Goal: Task Accomplishment & Management: Manage account settings

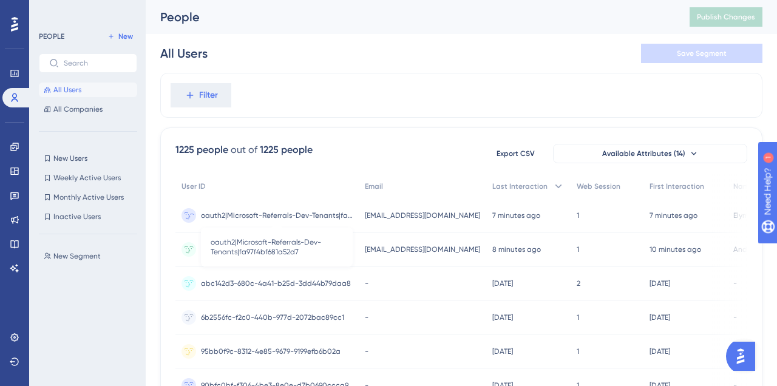
click at [311, 213] on span "oauth2|Microsoft-Referrals-Dev-Tenants|fa97f4bf681a52d7" at bounding box center [277, 216] width 152 height 10
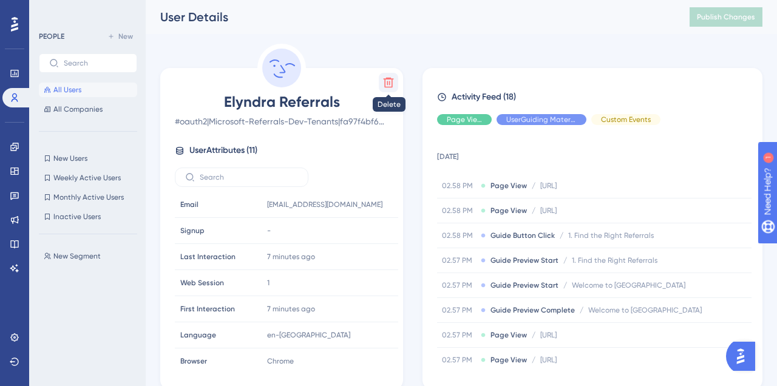
click at [384, 90] on button at bounding box center [388, 82] width 19 height 19
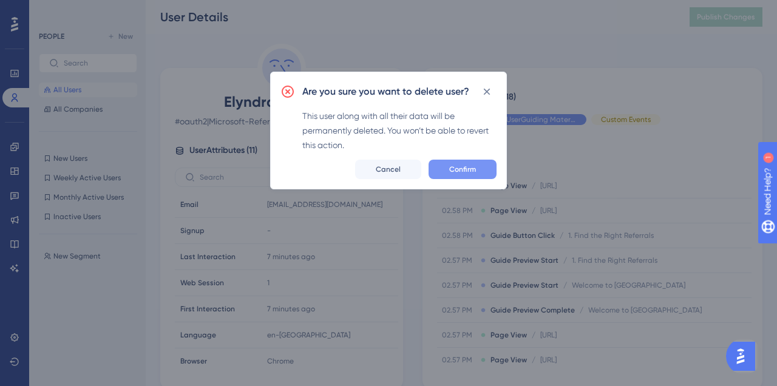
click at [445, 165] on button "Confirm" at bounding box center [463, 169] width 68 height 19
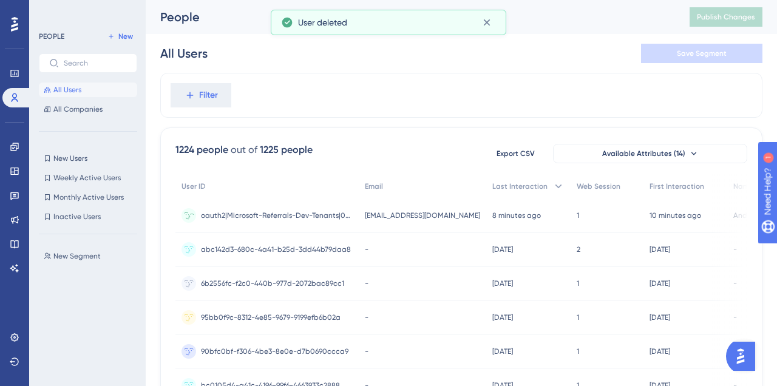
click at [306, 207] on div "oauth2|Microsoft-Referrals-Dev-Tenants|0da7eed4-b95d-4fc8-8cc9-2c8add827e1b oau…" at bounding box center [277, 216] width 152 height 34
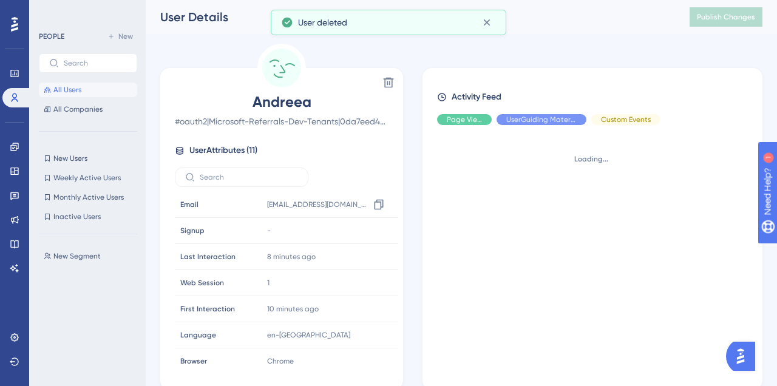
click at [306, 207] on span "andreea@elyndratest.onmicrosoft.com" at bounding box center [318, 205] width 102 height 10
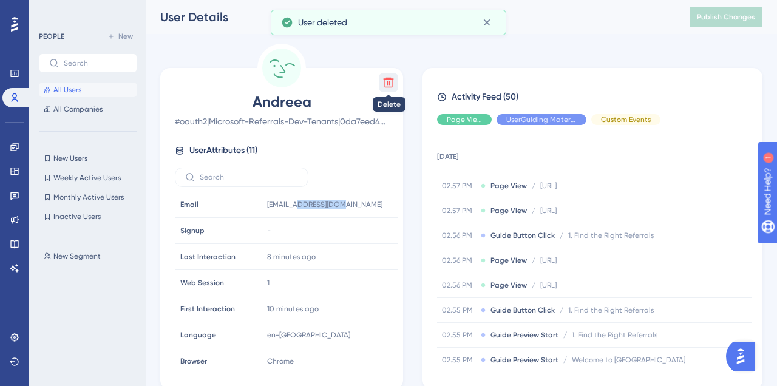
click at [386, 83] on icon at bounding box center [389, 83] width 12 height 12
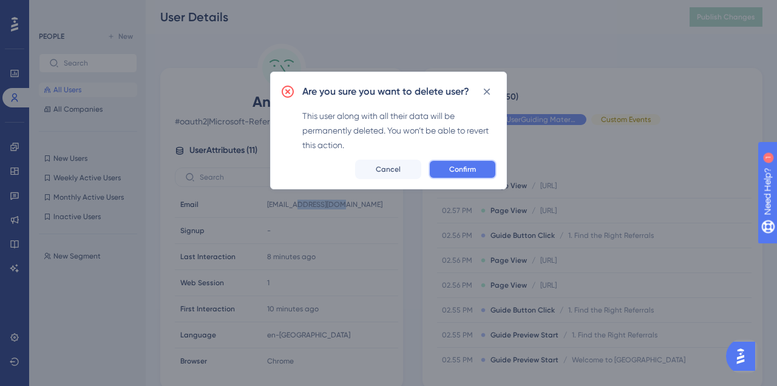
click at [469, 175] on button "Confirm" at bounding box center [463, 169] width 68 height 19
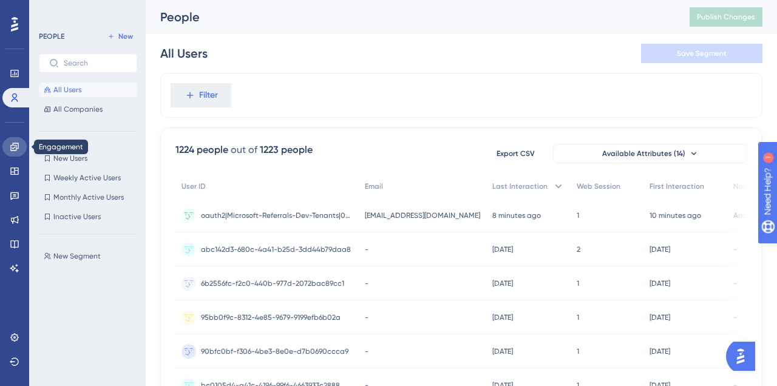
click at [21, 151] on link at bounding box center [14, 146] width 24 height 19
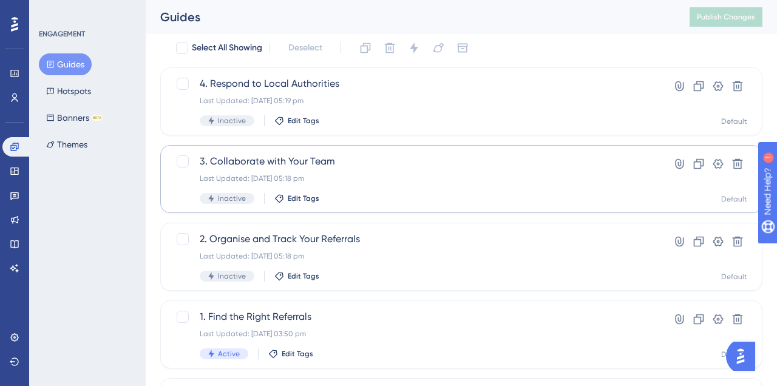
scroll to position [143, 0]
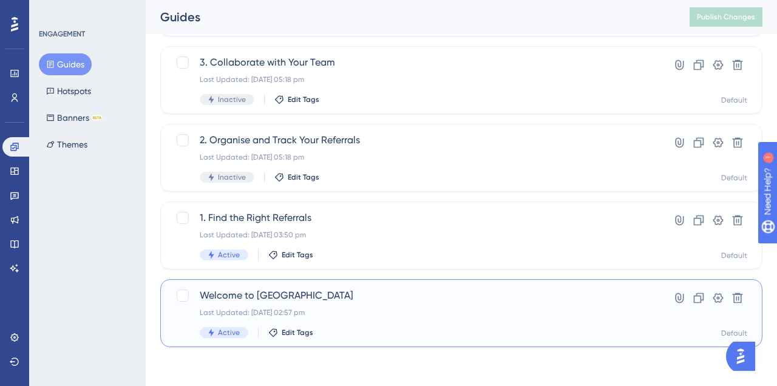
click at [290, 297] on span "Welcome to [GEOGRAPHIC_DATA]" at bounding box center [413, 296] width 426 height 15
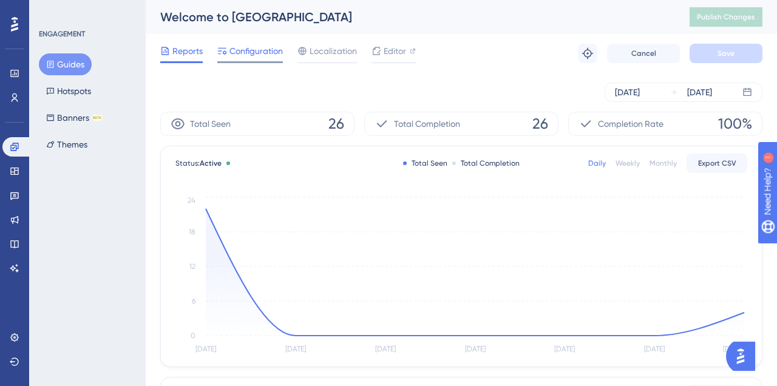
click at [257, 55] on span "Configuration" at bounding box center [256, 51] width 53 height 15
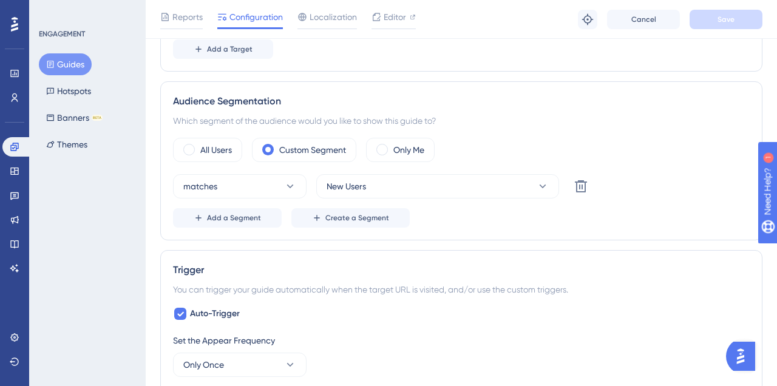
scroll to position [487, 0]
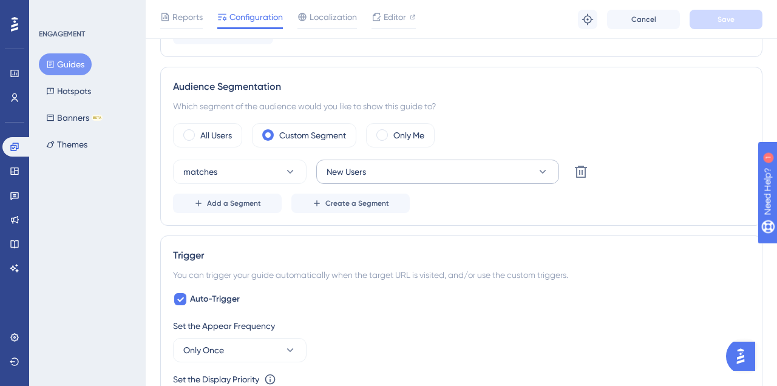
click at [433, 177] on button "New Users" at bounding box center [437, 172] width 243 height 24
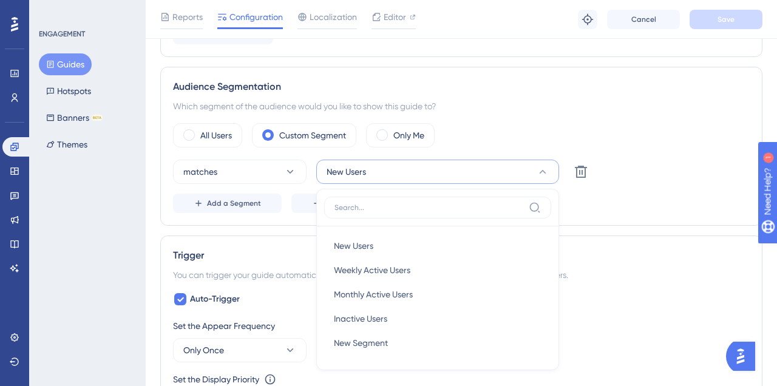
scroll to position [573, 0]
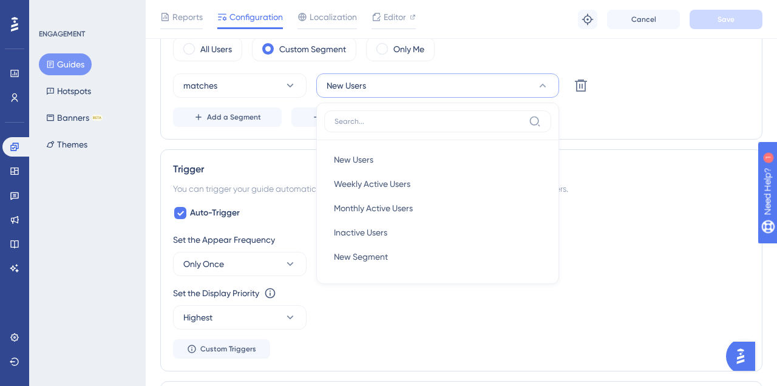
click at [671, 73] on div "matches New Users New Users New Users Weekly Active Users Weekly Active Users M…" at bounding box center [461, 85] width 577 height 24
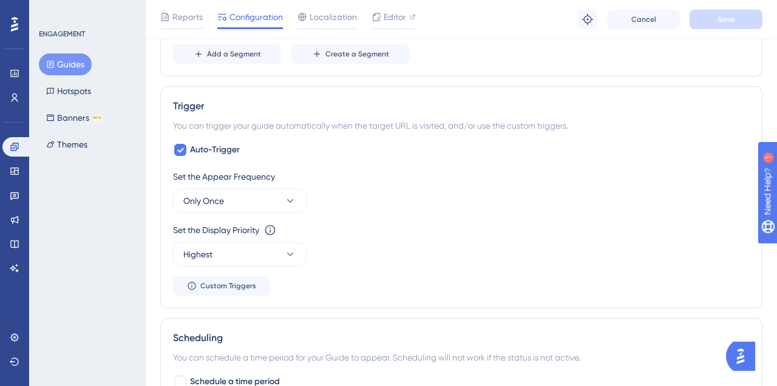
scroll to position [639, 0]
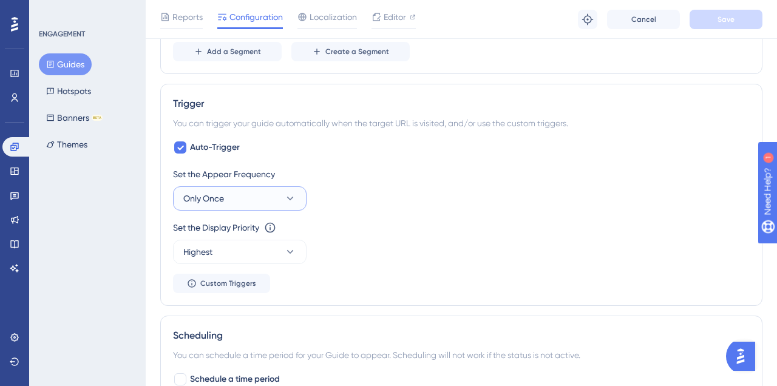
click at [272, 209] on button "Only Once" at bounding box center [240, 198] width 134 height 24
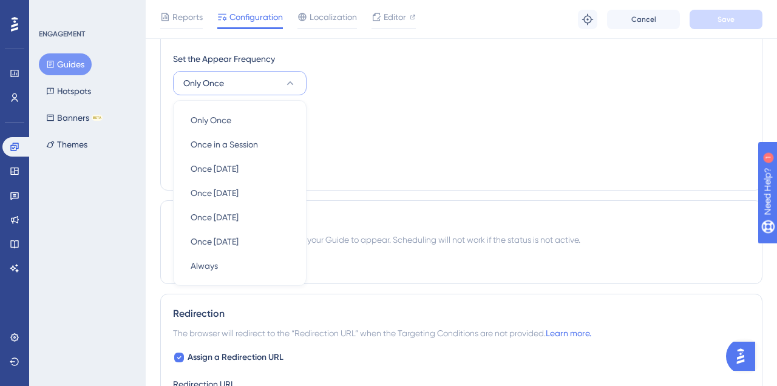
click at [391, 142] on div "Set the Display Priority This option will set the display priority between auto…" at bounding box center [461, 127] width 577 height 44
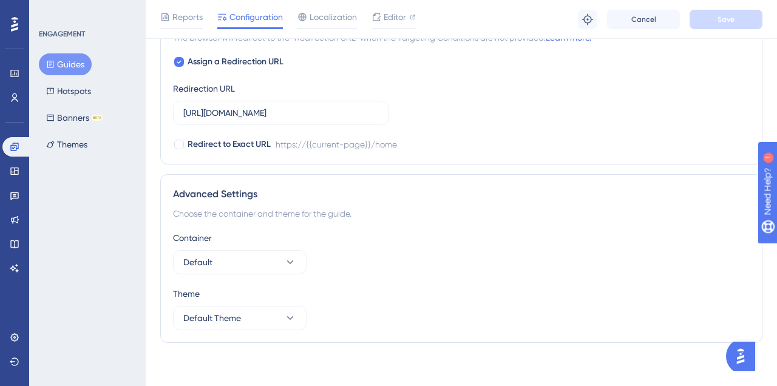
scroll to position [1052, 0]
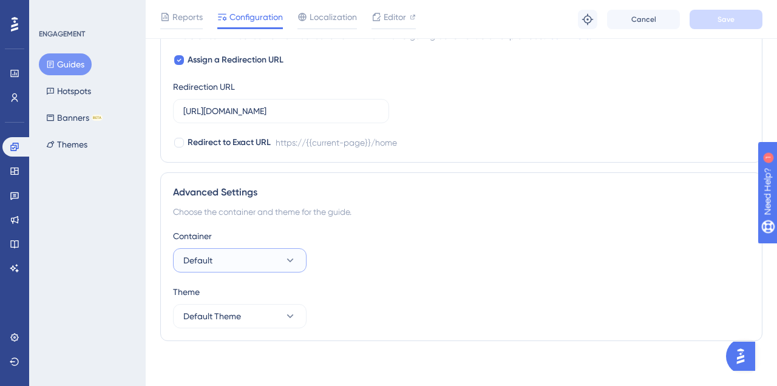
click at [274, 271] on button "Default" at bounding box center [240, 260] width 134 height 24
click at [261, 298] on div "Default Default" at bounding box center [240, 297] width 98 height 24
click at [259, 328] on button "Default Theme" at bounding box center [240, 316] width 134 height 24
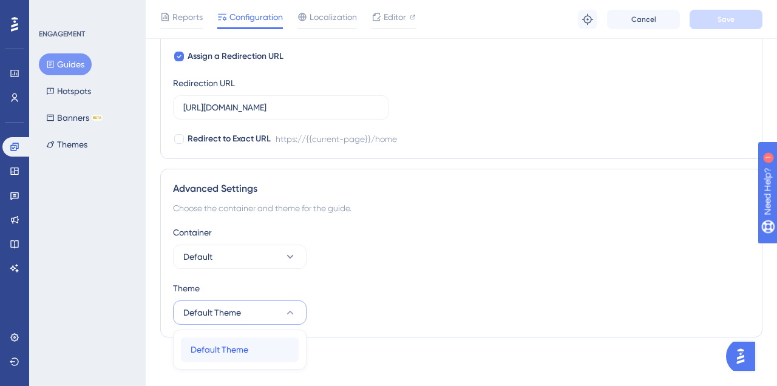
click at [268, 350] on div "Default Theme Default Theme" at bounding box center [240, 350] width 98 height 24
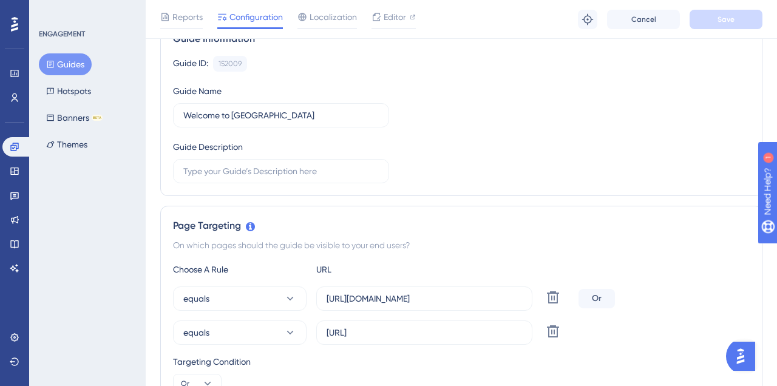
scroll to position [0, 0]
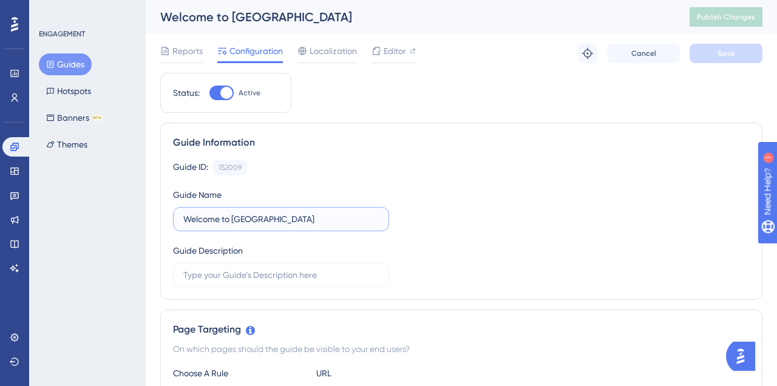
drag, startPoint x: 312, startPoint y: 219, endPoint x: 176, endPoint y: 208, distance: 136.5
click at [183, 208] on label "Welcome to [GEOGRAPHIC_DATA]" at bounding box center [281, 219] width 216 height 24
click at [12, 168] on icon at bounding box center [14, 171] width 8 height 7
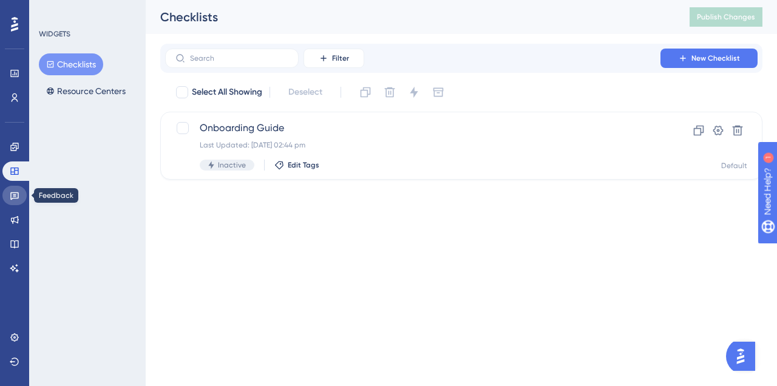
click at [14, 193] on icon at bounding box center [14, 197] width 9 height 8
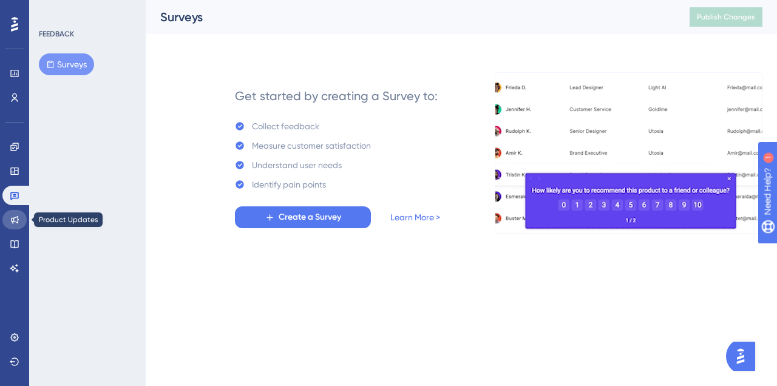
click at [19, 215] on link at bounding box center [14, 219] width 24 height 19
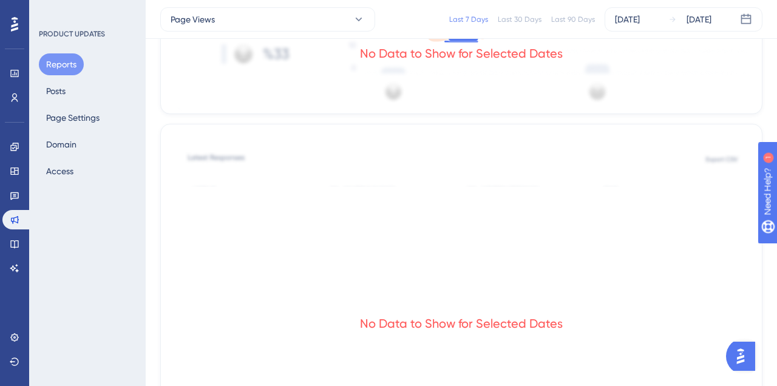
scroll to position [532, 0]
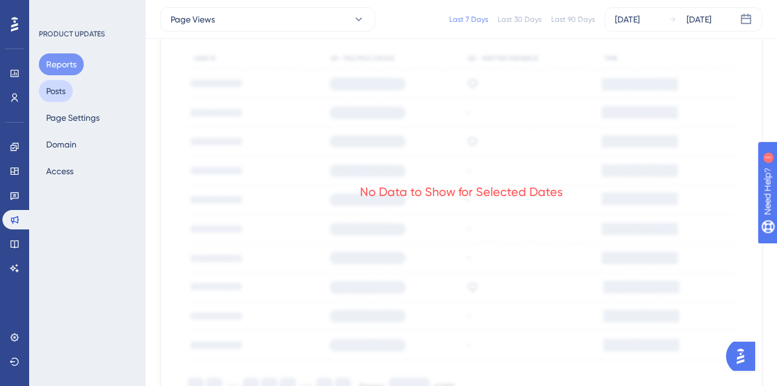
click at [57, 97] on button "Posts" at bounding box center [56, 91] width 34 height 22
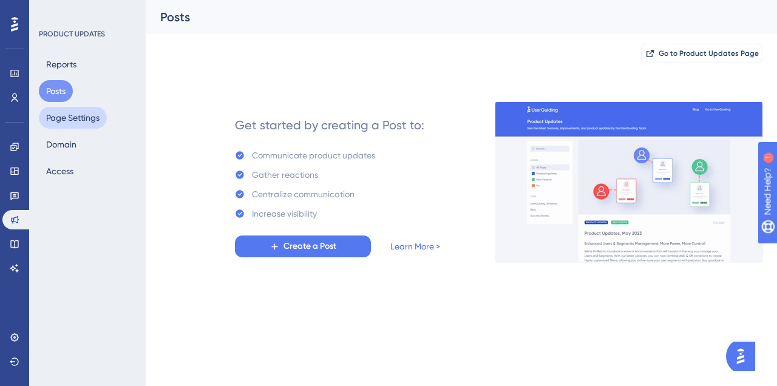
click at [80, 114] on button "Page Settings" at bounding box center [73, 118] width 68 height 22
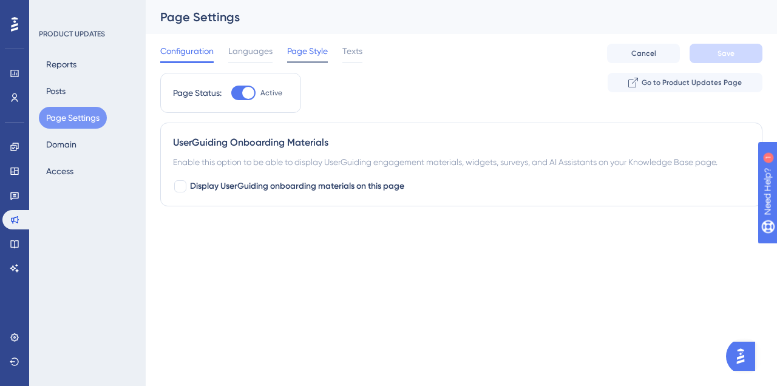
click at [301, 52] on span "Page Style" at bounding box center [307, 51] width 41 height 15
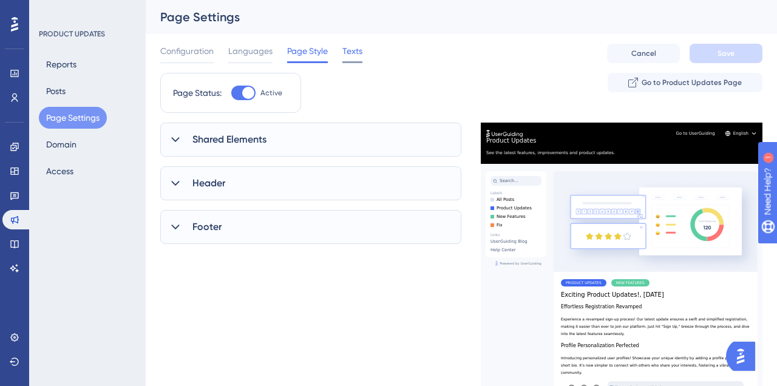
click at [350, 49] on span "Texts" at bounding box center [353, 51] width 20 height 15
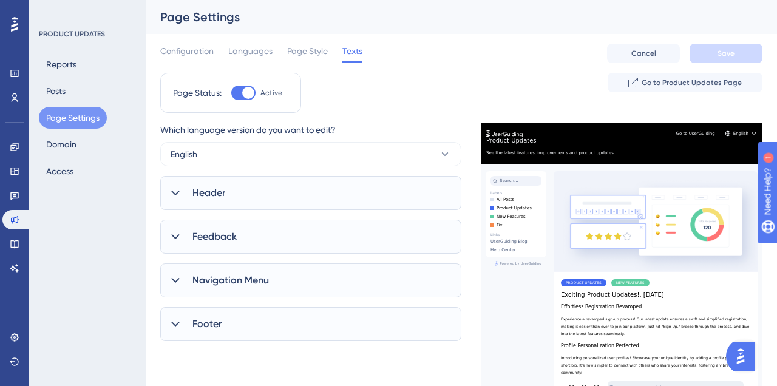
click at [293, 201] on div "Header" at bounding box center [310, 193] width 301 height 34
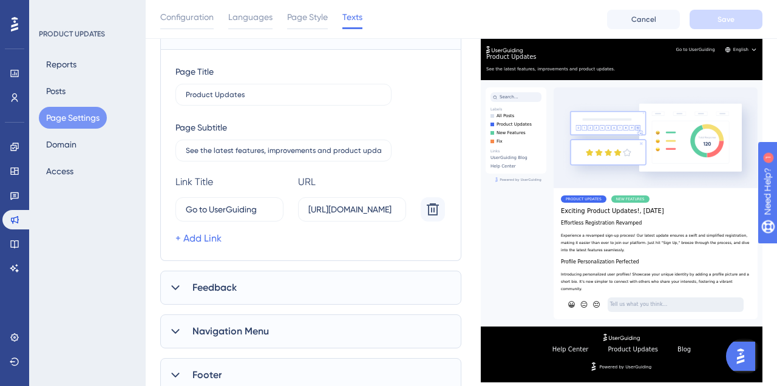
scroll to position [168, 0]
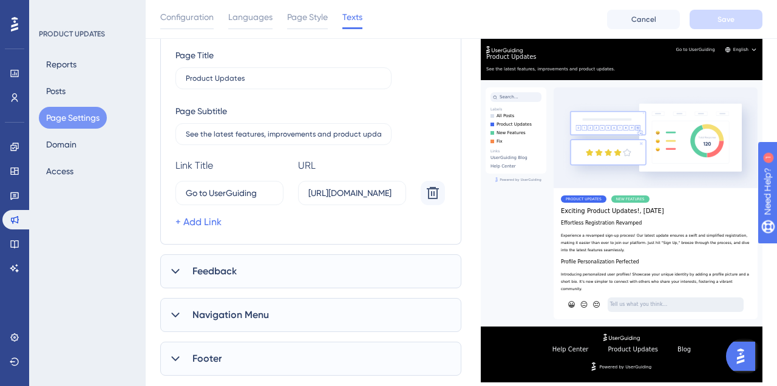
click at [290, 273] on div "Feedback" at bounding box center [310, 272] width 301 height 34
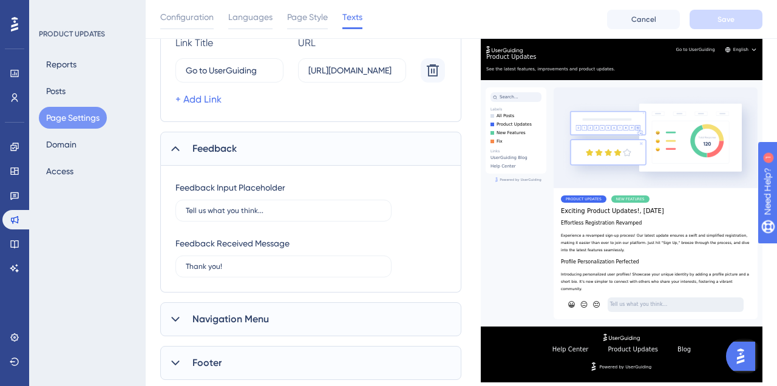
scroll to position [341, 0]
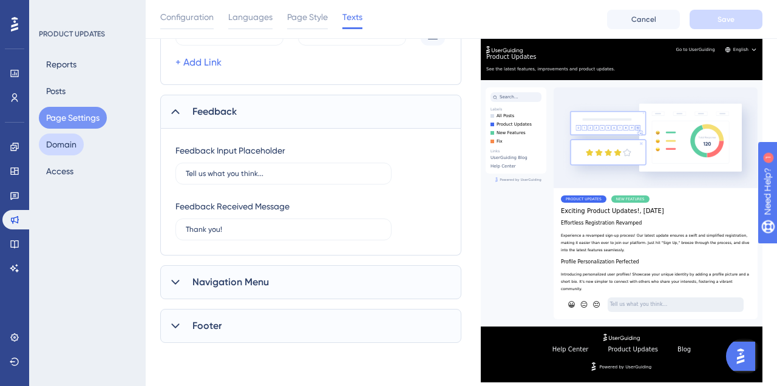
click at [54, 146] on button "Domain" at bounding box center [61, 145] width 45 height 22
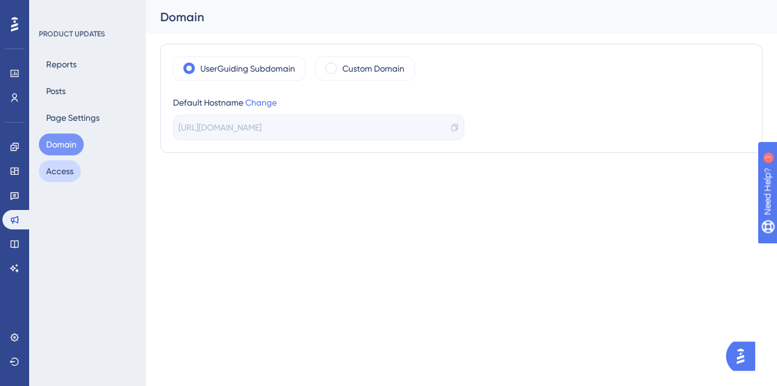
click at [73, 171] on button "Access" at bounding box center [60, 171] width 42 height 22
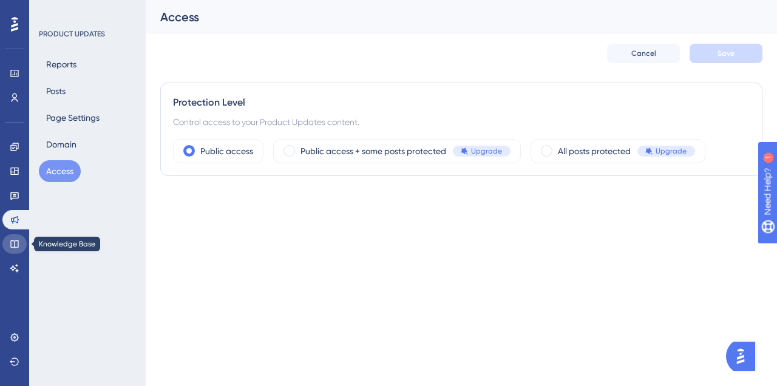
click at [15, 243] on icon at bounding box center [15, 244] width 10 height 10
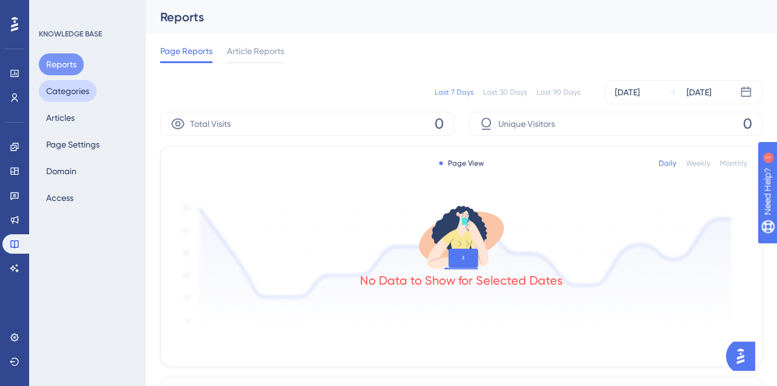
click at [68, 98] on button "Categories" at bounding box center [68, 91] width 58 height 22
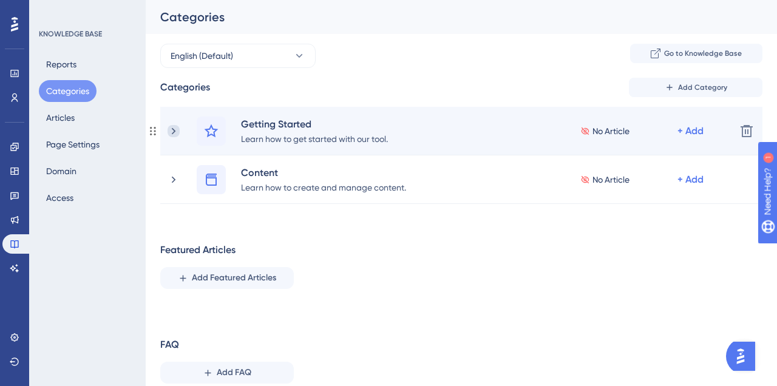
click at [176, 134] on icon at bounding box center [174, 131] width 12 height 12
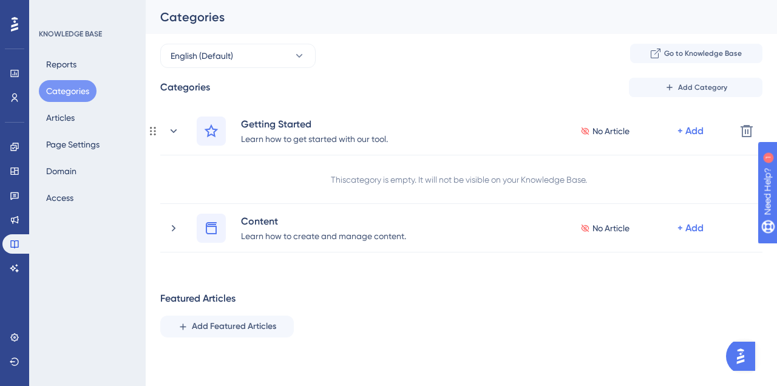
click at [176, 134] on icon at bounding box center [174, 131] width 12 height 12
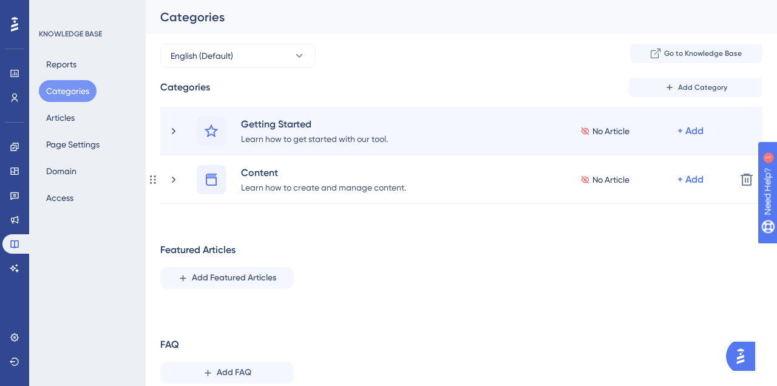
scroll to position [46, 0]
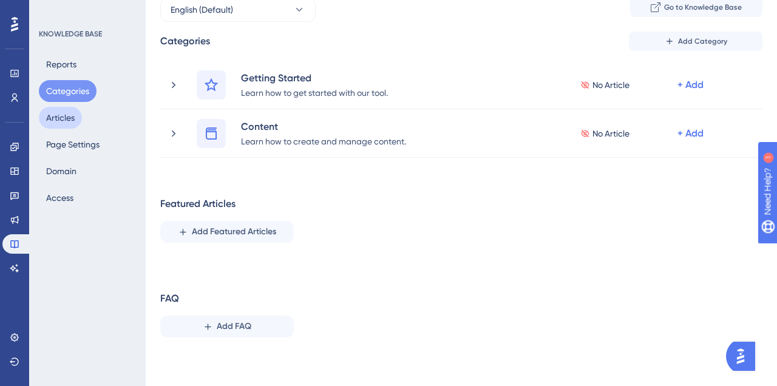
click at [66, 123] on button "Articles" at bounding box center [60, 118] width 43 height 22
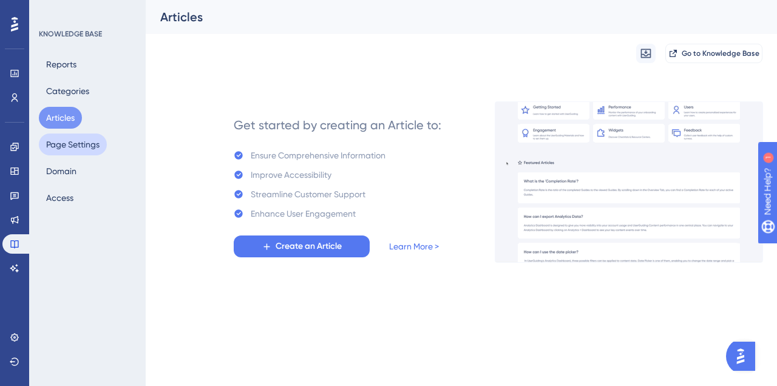
click at [88, 141] on button "Page Settings" at bounding box center [73, 145] width 68 height 22
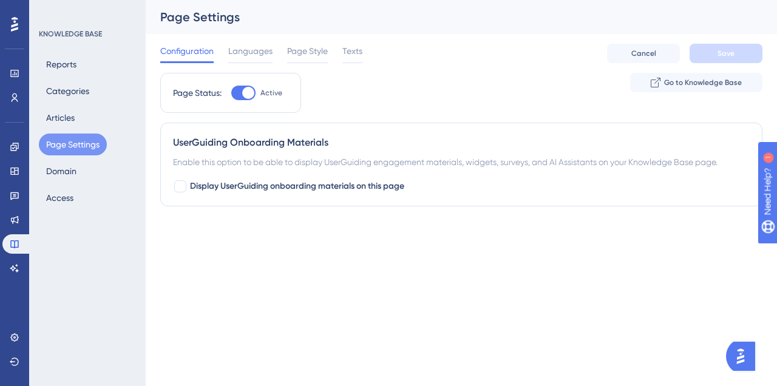
click at [97, 163] on div "Reports Categories Articles Page Settings Domain Access" at bounding box center [88, 130] width 98 height 155
click at [73, 177] on button "Domain" at bounding box center [61, 171] width 45 height 22
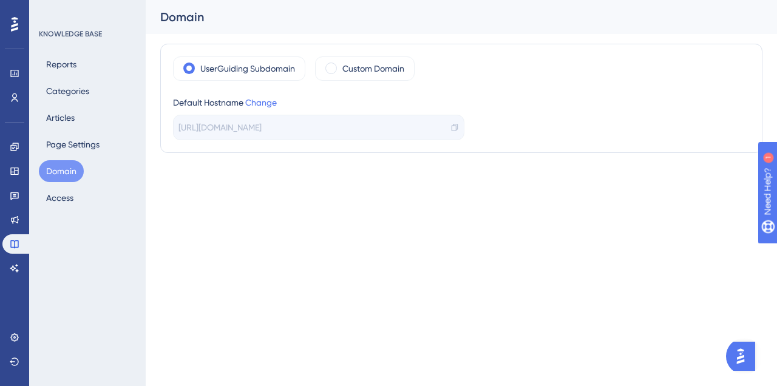
click at [98, 180] on div "Reports Categories Articles Page Settings Domain Access" at bounding box center [88, 130] width 98 height 155
click at [61, 197] on button "Access" at bounding box center [60, 198] width 42 height 22
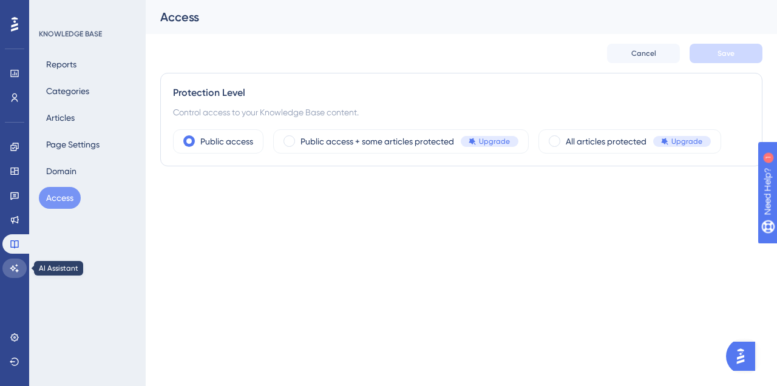
click at [18, 273] on icon at bounding box center [15, 269] width 10 height 10
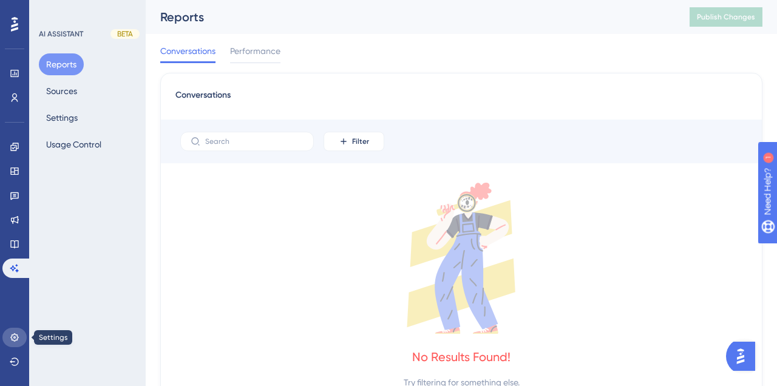
click at [17, 343] on link at bounding box center [14, 337] width 24 height 19
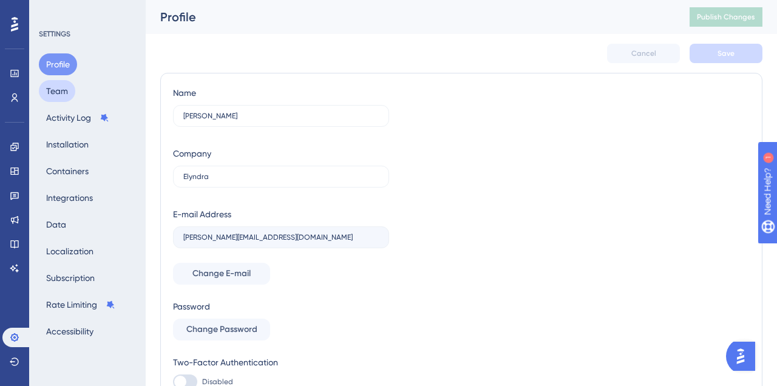
click at [70, 87] on button "Team" at bounding box center [57, 91] width 36 height 22
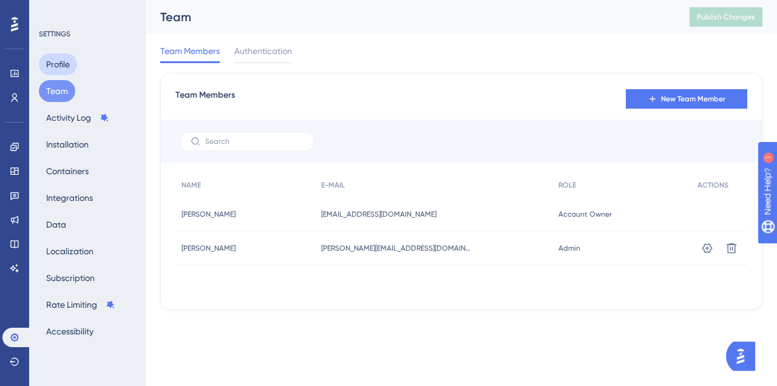
click at [66, 69] on button "Profile" at bounding box center [58, 64] width 38 height 22
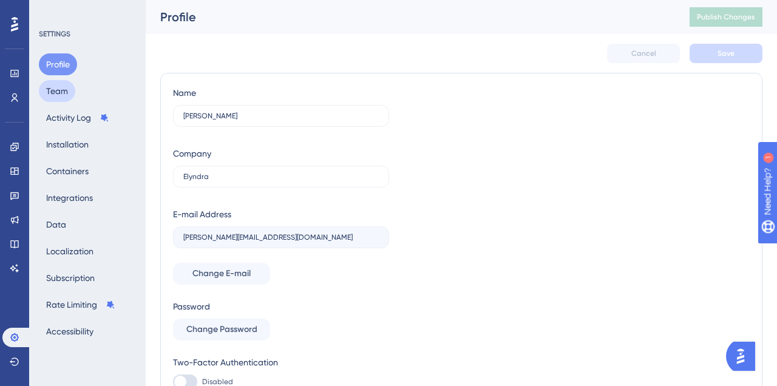
click at [65, 85] on button "Team" at bounding box center [57, 91] width 36 height 22
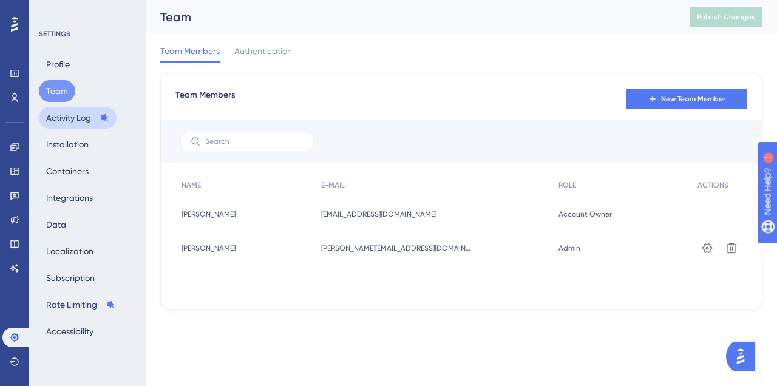
click at [72, 119] on button "Activity Log" at bounding box center [78, 118] width 78 height 22
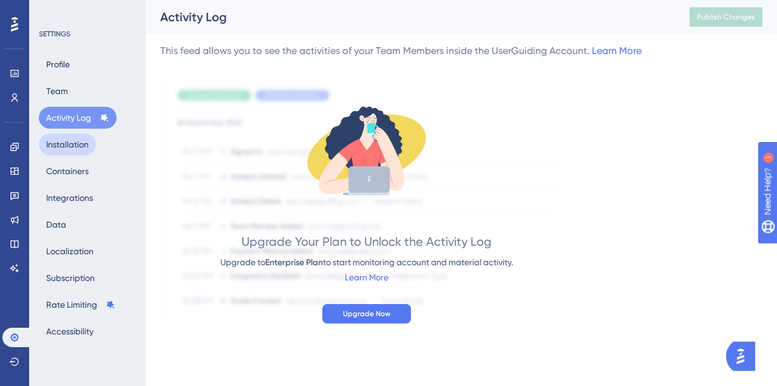
click at [92, 138] on button "Installation" at bounding box center [67, 145] width 57 height 22
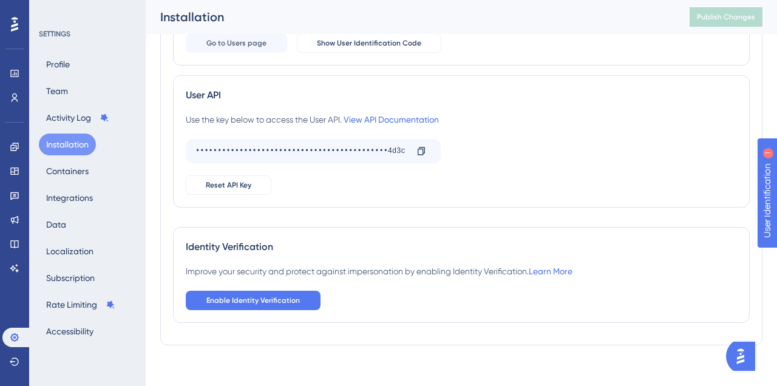
scroll to position [254, 0]
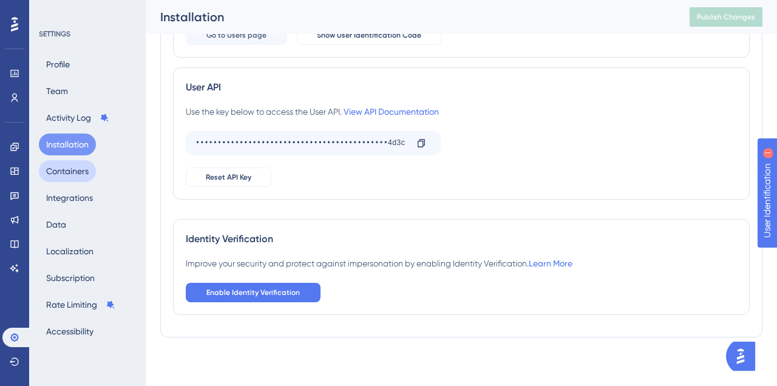
click at [71, 175] on button "Containers" at bounding box center [67, 171] width 57 height 22
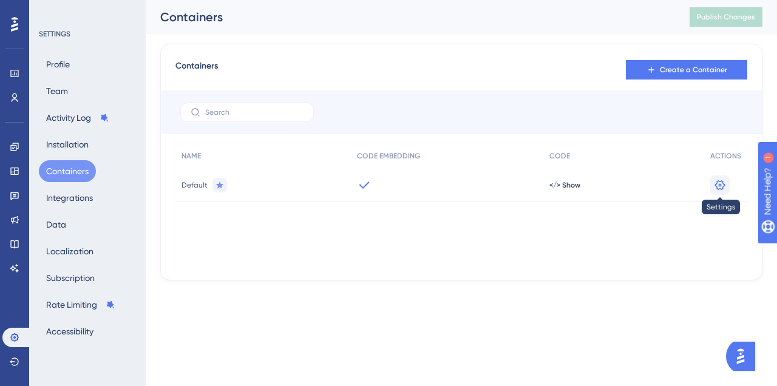
click at [717, 188] on icon at bounding box center [721, 185] width 10 height 10
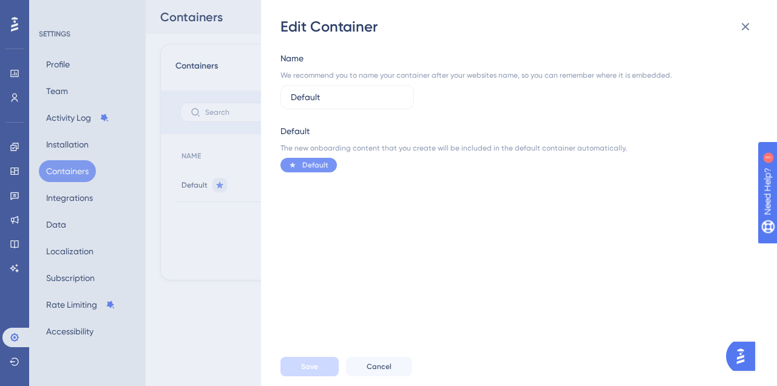
click at [67, 202] on div "Edit Container Name We recommend you to name your container after your websites…" at bounding box center [388, 193] width 777 height 386
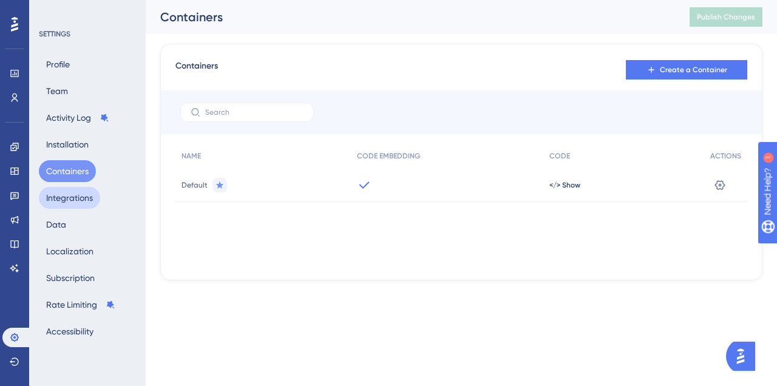
click at [67, 202] on button "Integrations" at bounding box center [69, 198] width 61 height 22
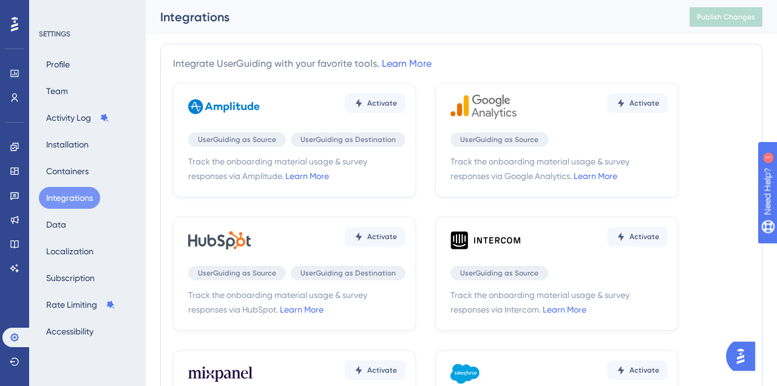
click at [67, 202] on button "Integrations" at bounding box center [69, 198] width 61 height 22
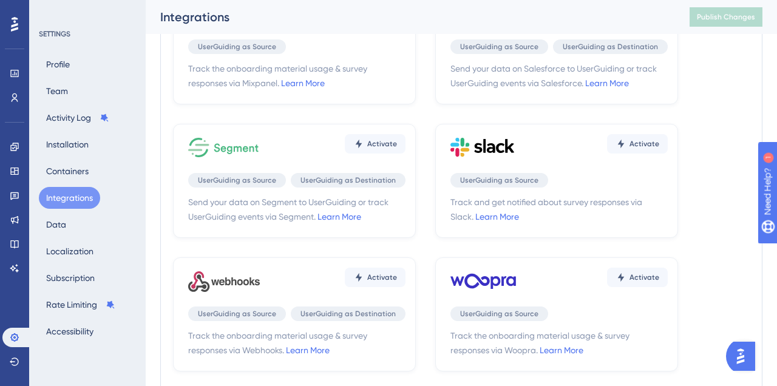
scroll to position [443, 0]
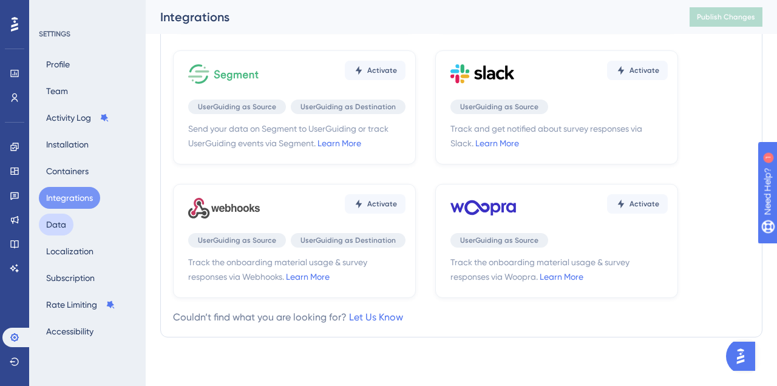
click at [56, 222] on button "Data" at bounding box center [56, 225] width 35 height 22
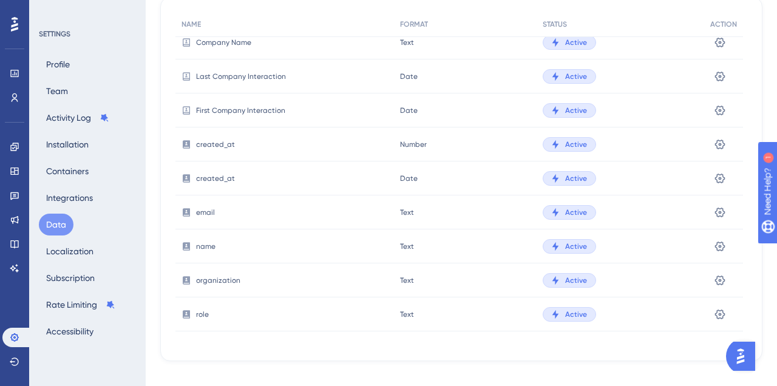
scroll to position [124, 0]
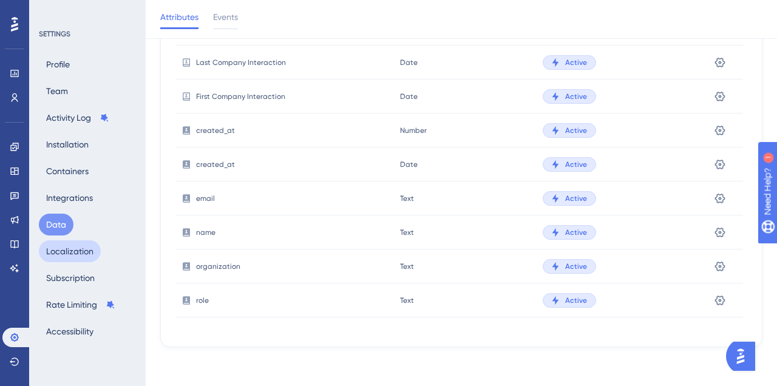
click at [73, 251] on button "Localization" at bounding box center [70, 252] width 62 height 22
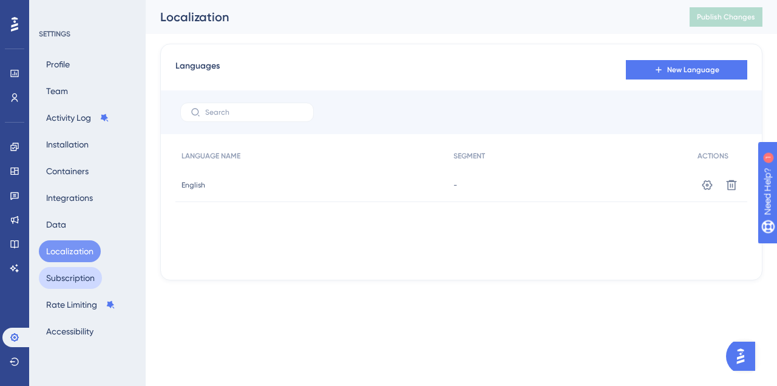
click at [97, 276] on button "Subscription" at bounding box center [70, 278] width 63 height 22
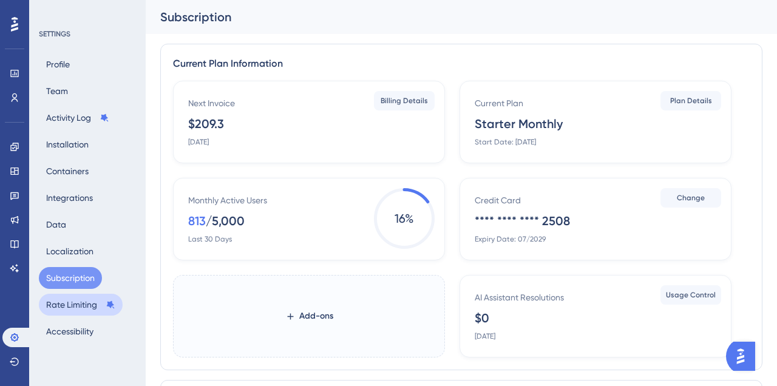
click at [107, 306] on icon at bounding box center [111, 305] width 8 height 8
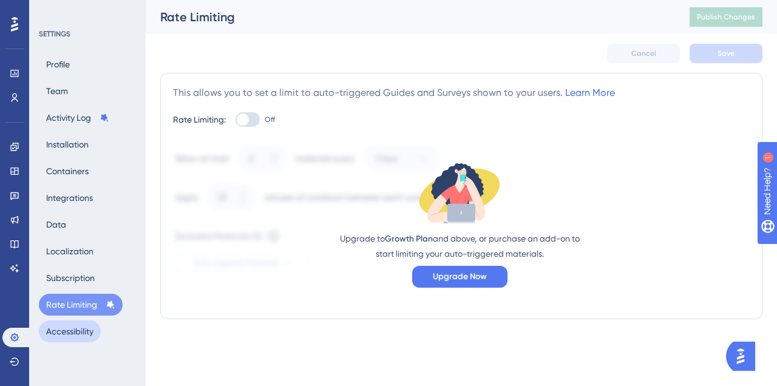
click at [97, 330] on button "Accessibility" at bounding box center [70, 332] width 62 height 22
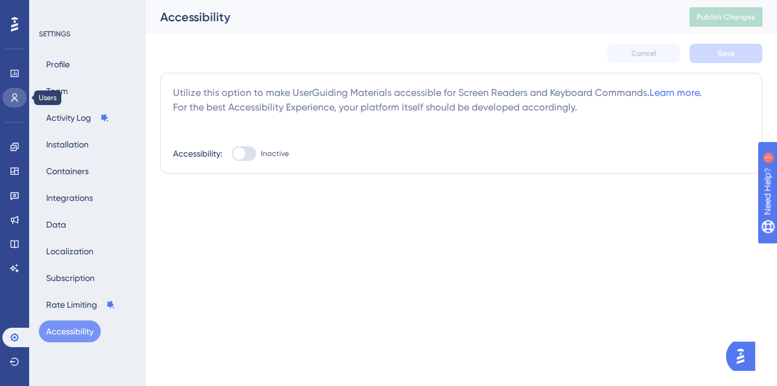
click at [11, 89] on link at bounding box center [14, 97] width 24 height 19
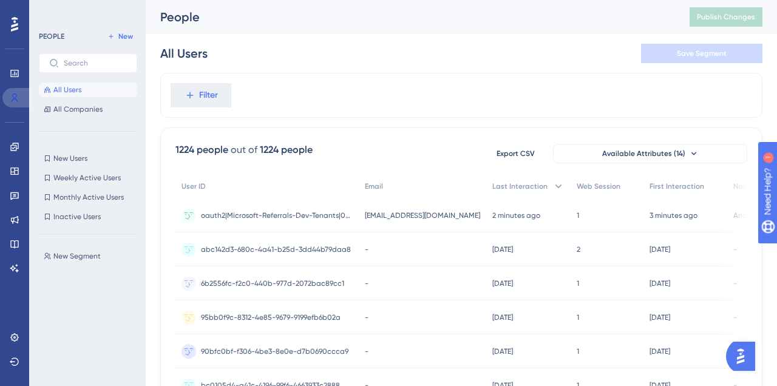
click at [11, 89] on link at bounding box center [16, 97] width 29 height 19
click at [11, 72] on icon at bounding box center [14, 73] width 8 height 7
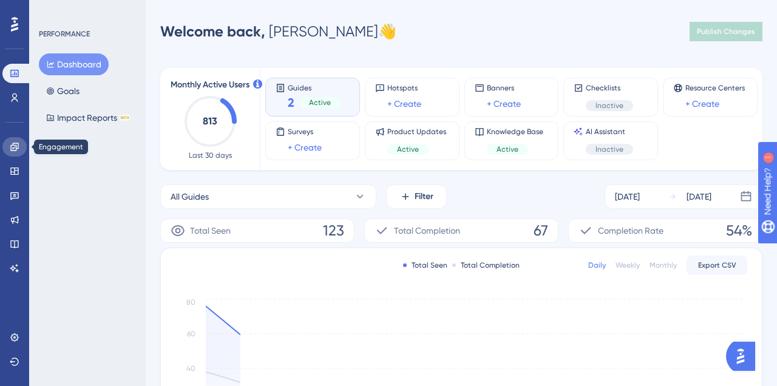
click at [16, 142] on icon at bounding box center [15, 147] width 10 height 10
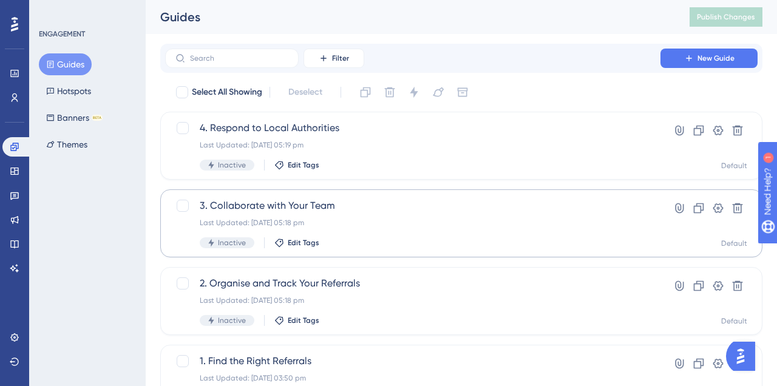
scroll to position [143, 0]
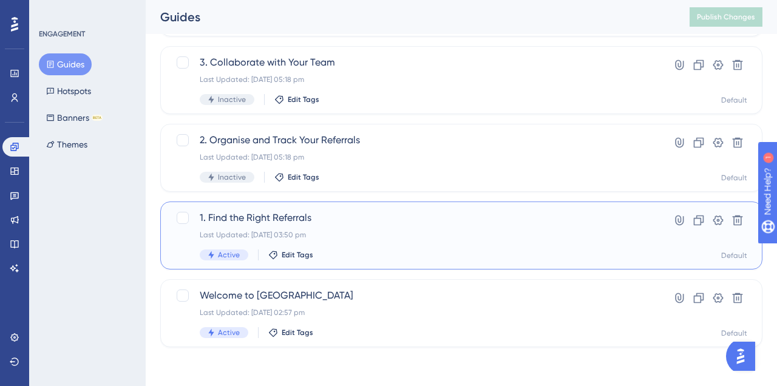
click at [285, 220] on span "1. Find the Right Referrals" at bounding box center [413, 218] width 426 height 15
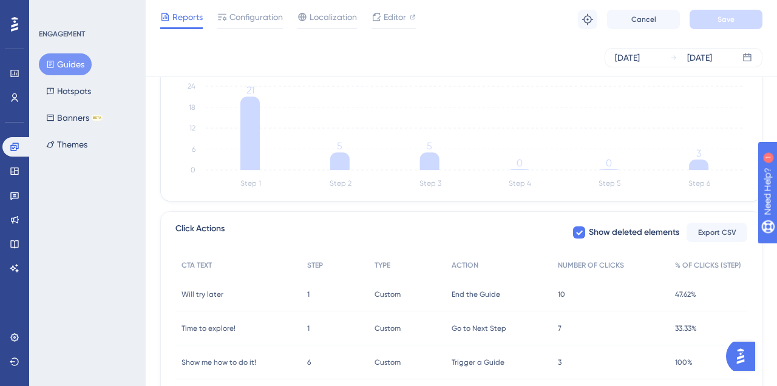
scroll to position [403, 0]
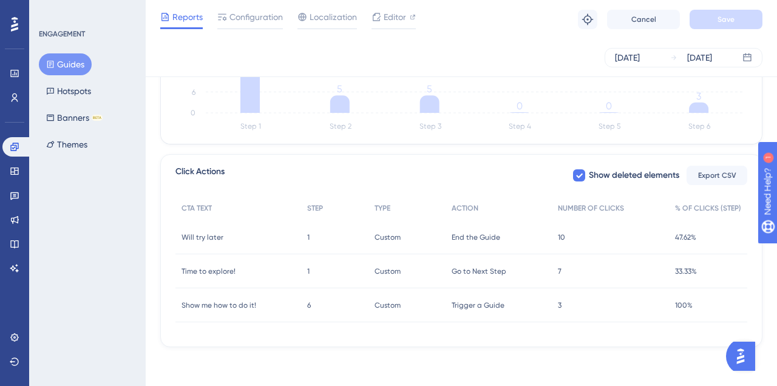
click at [287, 270] on div "Time to explore! Time to explore!" at bounding box center [239, 272] width 126 height 34
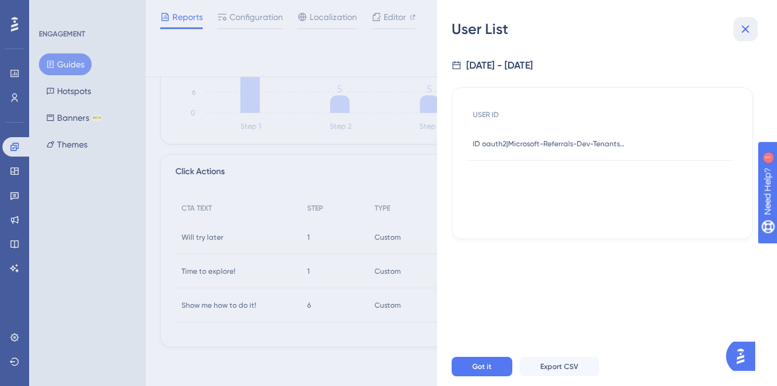
click at [747, 27] on icon at bounding box center [746, 30] width 8 height 8
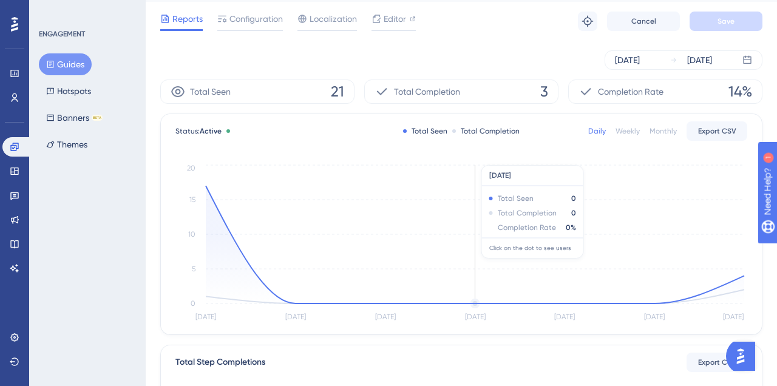
scroll to position [0, 0]
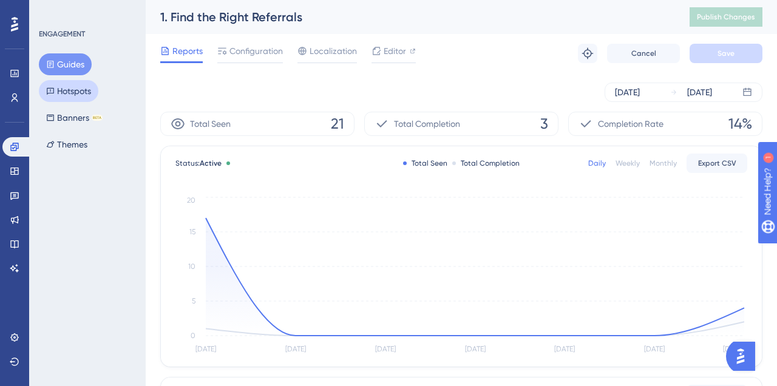
click at [88, 95] on button "Hotspots" at bounding box center [69, 91] width 60 height 22
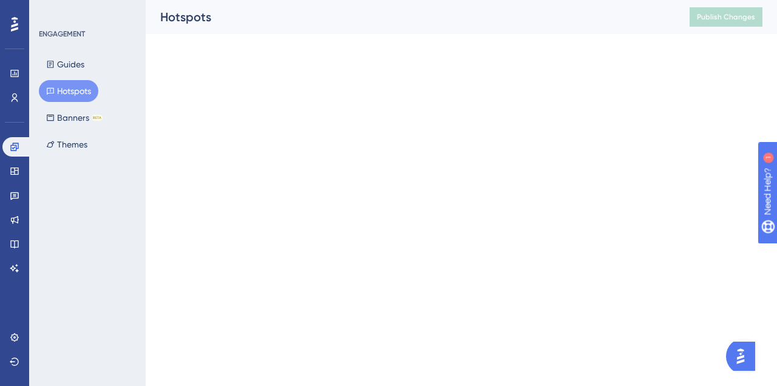
click at [88, 95] on button "Hotspots" at bounding box center [69, 91] width 60 height 22
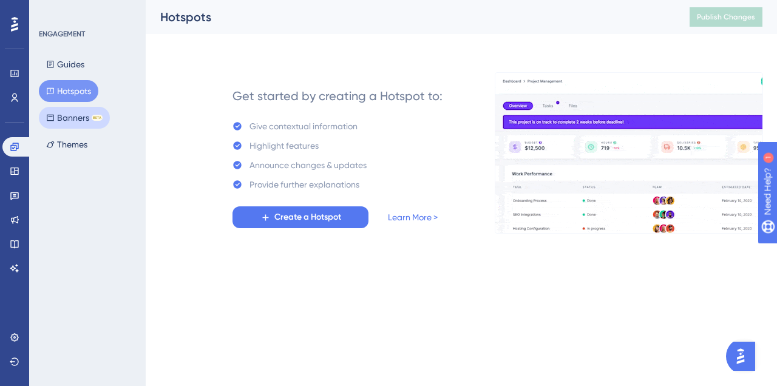
click at [63, 120] on button "Banners BETA" at bounding box center [74, 118] width 71 height 22
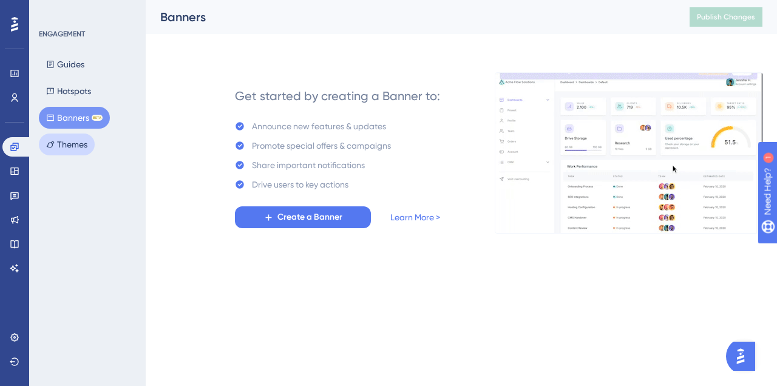
click at [73, 155] on button "Themes" at bounding box center [67, 145] width 56 height 22
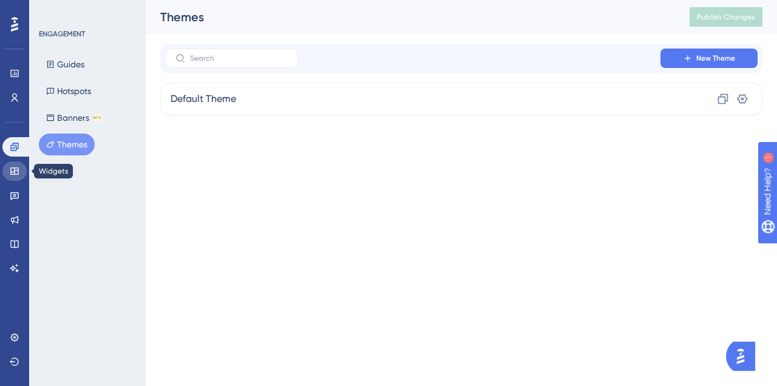
click at [18, 168] on icon at bounding box center [15, 171] width 10 height 10
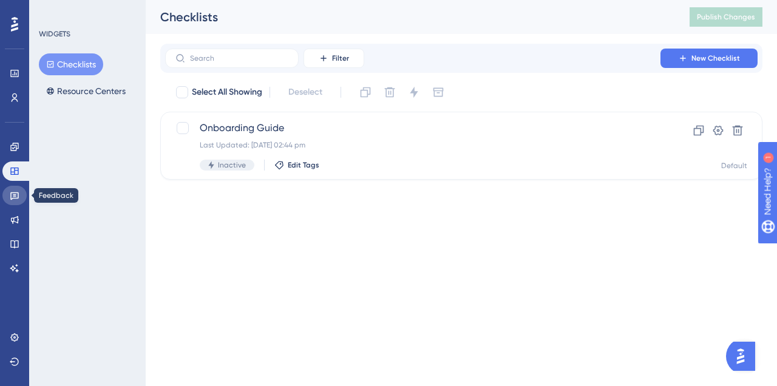
click at [20, 187] on link at bounding box center [14, 195] width 24 height 19
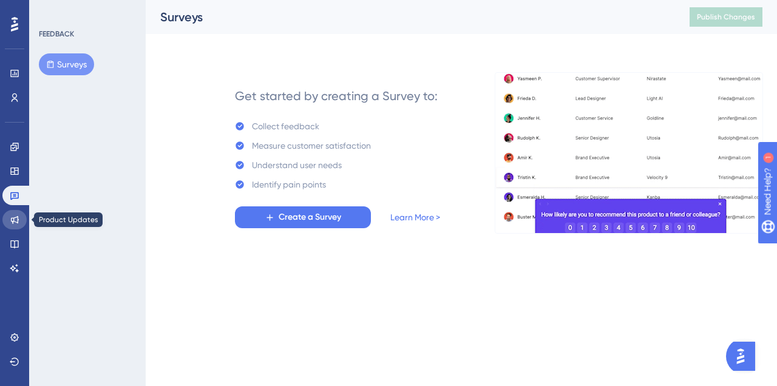
click at [20, 212] on link at bounding box center [14, 219] width 24 height 19
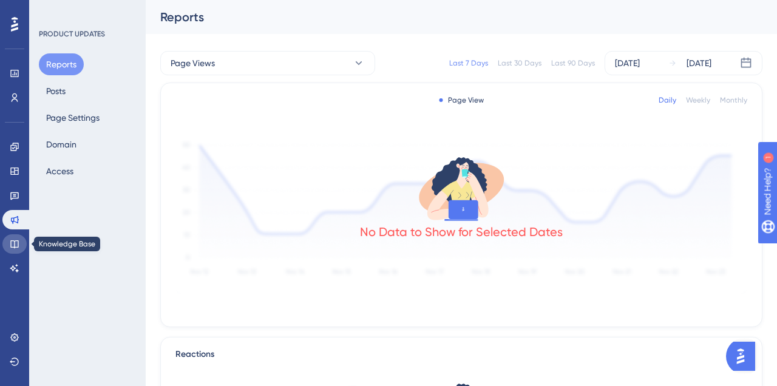
click at [17, 247] on icon at bounding box center [14, 245] width 8 height 8
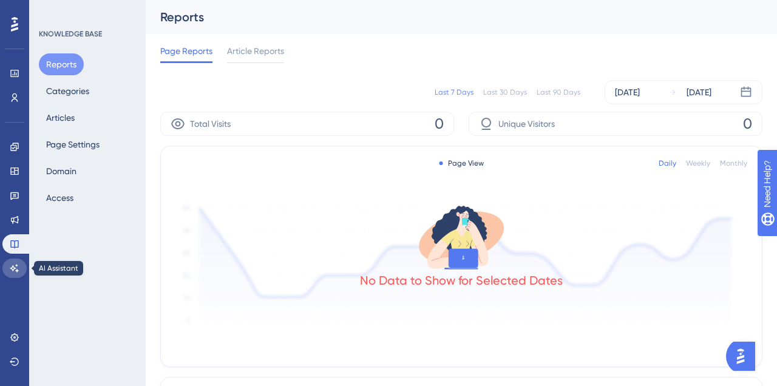
click at [9, 275] on link at bounding box center [14, 268] width 24 height 19
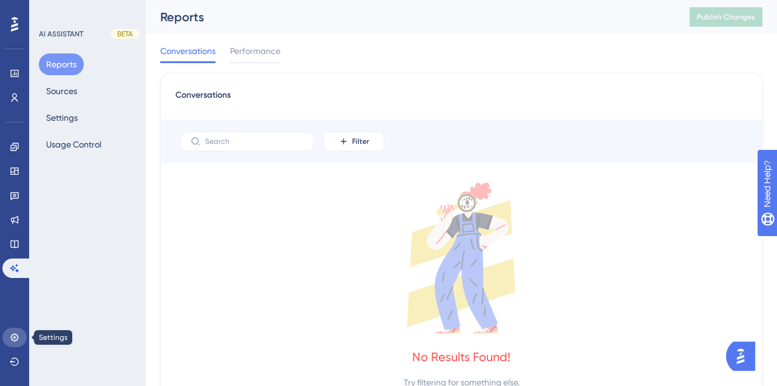
click at [17, 342] on icon at bounding box center [15, 338] width 10 height 10
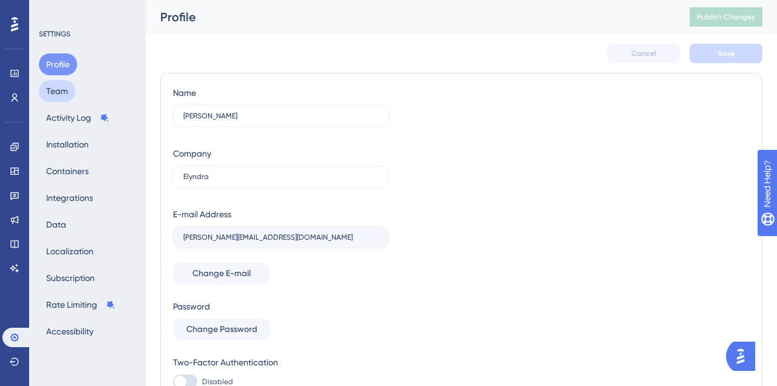
click at [53, 83] on button "Team" at bounding box center [57, 91] width 36 height 22
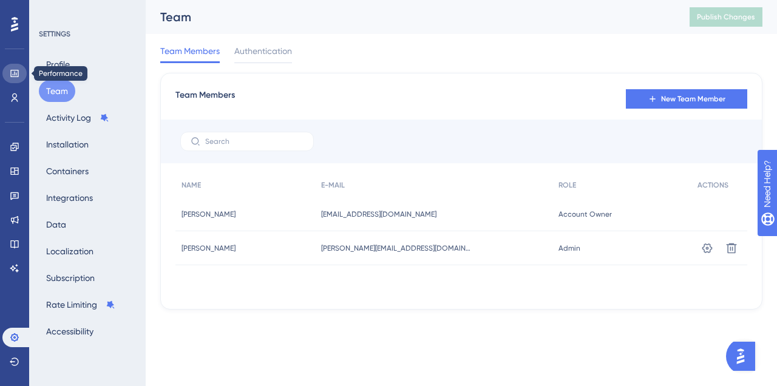
click at [13, 77] on icon at bounding box center [15, 74] width 10 height 10
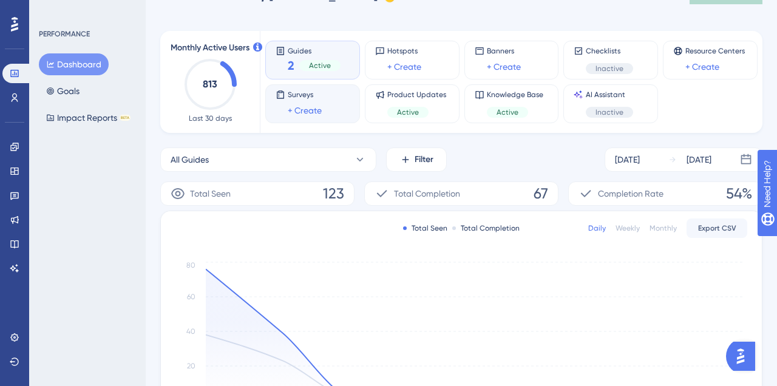
scroll to position [301, 0]
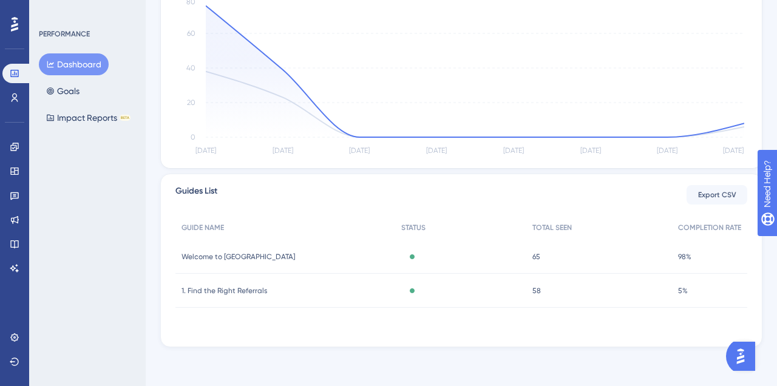
click at [239, 292] on span "1. Find the Right Referrals" at bounding box center [225, 291] width 86 height 10
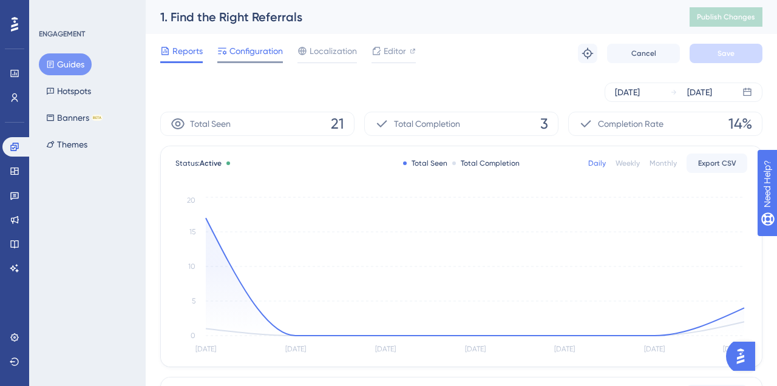
click at [224, 49] on icon at bounding box center [222, 51] width 10 height 10
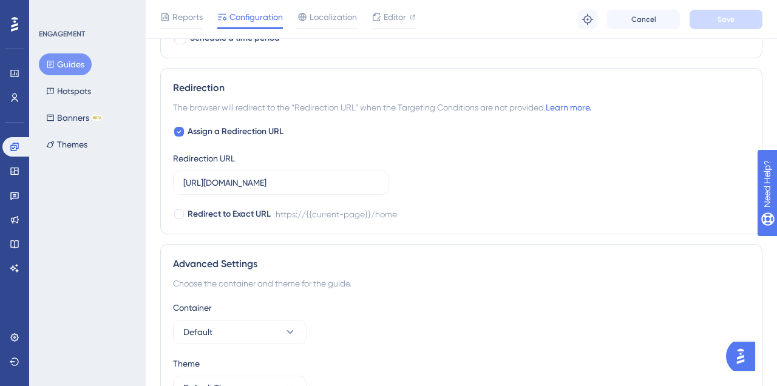
scroll to position [1056, 0]
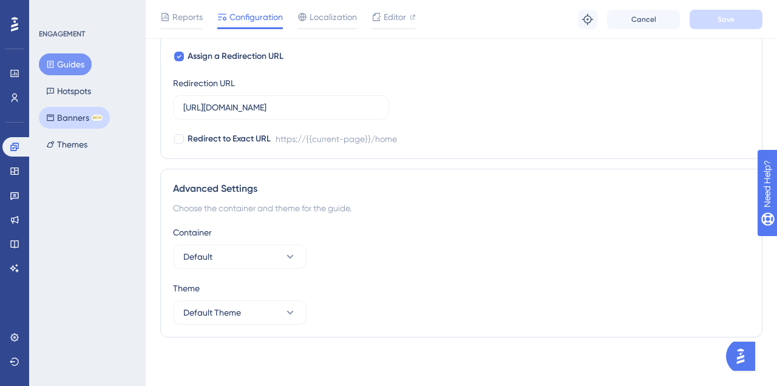
click at [72, 120] on button "Banners BETA" at bounding box center [74, 118] width 71 height 22
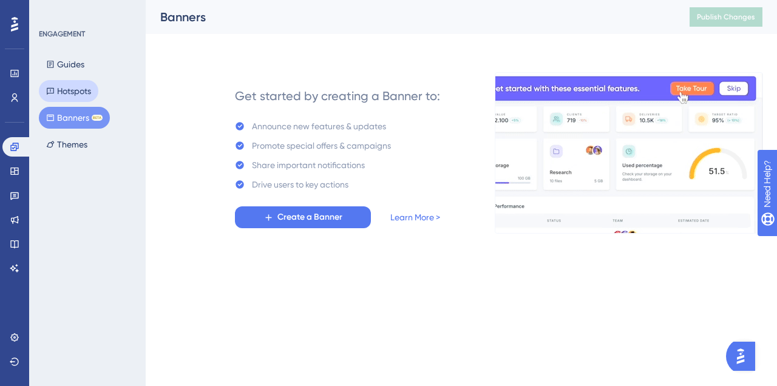
click at [80, 89] on button "Hotspots" at bounding box center [69, 91] width 60 height 22
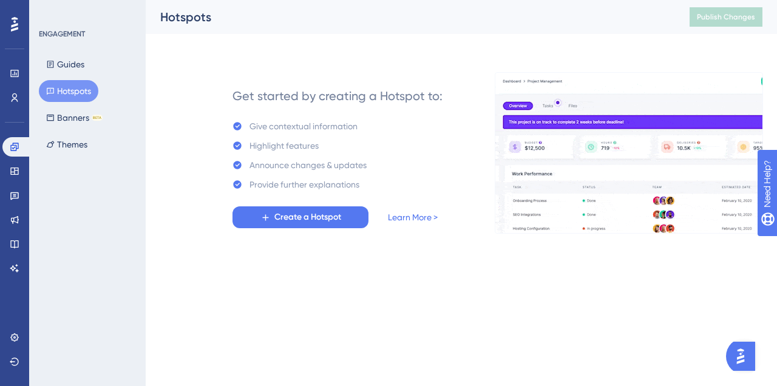
click at [80, 89] on button "Hotspots" at bounding box center [69, 91] width 60 height 22
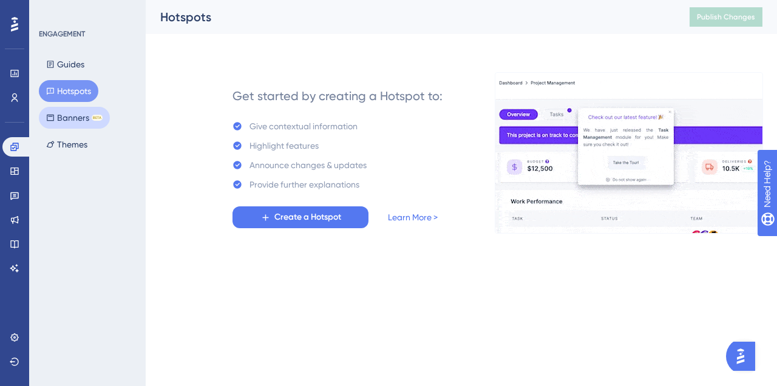
click at [80, 110] on button "Banners BETA" at bounding box center [74, 118] width 71 height 22
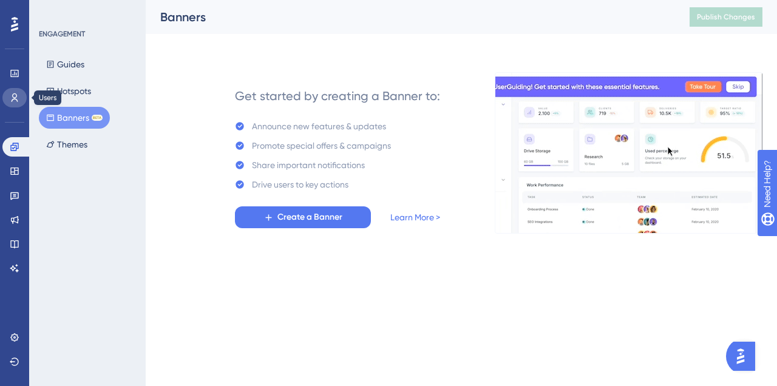
click at [21, 95] on link at bounding box center [14, 97] width 24 height 19
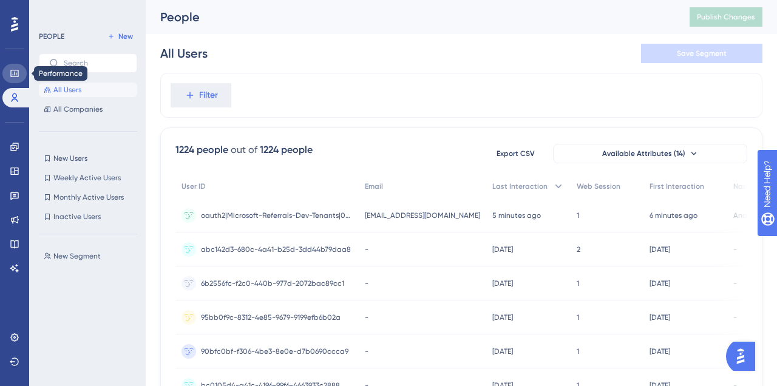
click at [10, 82] on link at bounding box center [14, 73] width 24 height 19
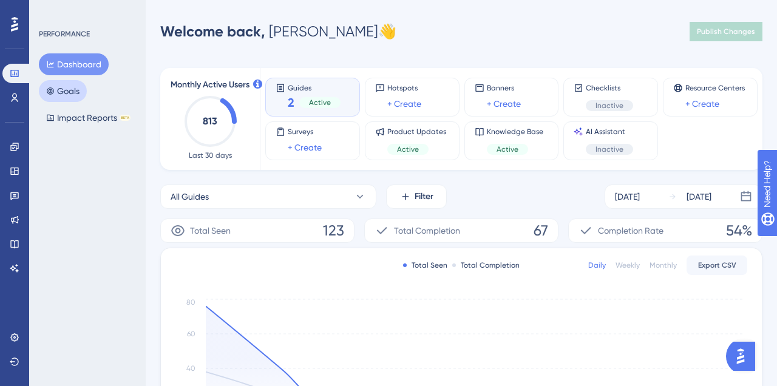
click at [81, 99] on button "Goals" at bounding box center [63, 91] width 48 height 22
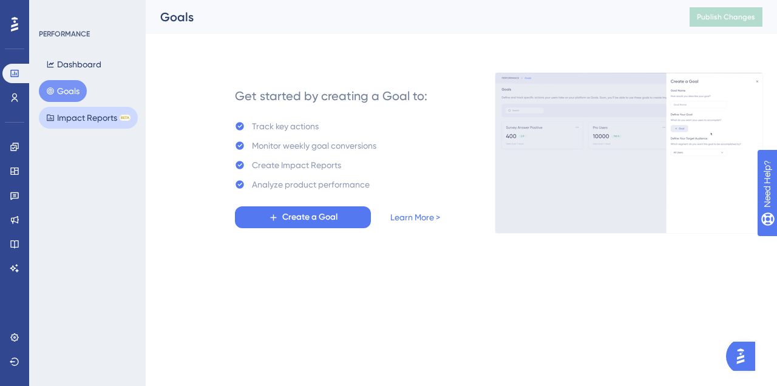
click at [94, 115] on button "Impact Reports BETA" at bounding box center [88, 118] width 99 height 22
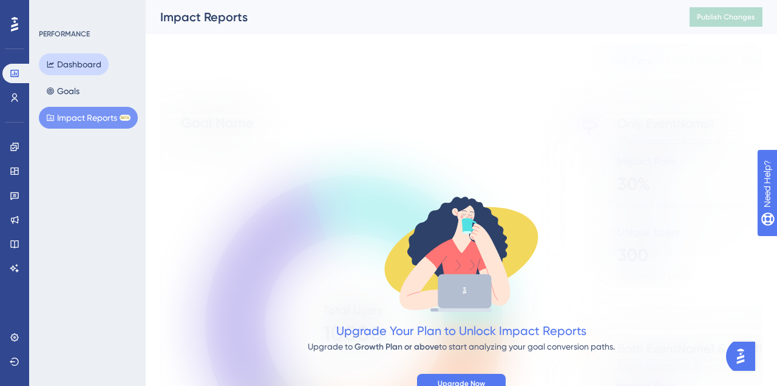
click at [78, 69] on button "Dashboard" at bounding box center [74, 64] width 70 height 22
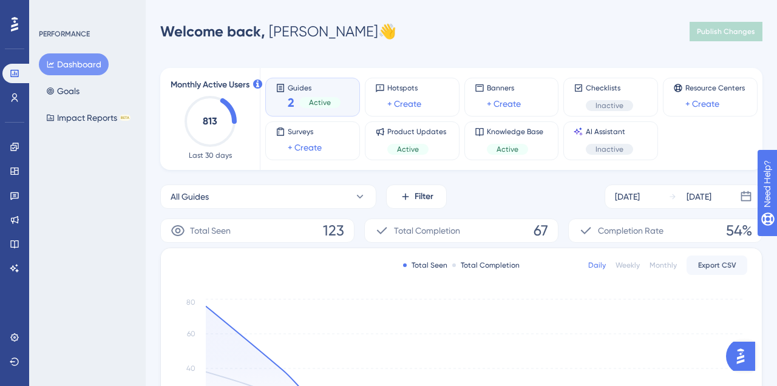
click at [12, 30] on icon at bounding box center [14, 24] width 7 height 15
click at [18, 106] on link at bounding box center [14, 97] width 24 height 19
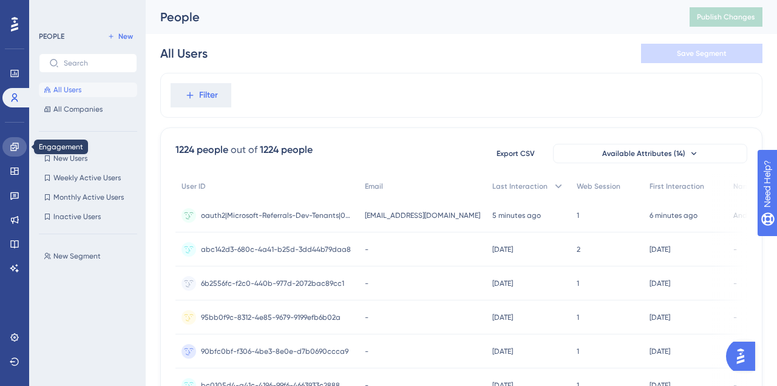
click at [19, 146] on link at bounding box center [14, 146] width 24 height 19
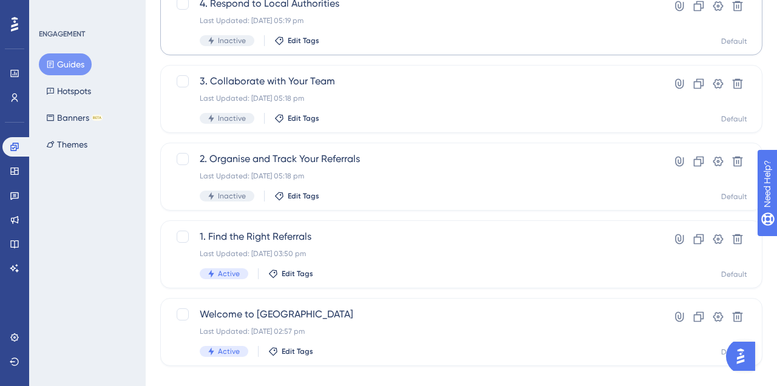
scroll to position [143, 0]
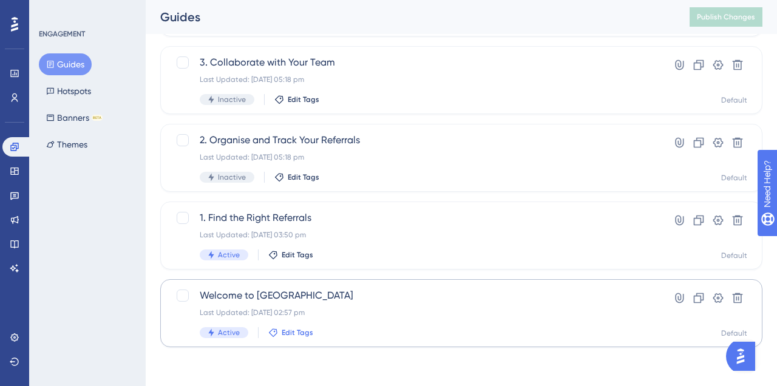
click at [295, 332] on span "Edit Tags" at bounding box center [298, 333] width 32 height 10
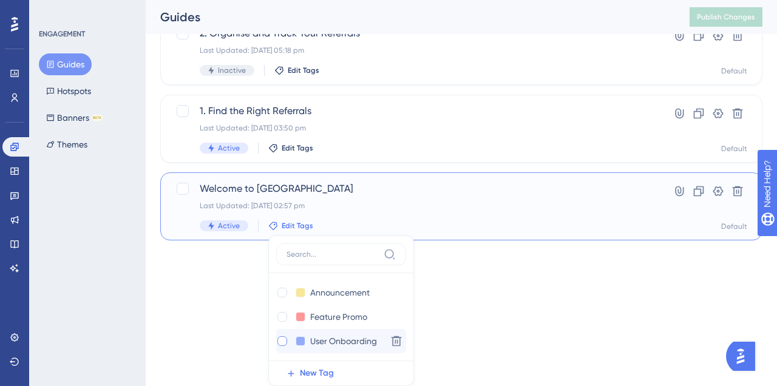
click at [286, 346] on label at bounding box center [283, 341] width 15 height 12
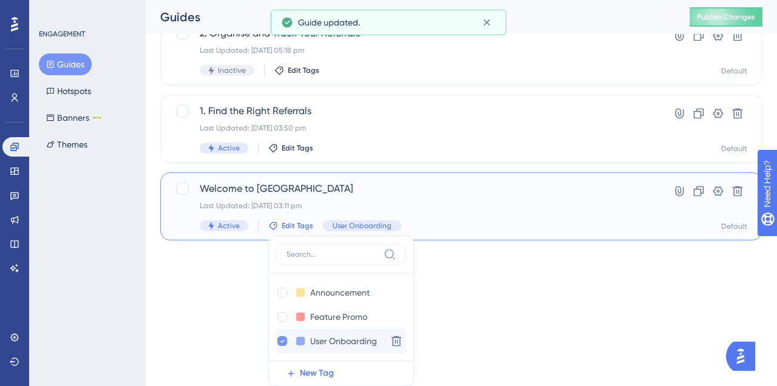
click at [277, 346] on div at bounding box center [282, 341] width 12 height 12
checkbox input "false"
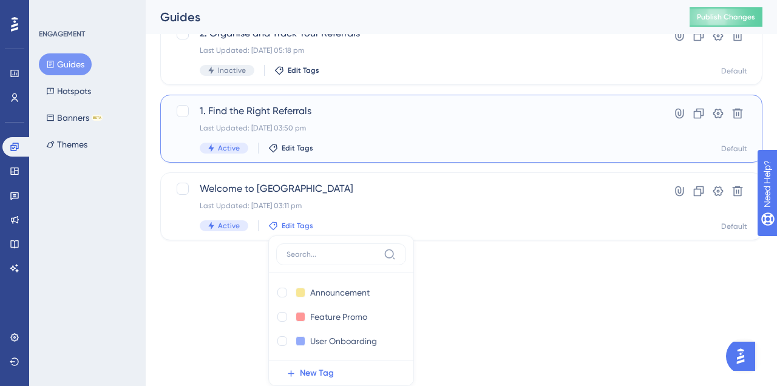
click at [330, 149] on div "Active Edit Tags" at bounding box center [413, 148] width 426 height 11
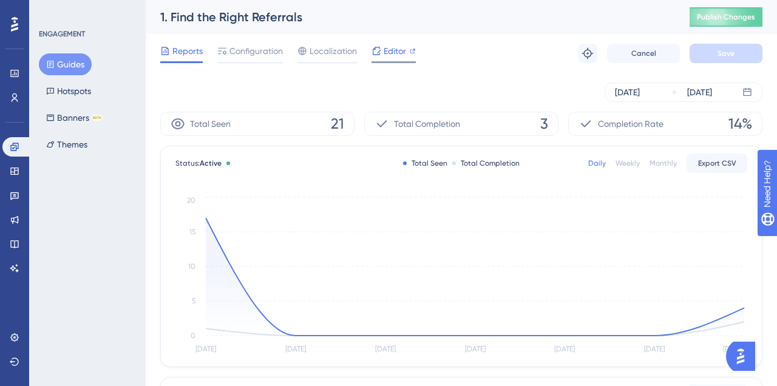
click at [386, 57] on span "Editor" at bounding box center [395, 51] width 22 height 15
click at [13, 242] on icon at bounding box center [15, 244] width 10 height 10
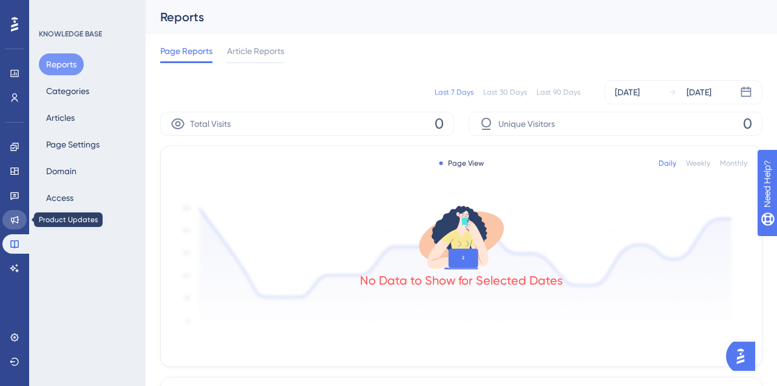
click at [16, 224] on icon at bounding box center [15, 220] width 10 height 10
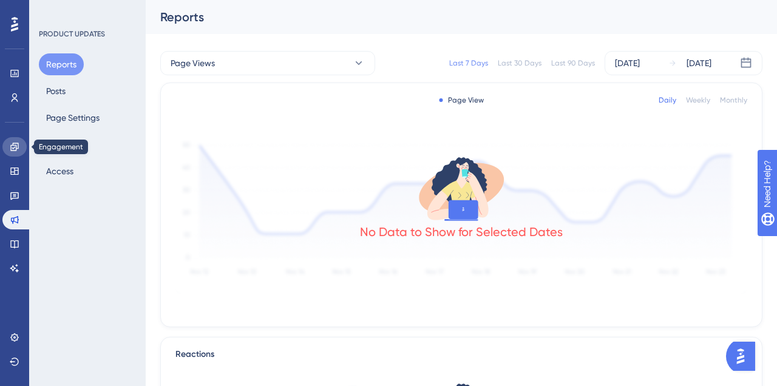
click at [12, 143] on icon at bounding box center [15, 147] width 10 height 10
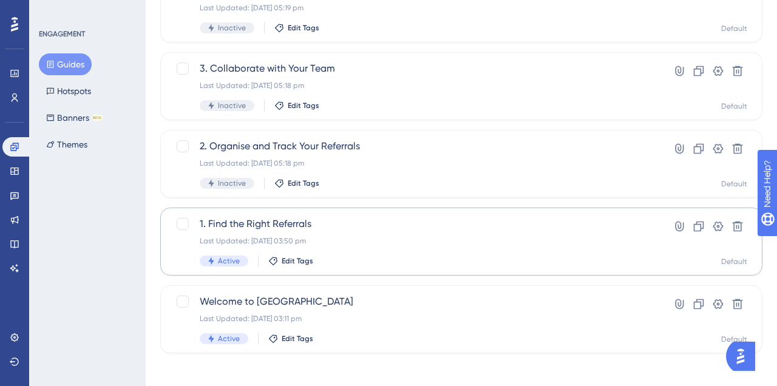
scroll to position [143, 0]
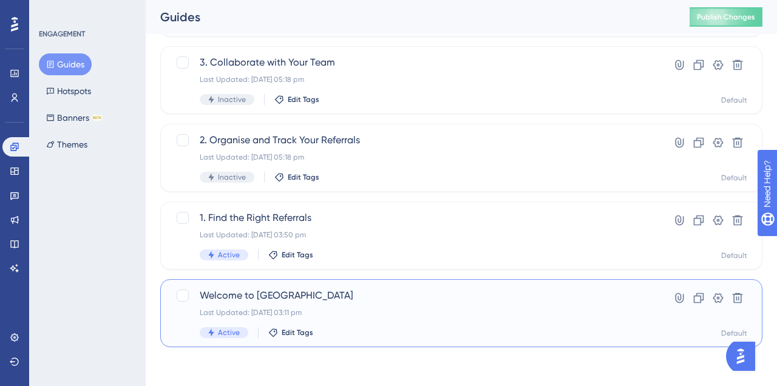
click at [296, 293] on span "Welcome to [GEOGRAPHIC_DATA]" at bounding box center [413, 296] width 426 height 15
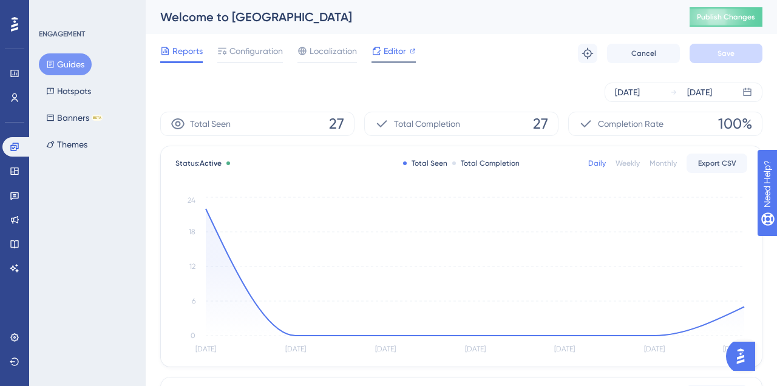
click at [379, 49] on icon at bounding box center [377, 51] width 8 height 8
click at [12, 154] on link at bounding box center [16, 146] width 29 height 19
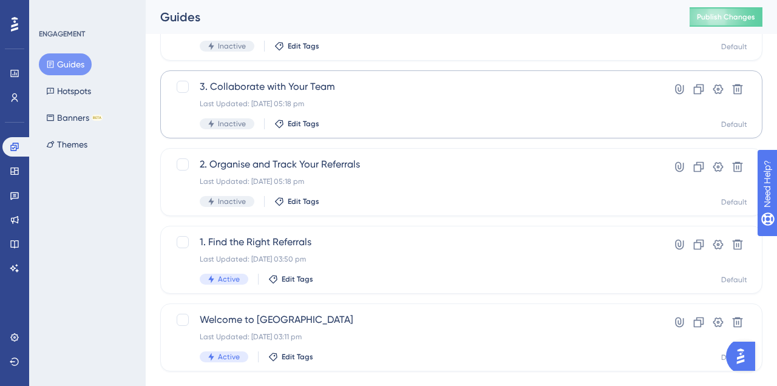
scroll to position [143, 0]
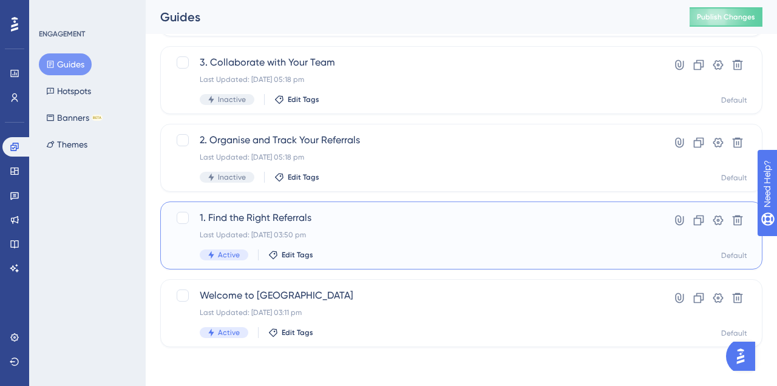
click at [279, 249] on div "1. Find the Right Referrals Last Updated: 08 Oct 2025 03:50 pm Active Edit Tags" at bounding box center [413, 236] width 426 height 50
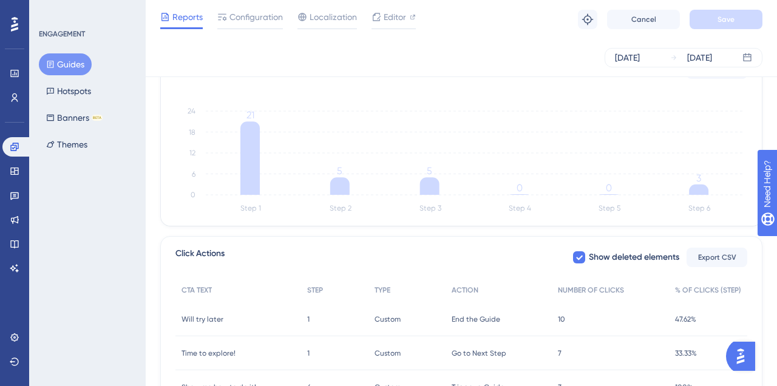
scroll to position [437, 0]
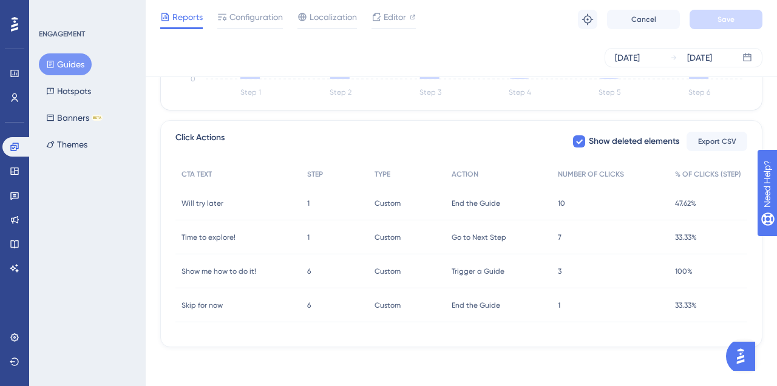
click at [412, 202] on div "Custom Custom" at bounding box center [407, 203] width 77 height 34
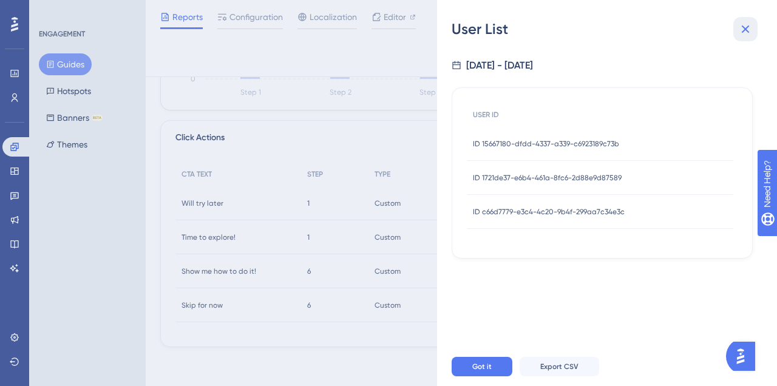
click at [737, 28] on button at bounding box center [746, 29] width 24 height 24
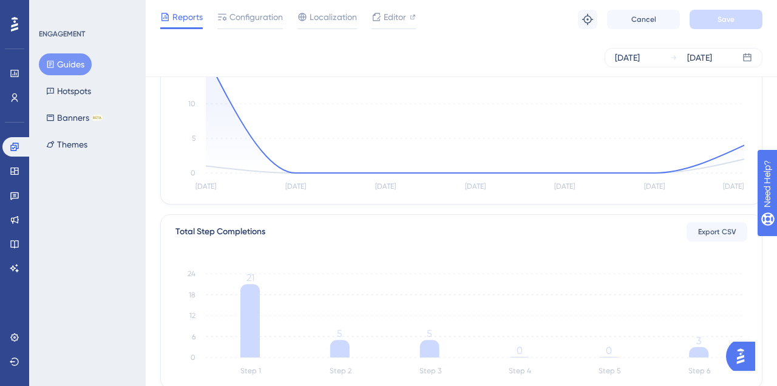
scroll to position [0, 0]
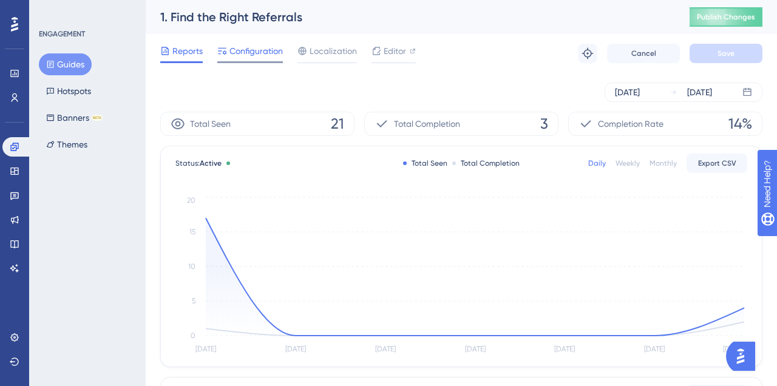
click at [272, 53] on span "Configuration" at bounding box center [256, 51] width 53 height 15
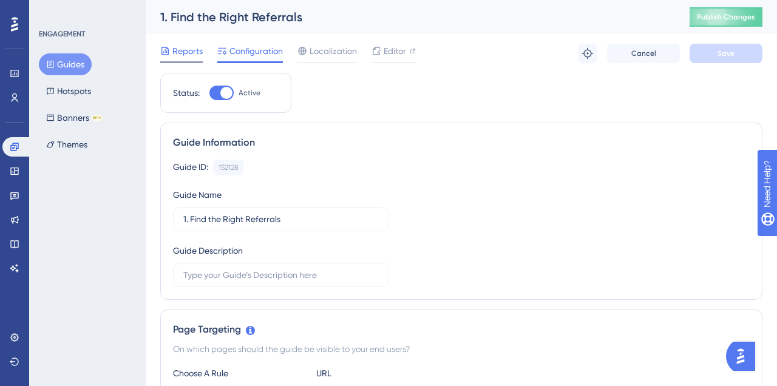
click at [196, 47] on span "Reports" at bounding box center [188, 51] width 30 height 15
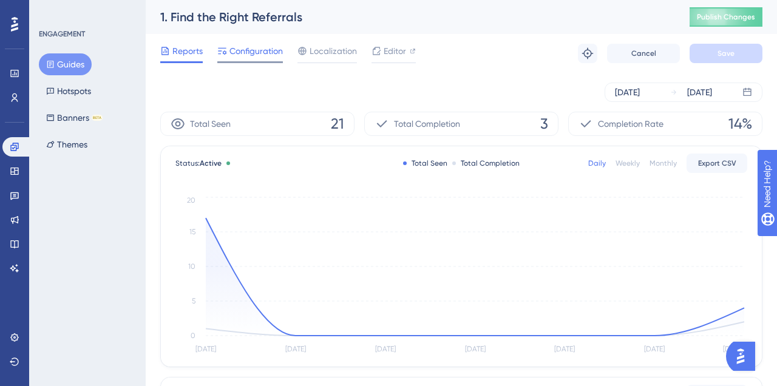
click at [252, 48] on span "Configuration" at bounding box center [256, 51] width 53 height 15
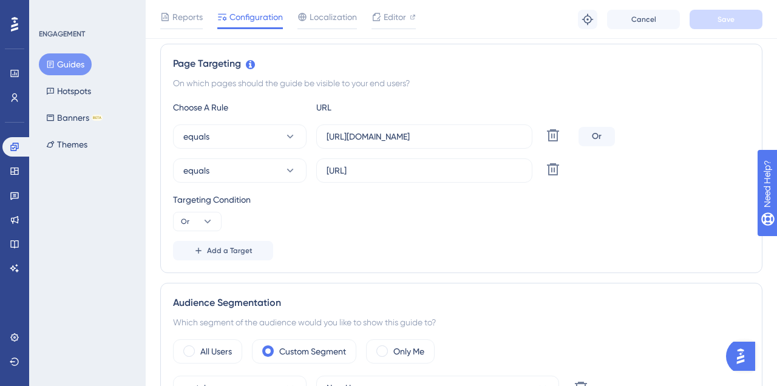
scroll to position [272, 0]
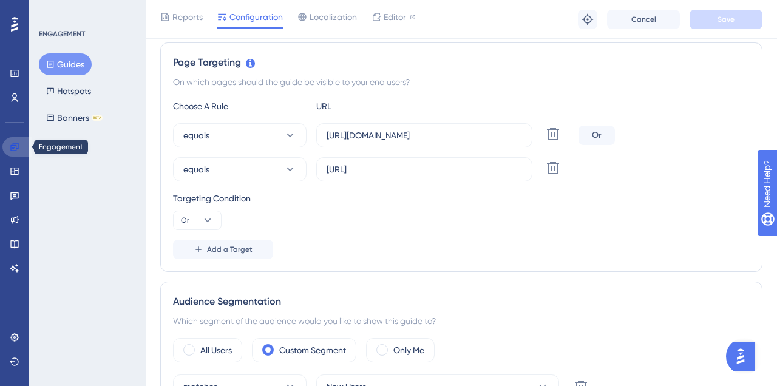
click at [18, 142] on icon at bounding box center [15, 147] width 10 height 10
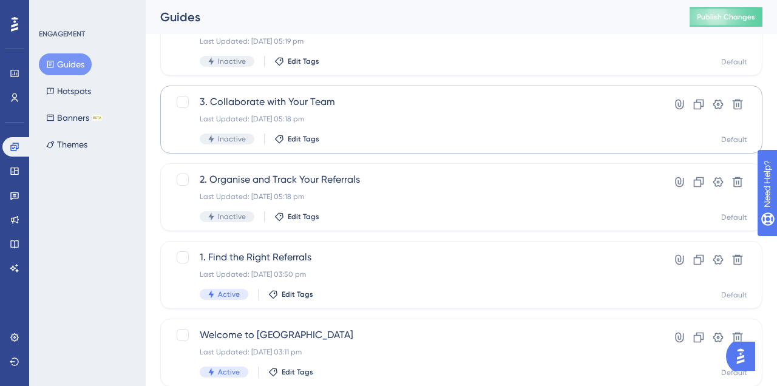
scroll to position [143, 0]
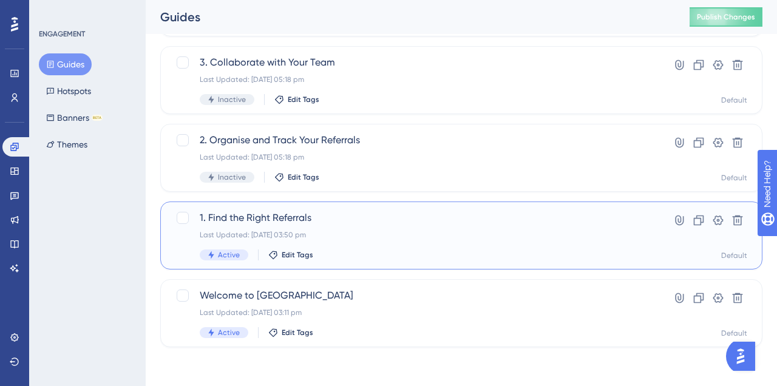
click at [292, 217] on span "1. Find the Right Referrals" at bounding box center [413, 218] width 426 height 15
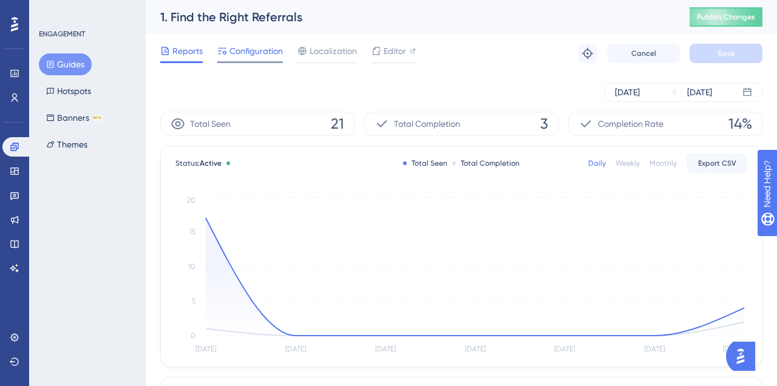
click at [272, 46] on span "Configuration" at bounding box center [256, 51] width 53 height 15
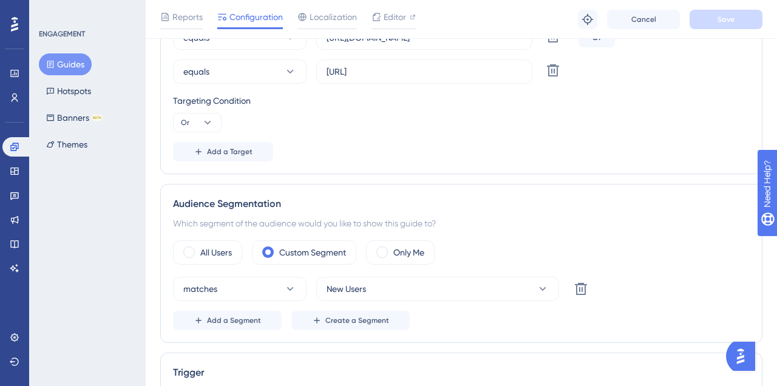
scroll to position [369, 0]
click at [372, 20] on icon at bounding box center [377, 17] width 10 height 10
click at [12, 281] on div "Performance Users Engagement Widgets Feedback Product Updates Knowledge Base AI…" at bounding box center [14, 193] width 29 height 386
click at [15, 239] on icon at bounding box center [15, 244] width 10 height 10
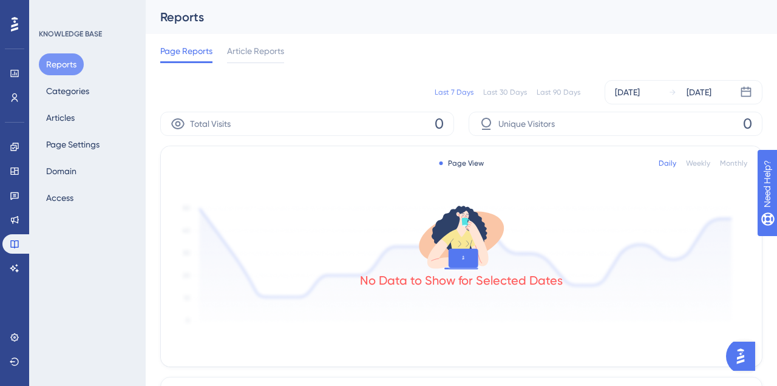
click at [13, 208] on div "Engagement Widgets Feedback Product Updates Knowledge Base AI Assistant" at bounding box center [14, 207] width 24 height 141
click at [58, 81] on button "Categories" at bounding box center [68, 91] width 58 height 22
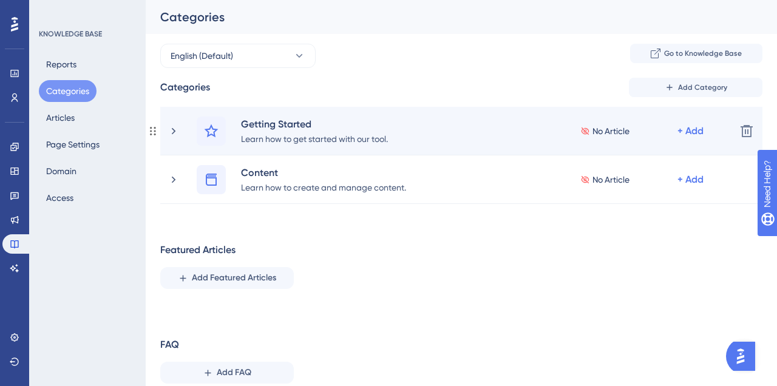
click at [185, 134] on div "Getting Started Learn how to get started with our tool. No Article + Add" at bounding box center [447, 131] width 559 height 29
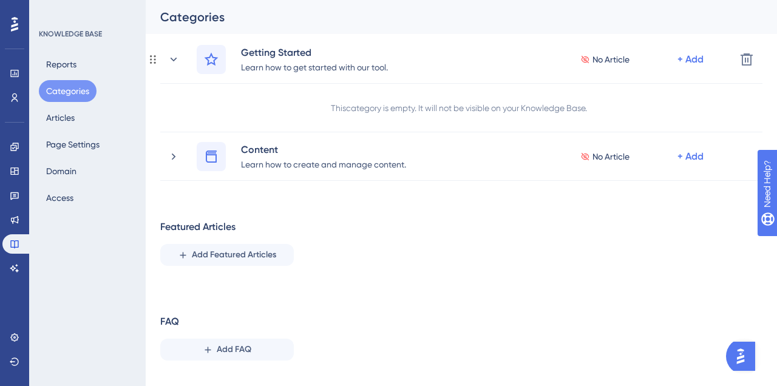
scroll to position [95, 0]
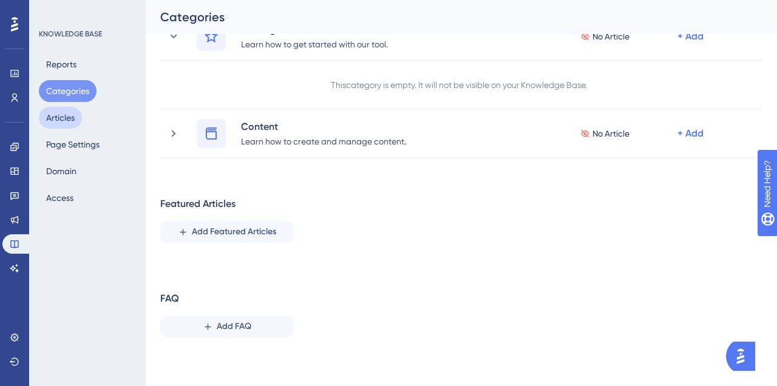
click at [55, 126] on button "Articles" at bounding box center [60, 118] width 43 height 22
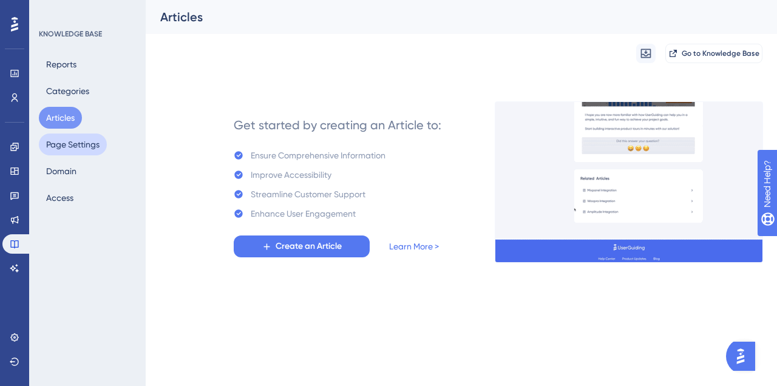
click at [83, 147] on button "Page Settings" at bounding box center [73, 145] width 68 height 22
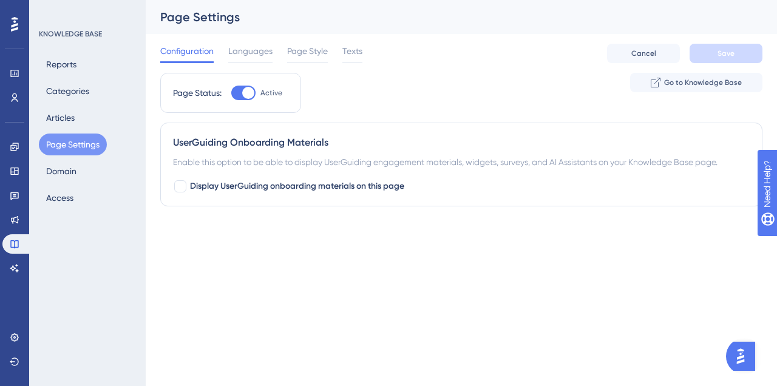
click at [285, 140] on div "UserGuiding Onboarding Materials" at bounding box center [461, 142] width 577 height 15
click at [73, 171] on button "Domain" at bounding box center [61, 171] width 45 height 22
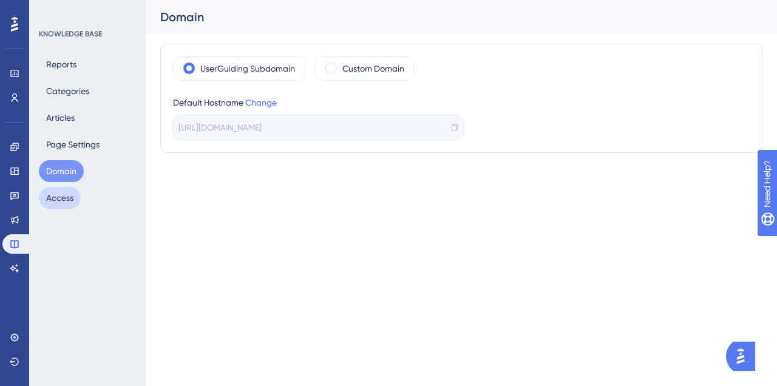
click at [64, 191] on button "Access" at bounding box center [60, 198] width 42 height 22
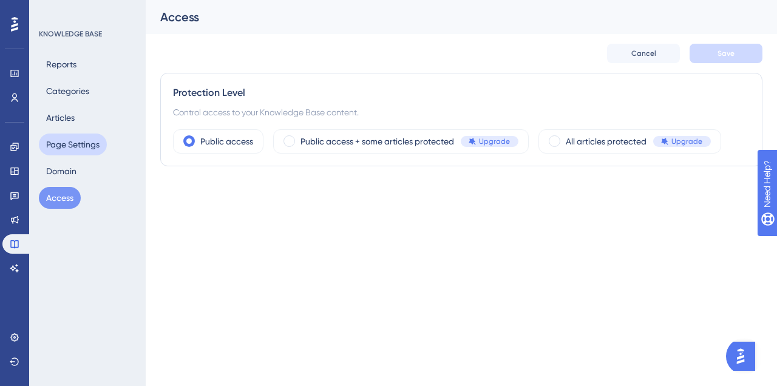
click at [80, 154] on button "Page Settings" at bounding box center [73, 145] width 68 height 22
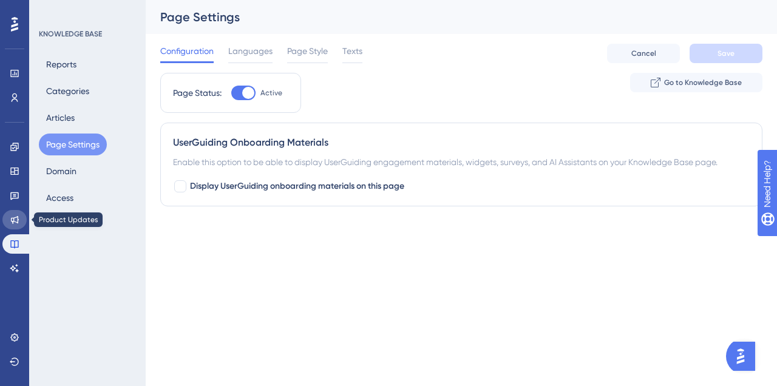
click at [10, 212] on link at bounding box center [14, 219] width 24 height 19
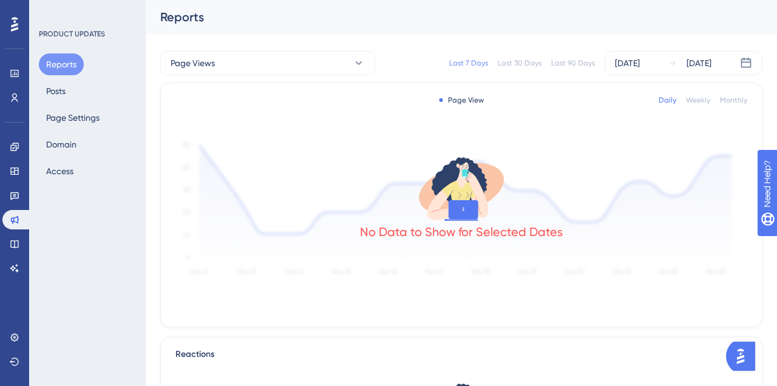
click at [74, 156] on div "Reports Posts Page Settings Domain Access" at bounding box center [88, 117] width 98 height 129
click at [61, 107] on button "Page Settings" at bounding box center [73, 118] width 68 height 22
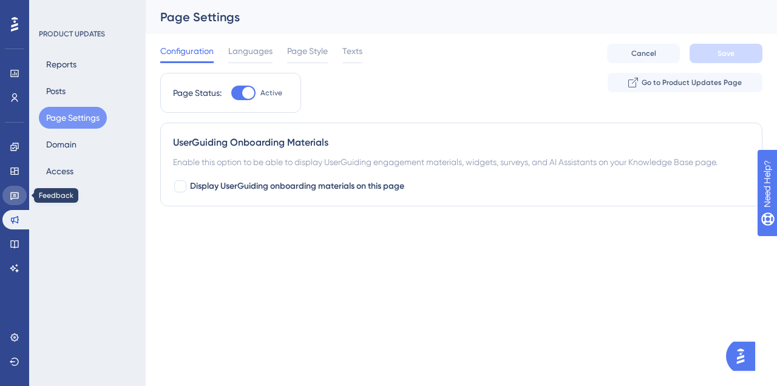
click at [19, 193] on icon at bounding box center [15, 196] width 10 height 10
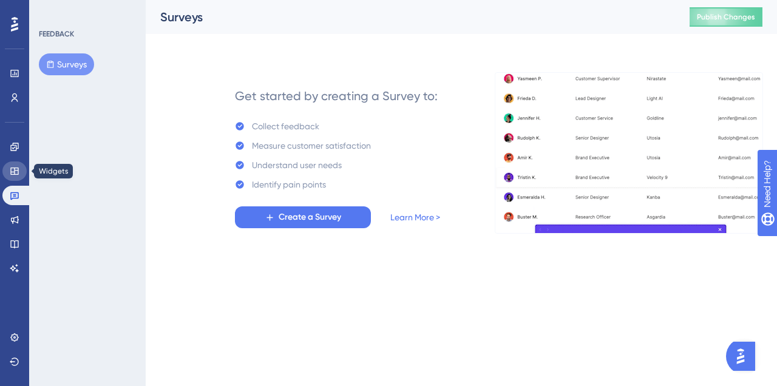
click at [10, 177] on link at bounding box center [14, 171] width 24 height 19
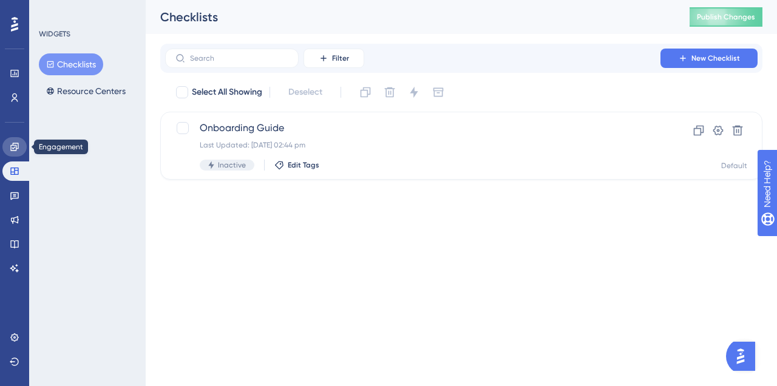
click at [6, 147] on link at bounding box center [14, 146] width 24 height 19
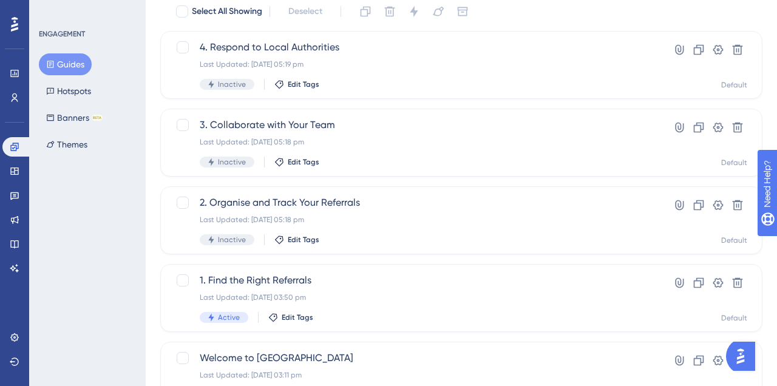
scroll to position [143, 0]
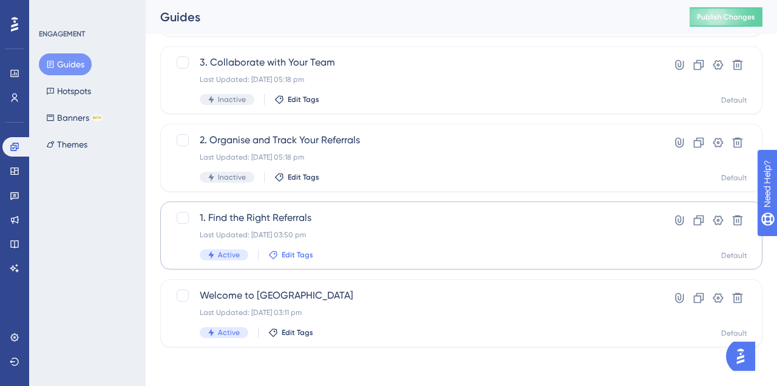
click at [296, 255] on span "Edit Tags" at bounding box center [298, 255] width 32 height 10
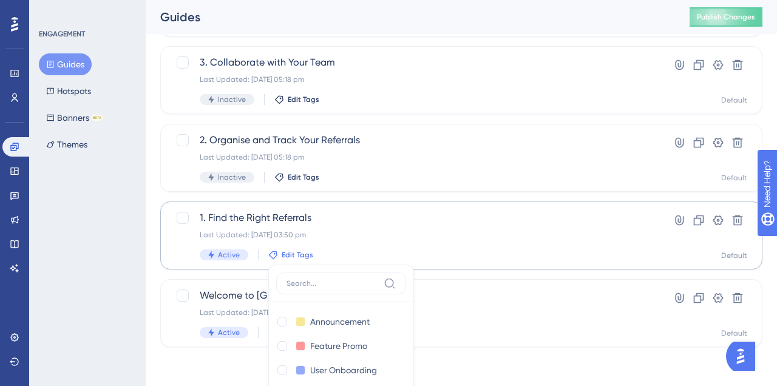
scroll to position [173, 0]
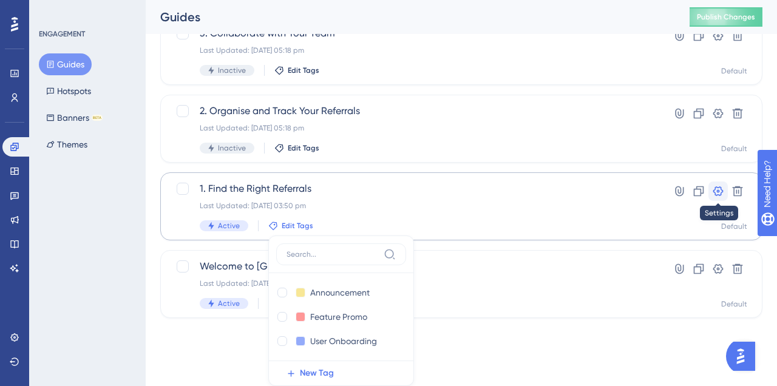
click at [717, 195] on icon at bounding box center [718, 191] width 12 height 12
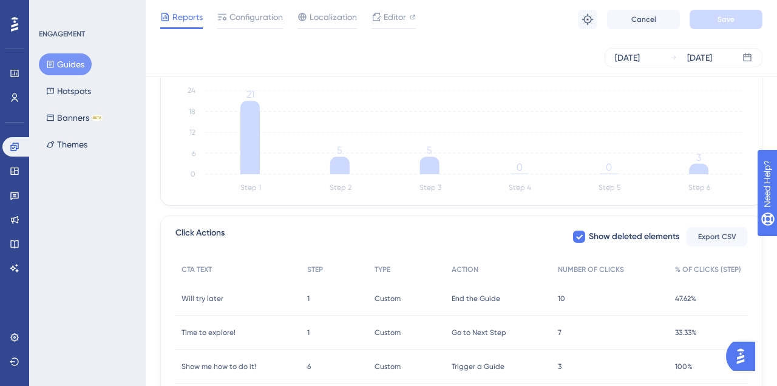
scroll to position [437, 0]
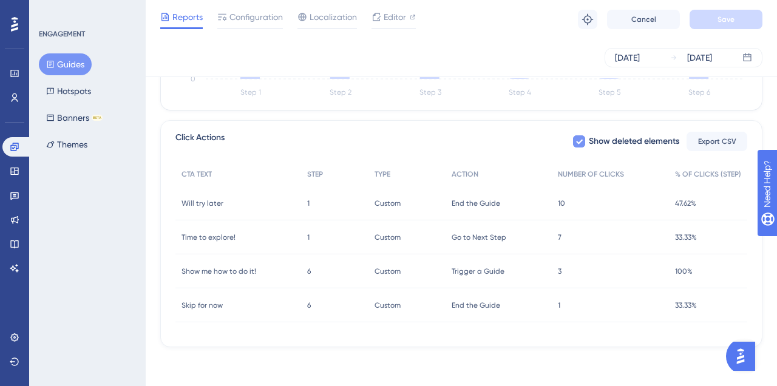
click at [624, 142] on span "Show deleted elements" at bounding box center [634, 141] width 91 height 15
checkbox input "true"
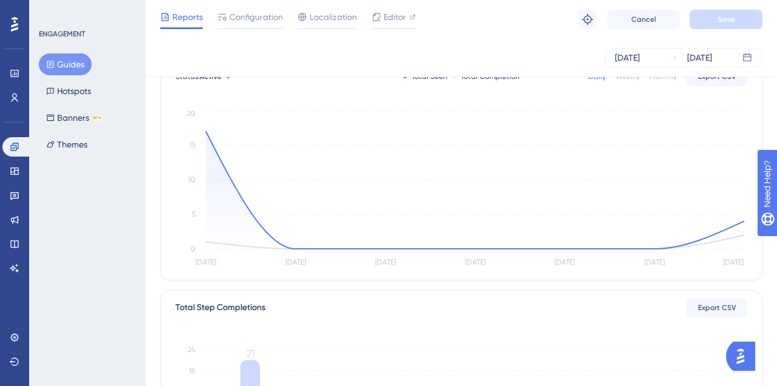
scroll to position [0, 0]
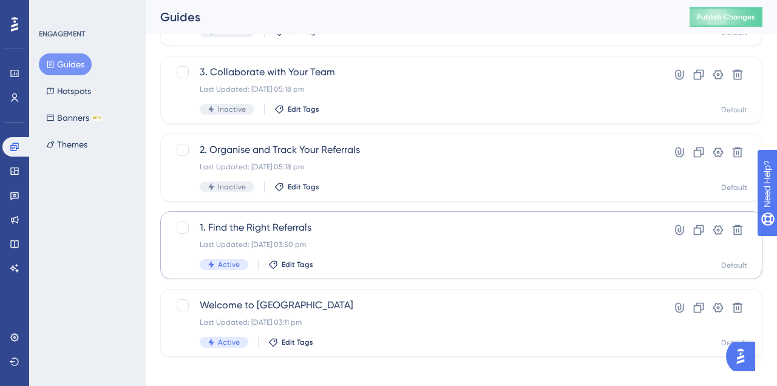
scroll to position [143, 0]
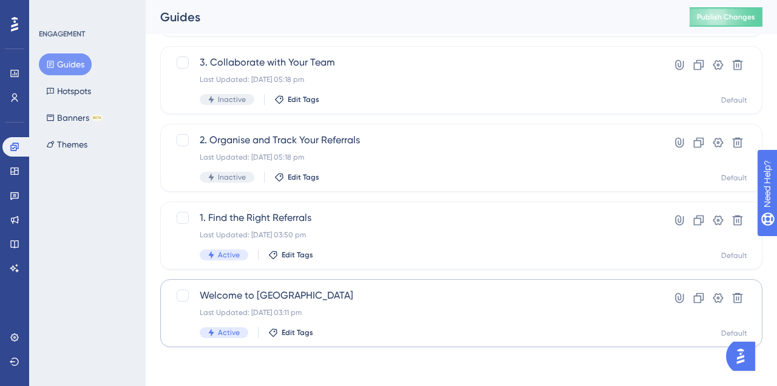
click at [228, 293] on span "Welcome to [GEOGRAPHIC_DATA]" at bounding box center [413, 296] width 426 height 15
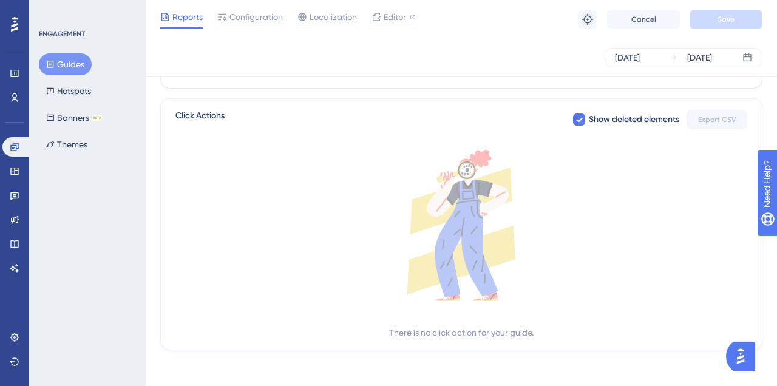
scroll to position [462, 0]
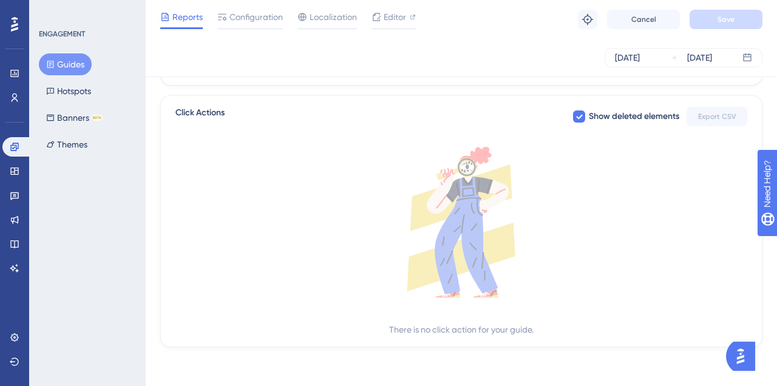
click at [477, 214] on icon at bounding box center [466, 236] width 63 height 118
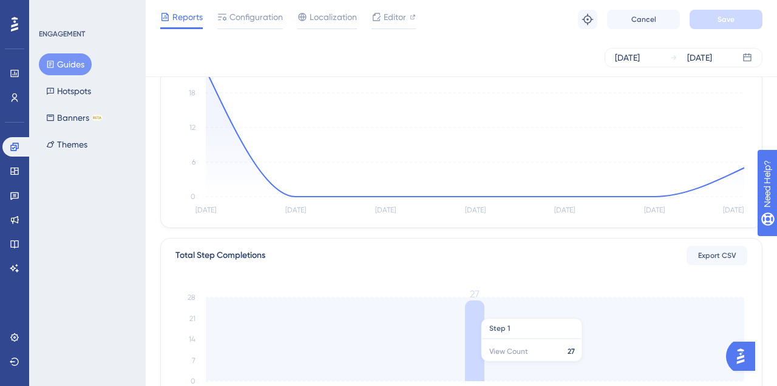
scroll to position [37, 0]
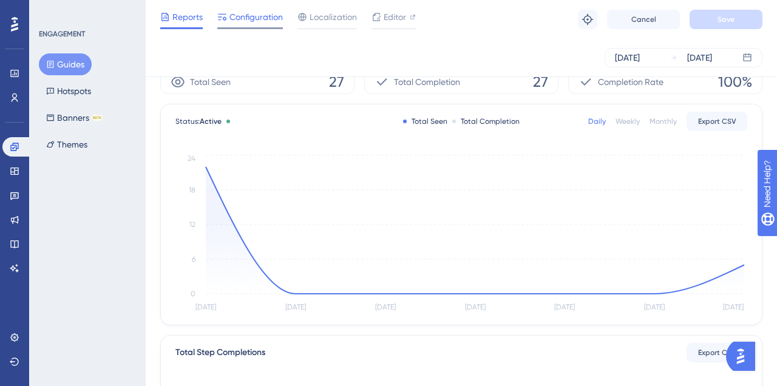
click at [264, 10] on span "Configuration" at bounding box center [256, 17] width 53 height 15
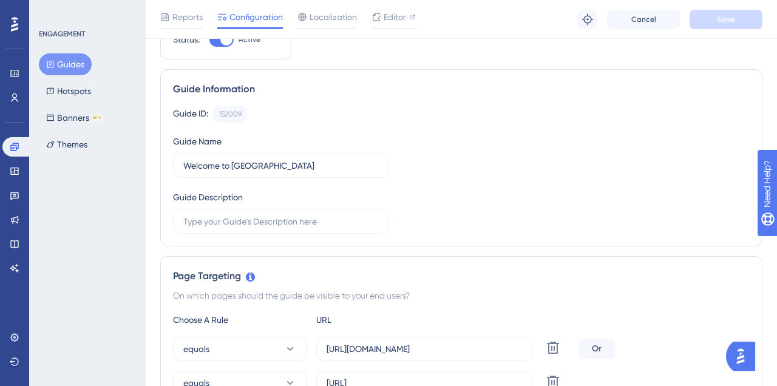
scroll to position [26, 0]
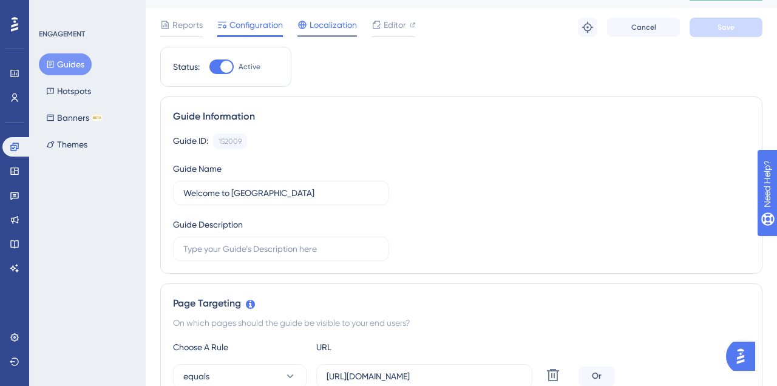
click at [348, 34] on div "Localization" at bounding box center [328, 27] width 60 height 19
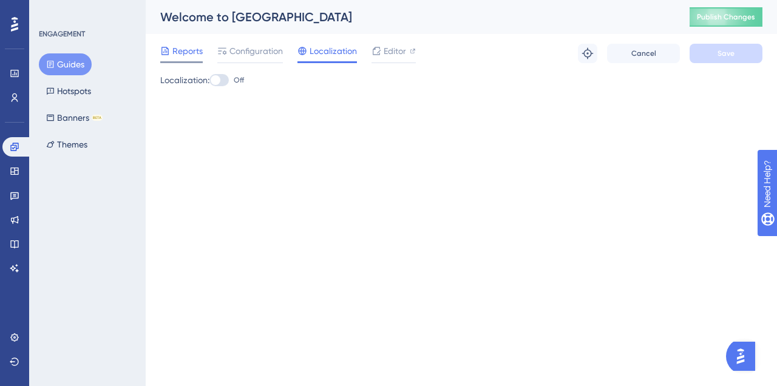
click at [194, 49] on span "Reports" at bounding box center [188, 51] width 30 height 15
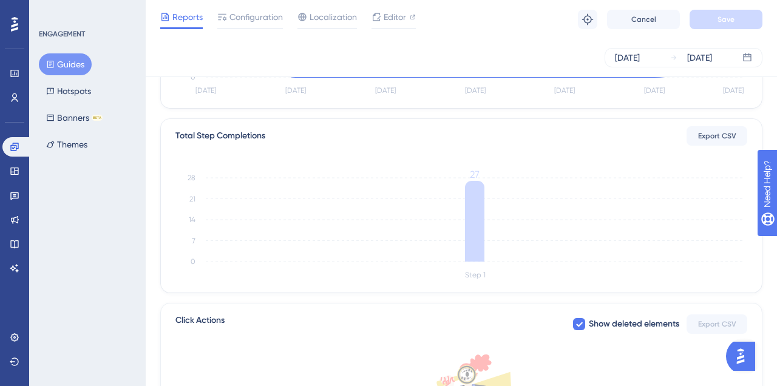
scroll to position [462, 0]
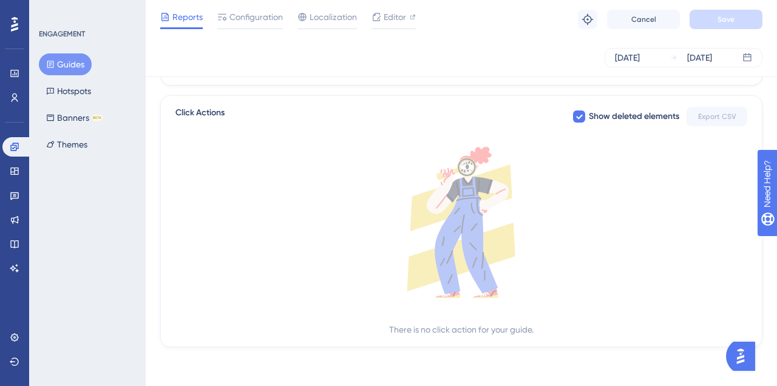
click at [440, 227] on icon at bounding box center [462, 222] width 572 height 151
drag, startPoint x: 177, startPoint y: 111, endPoint x: 293, endPoint y: 160, distance: 126.3
click at [293, 159] on div "Click Actions Show deleted elements Export CSV There is no click action for you…" at bounding box center [461, 221] width 603 height 252
click at [338, 245] on icon at bounding box center [462, 222] width 572 height 151
drag, startPoint x: 375, startPoint y: 329, endPoint x: 530, endPoint y: 329, distance: 154.9
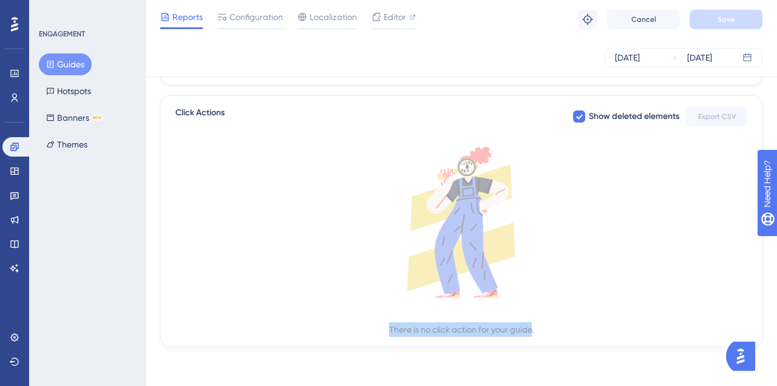
click at [533, 329] on div "There is no click action for your guide." at bounding box center [462, 242] width 572 height 190
click at [555, 319] on div "There is no click action for your guide." at bounding box center [462, 242] width 572 height 190
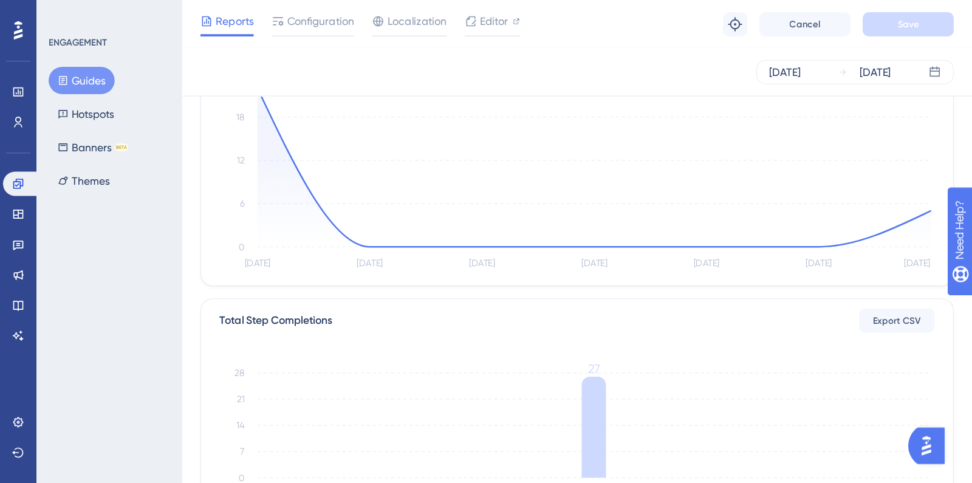
scroll to position [0, 0]
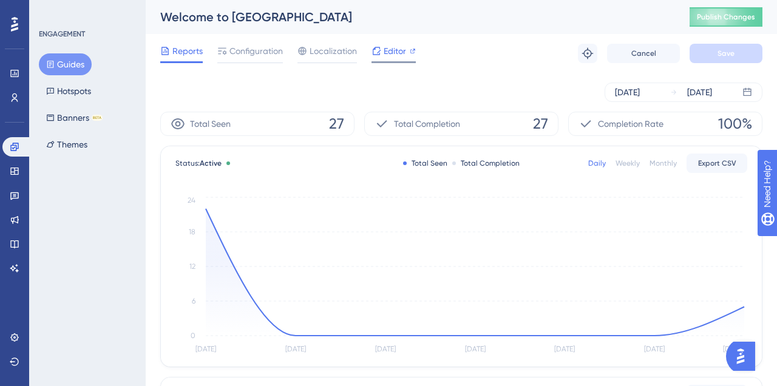
click at [404, 46] on span "Editor" at bounding box center [395, 51] width 22 height 15
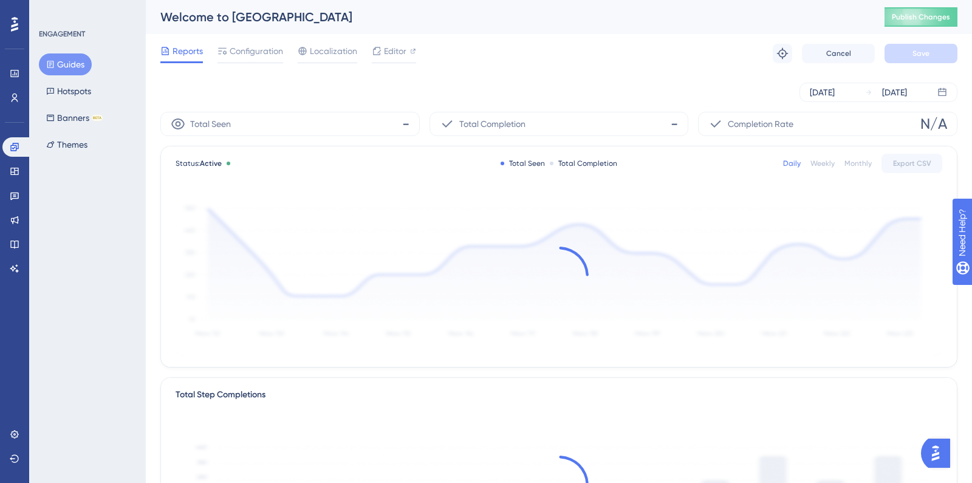
scroll to position [364, 0]
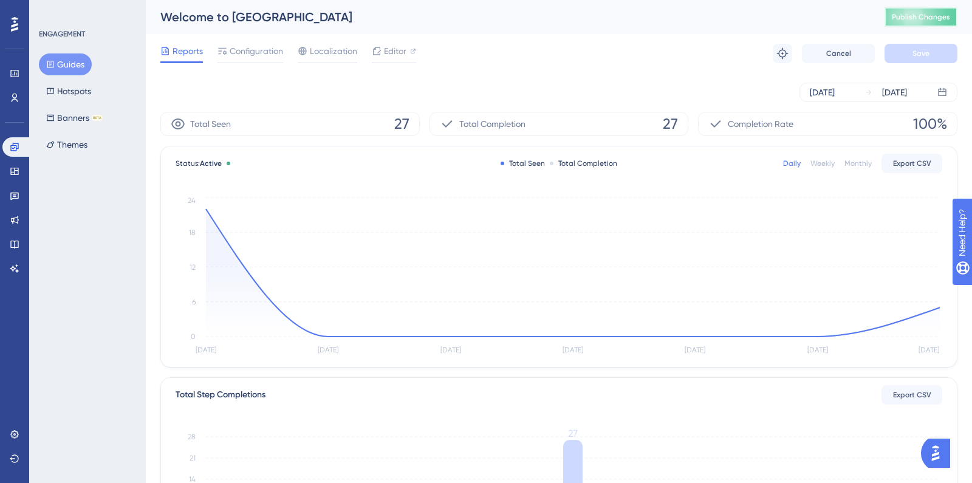
click at [924, 17] on span "Publish Changes" at bounding box center [921, 17] width 58 height 10
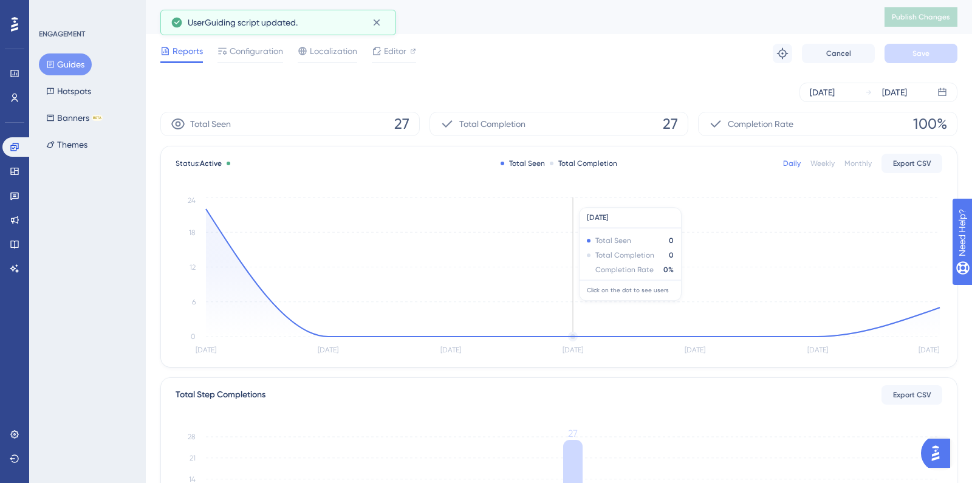
scroll to position [364, 0]
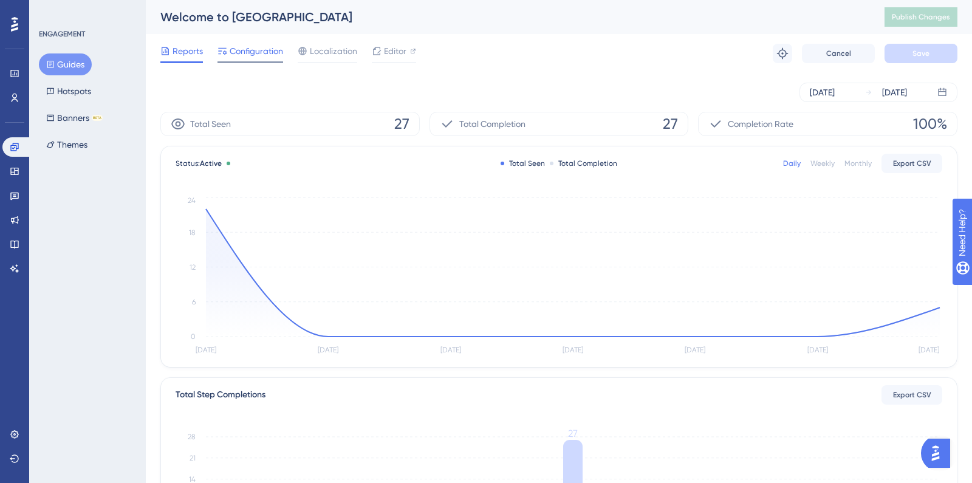
click at [261, 52] on span "Configuration" at bounding box center [256, 51] width 53 height 15
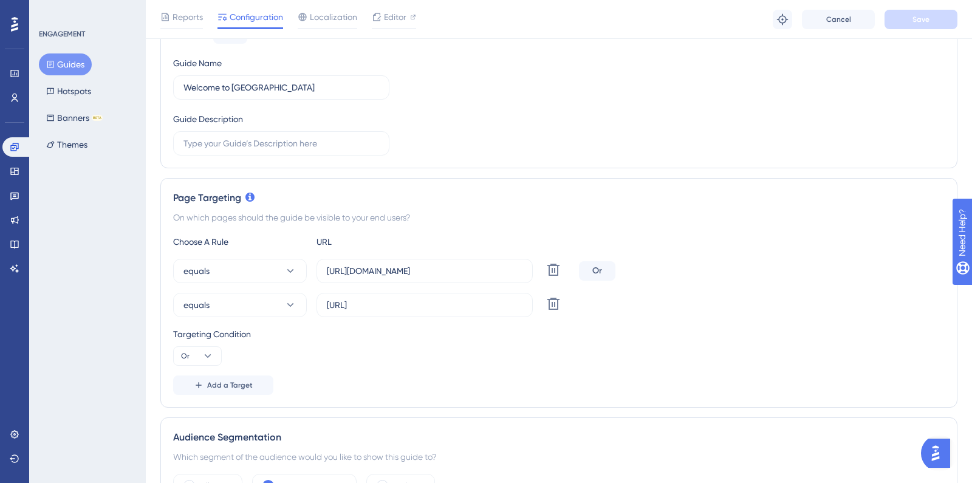
scroll to position [219, 0]
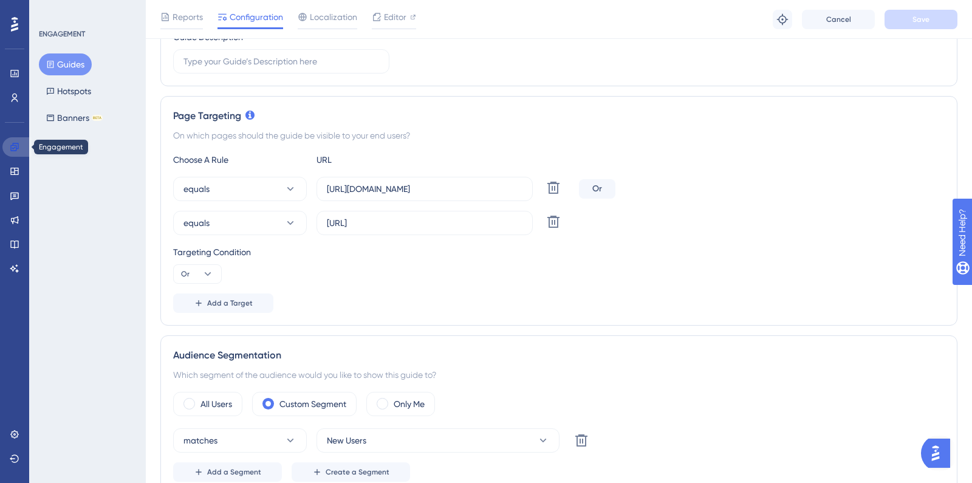
click at [14, 149] on icon at bounding box center [15, 147] width 10 height 10
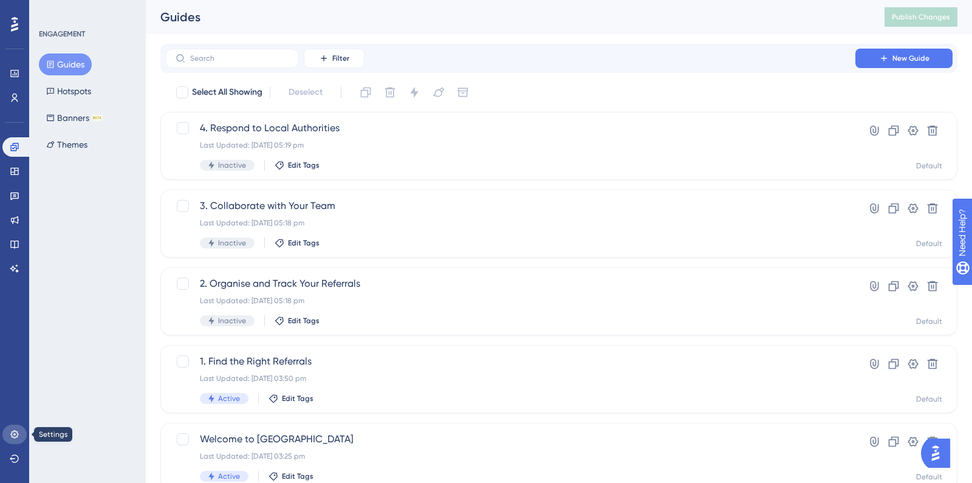
click at [9, 437] on link at bounding box center [14, 434] width 24 height 19
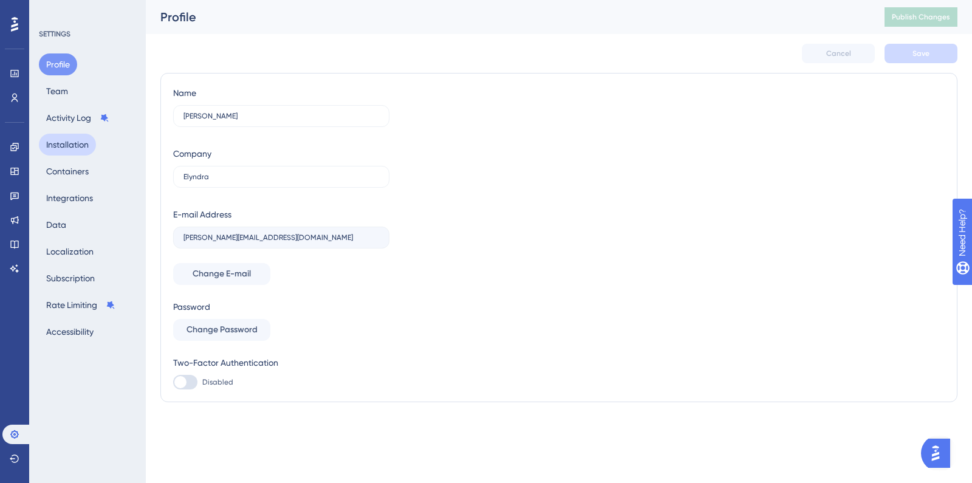
click at [84, 143] on button "Installation" at bounding box center [67, 145] width 57 height 22
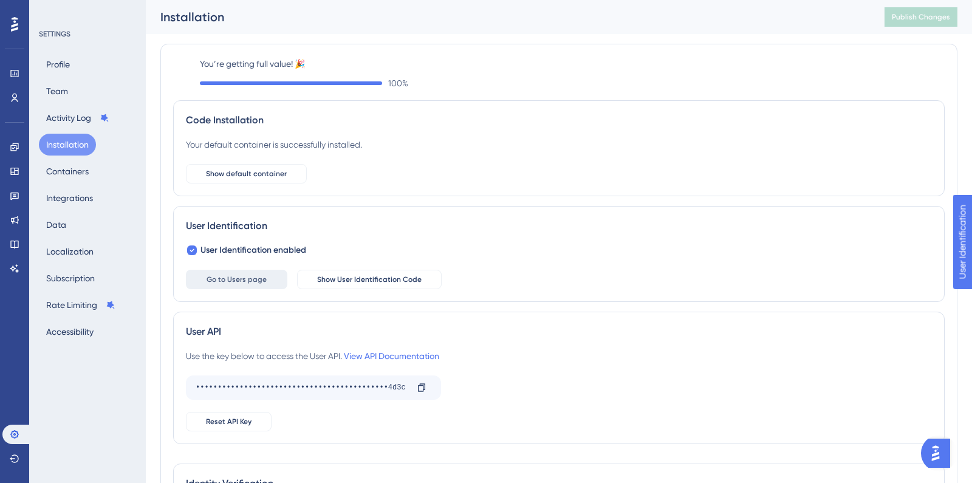
click at [266, 282] on button "Go to Users page" at bounding box center [236, 279] width 101 height 19
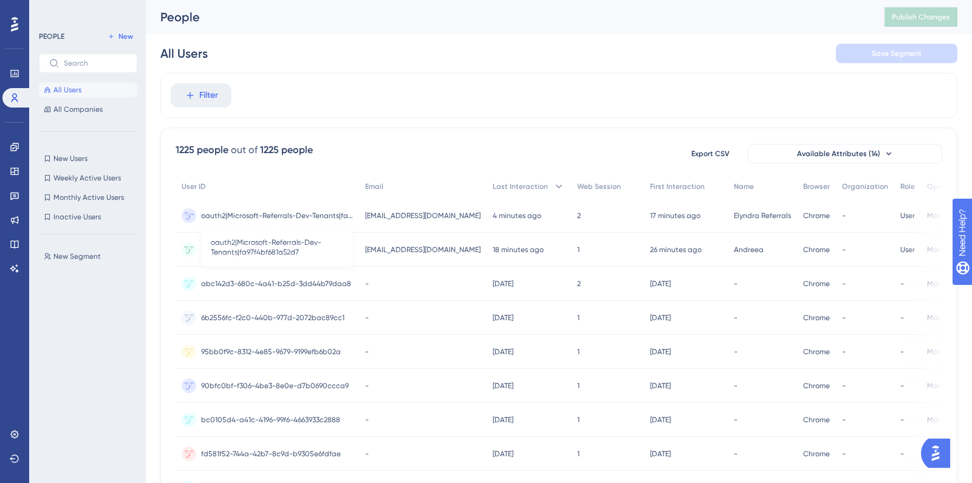
click at [320, 219] on span "oauth2|Microsoft-Referrals-Dev-Tenants|fa97f4bf681a52d7" at bounding box center [277, 216] width 152 height 10
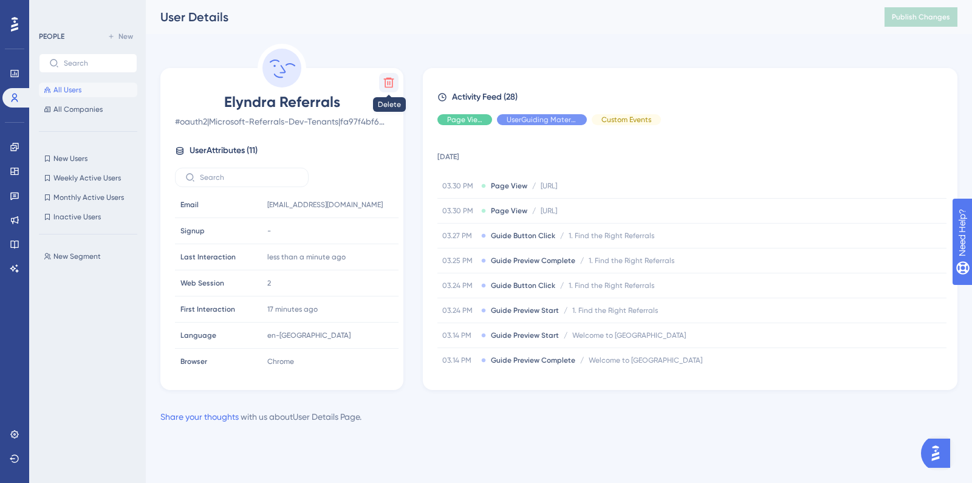
click at [391, 78] on icon at bounding box center [389, 83] width 10 height 10
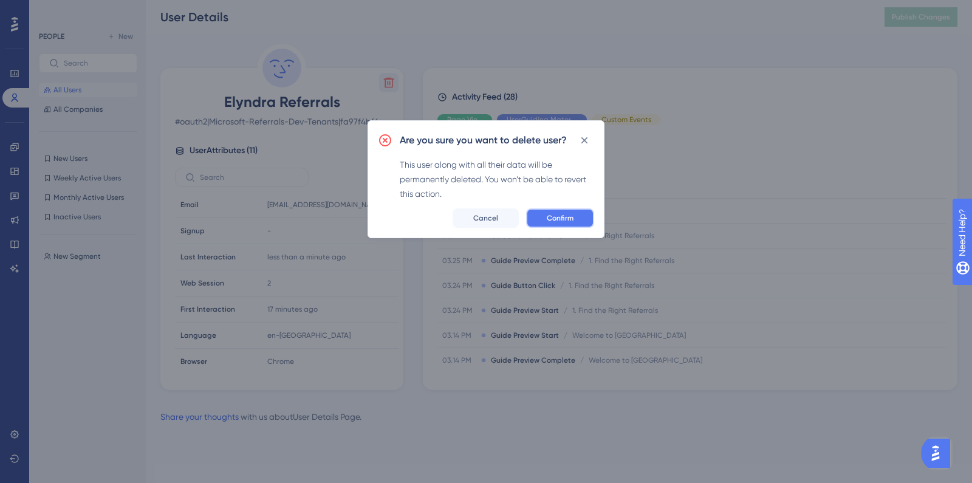
click at [555, 220] on span "Confirm" at bounding box center [560, 218] width 27 height 10
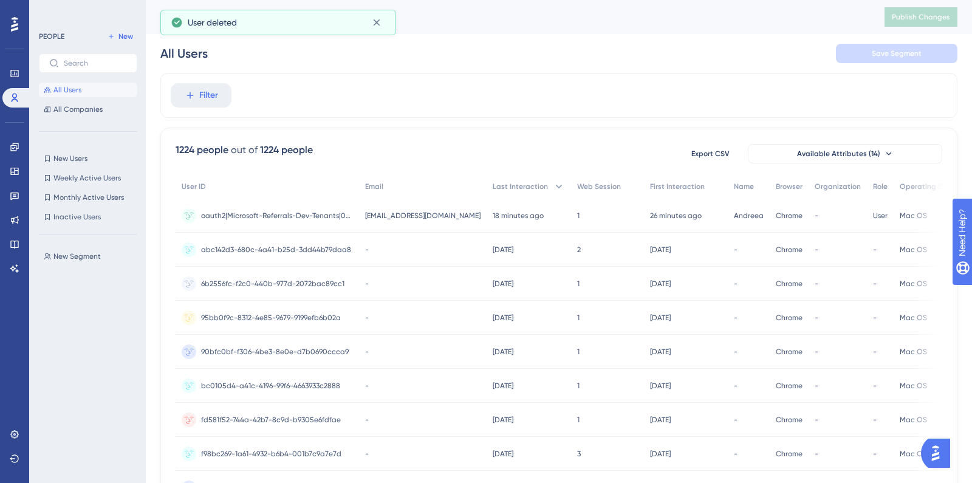
click at [248, 212] on span "oauth2|Microsoft-Referrals-Dev-Tenants|0da7eed4-b95d-4fc8-8cc9-2c8add827e1b" at bounding box center [277, 216] width 152 height 10
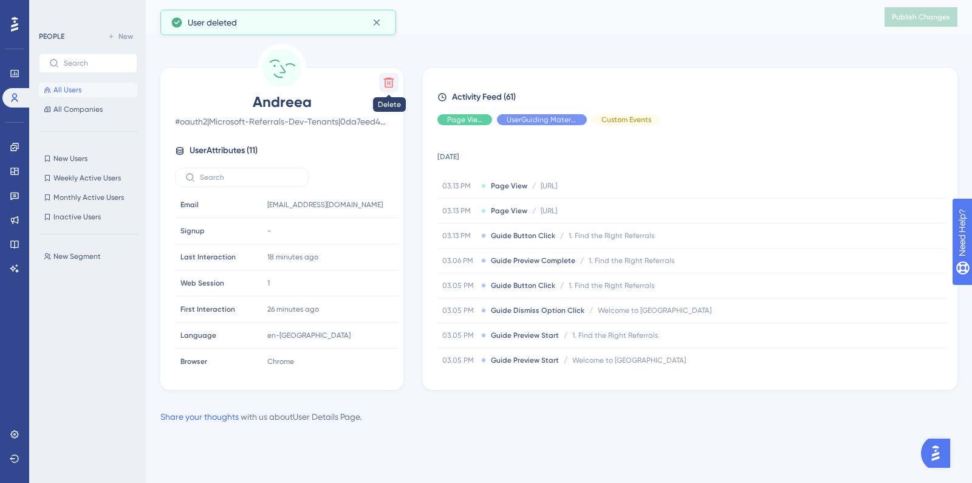
click at [386, 73] on button at bounding box center [388, 82] width 19 height 19
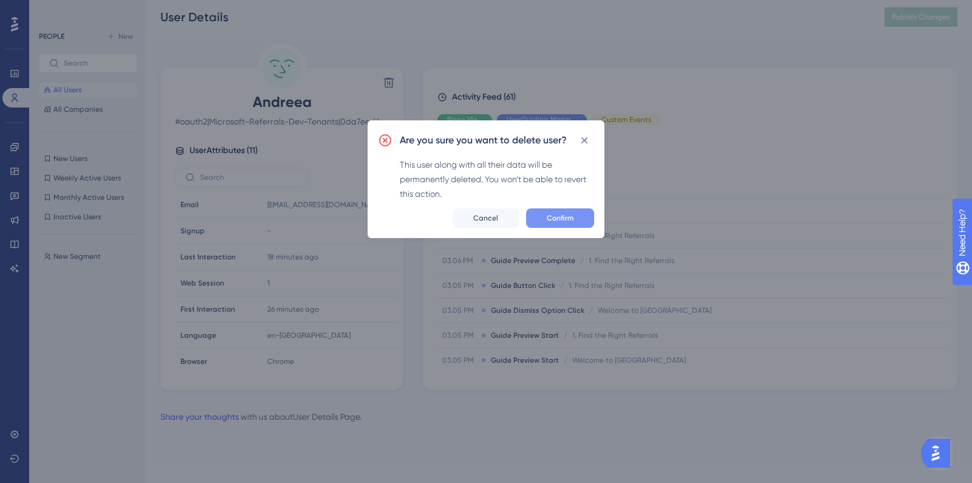
click at [548, 216] on span "Confirm" at bounding box center [560, 218] width 27 height 10
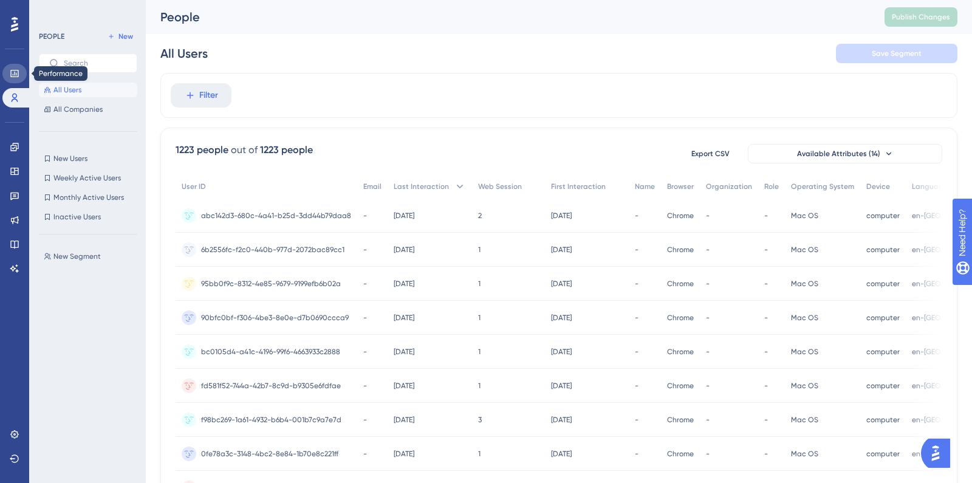
click at [11, 78] on link at bounding box center [14, 73] width 24 height 19
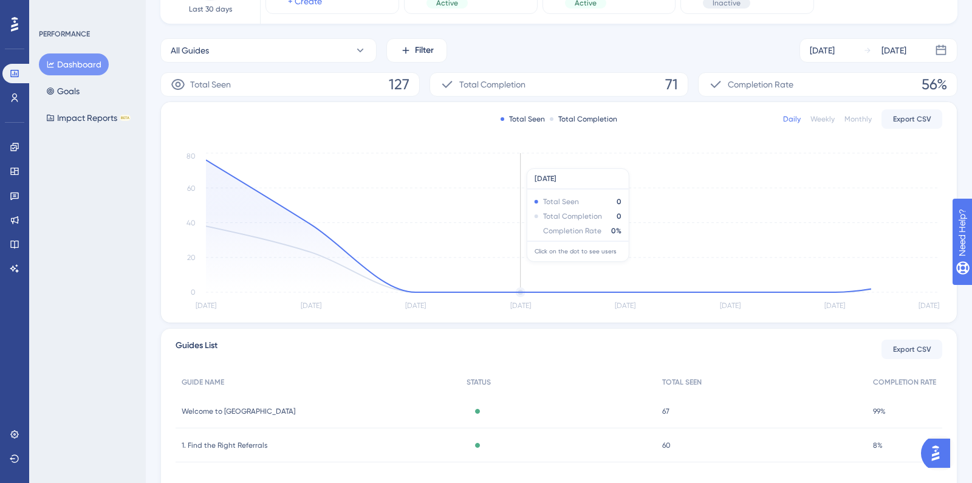
scroll to position [203, 0]
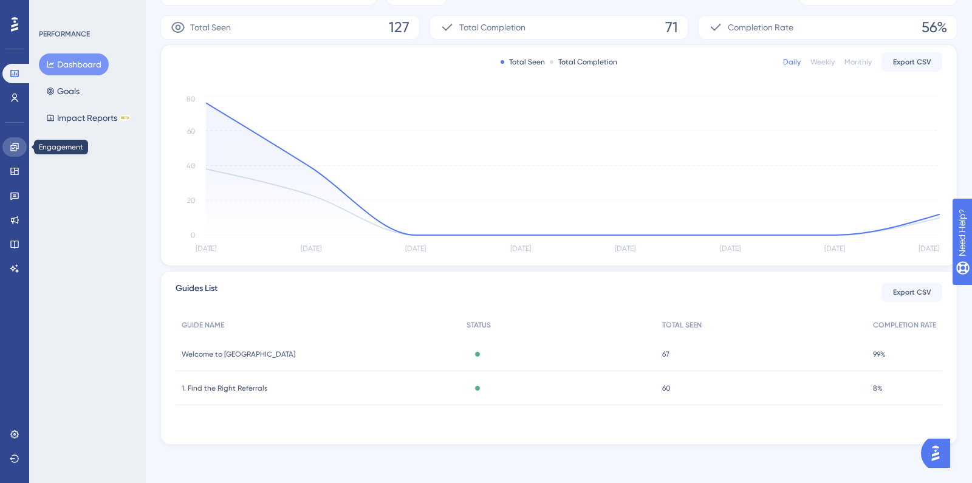
click at [18, 152] on link at bounding box center [14, 146] width 24 height 19
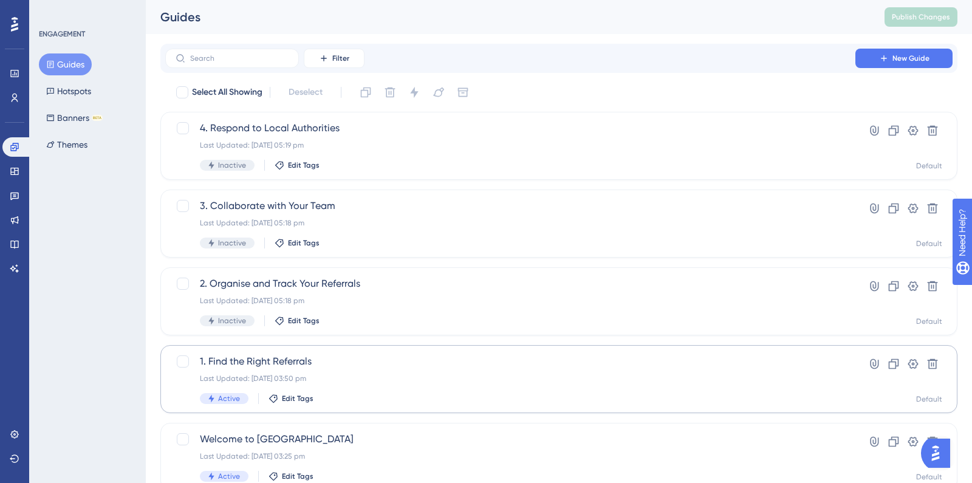
scroll to position [46, 0]
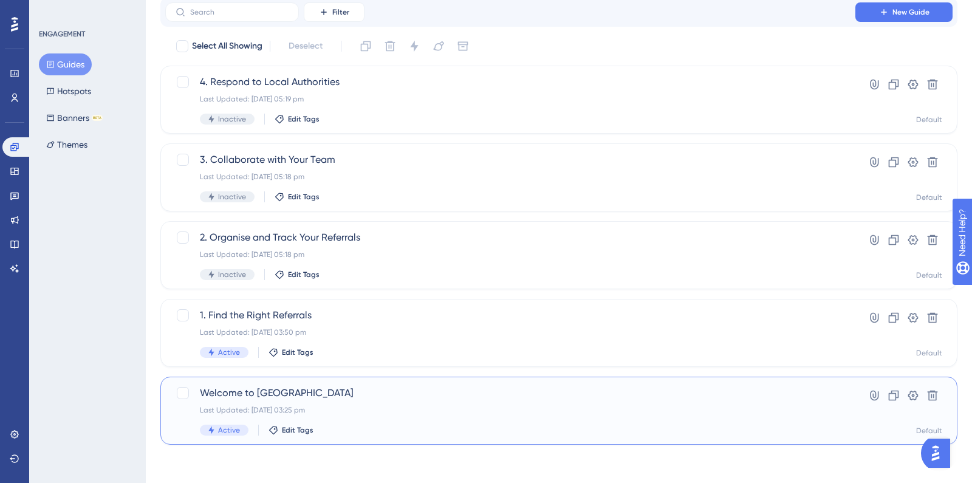
click at [356, 399] on span "Welcome to [GEOGRAPHIC_DATA]" at bounding box center [510, 393] width 621 height 15
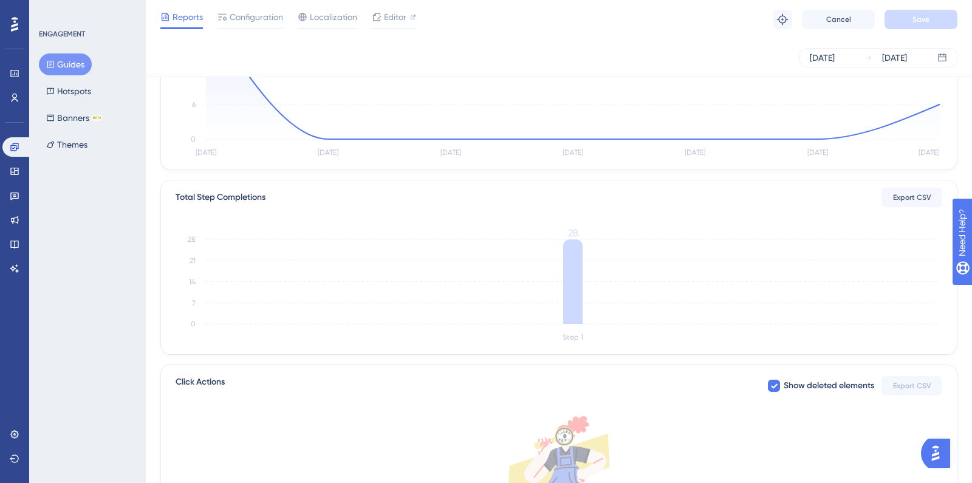
scroll to position [364, 0]
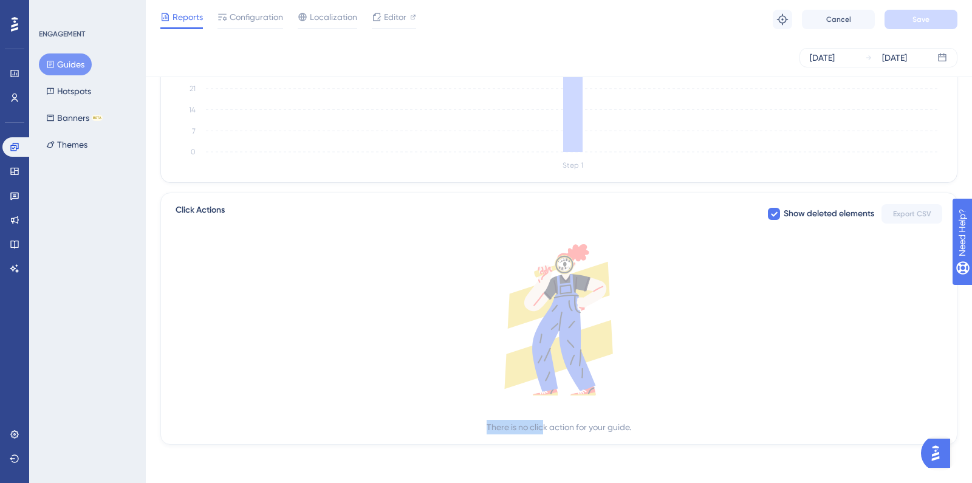
drag, startPoint x: 541, startPoint y: 427, endPoint x: 814, endPoint y: 440, distance: 273.7
click at [812, 439] on div "Click Actions Show deleted elements Export CSV There is no click action for you…" at bounding box center [558, 319] width 797 height 252
click at [703, 315] on icon at bounding box center [559, 319] width 767 height 151
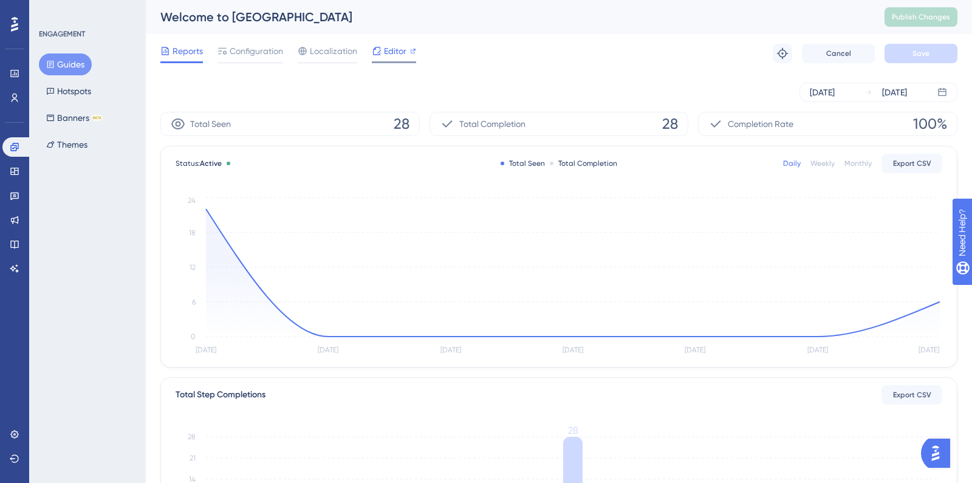
click at [395, 61] on div at bounding box center [394, 62] width 44 height 2
click at [904, 21] on span "Publish Changes" at bounding box center [921, 17] width 58 height 10
click at [13, 432] on icon at bounding box center [15, 434] width 10 height 10
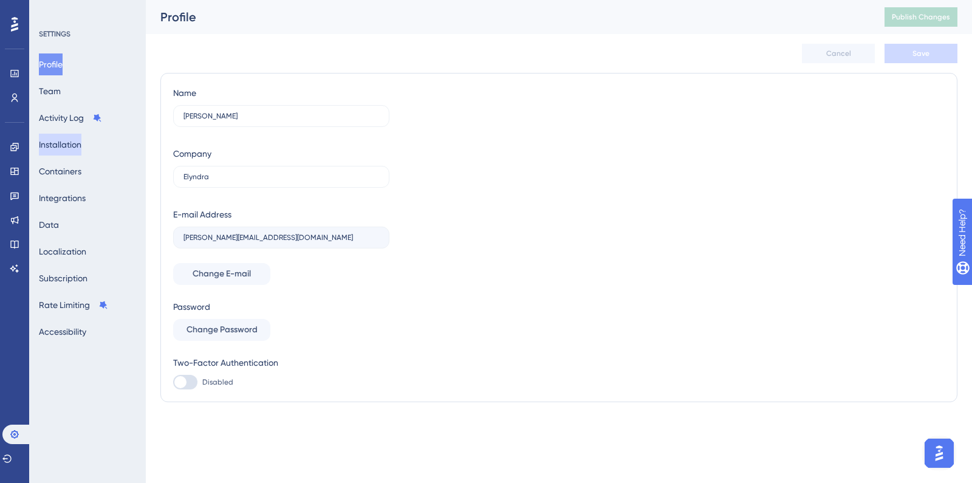
click at [81, 149] on button "Installation" at bounding box center [60, 145] width 43 height 22
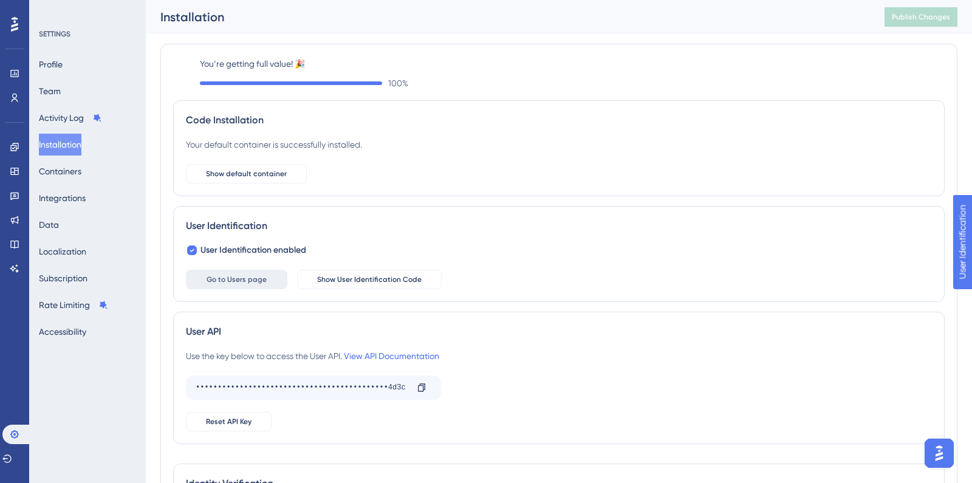
click at [241, 285] on button "Go to Users page" at bounding box center [236, 279] width 101 height 19
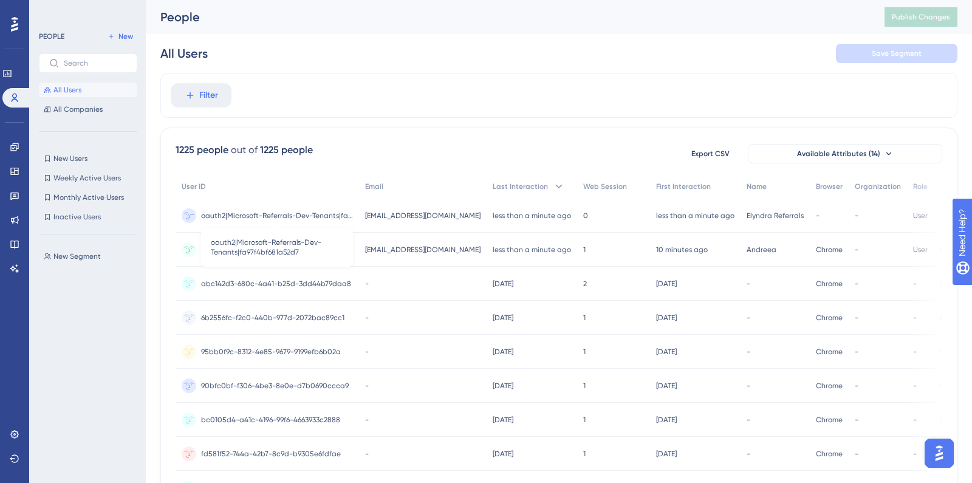
click at [313, 214] on span "oauth2|Microsoft-Referrals-Dev-Tenants|fa97f4bf681a52d7" at bounding box center [277, 216] width 152 height 10
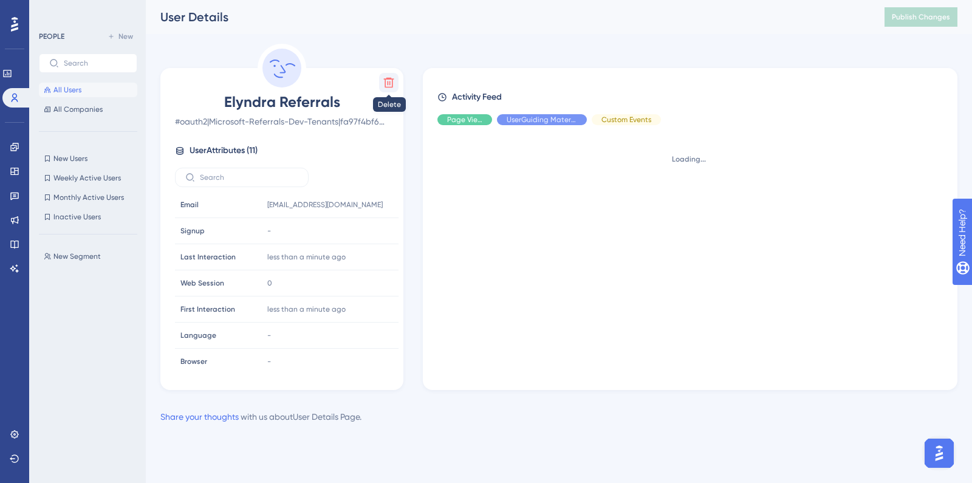
click at [391, 86] on icon at bounding box center [389, 83] width 12 height 12
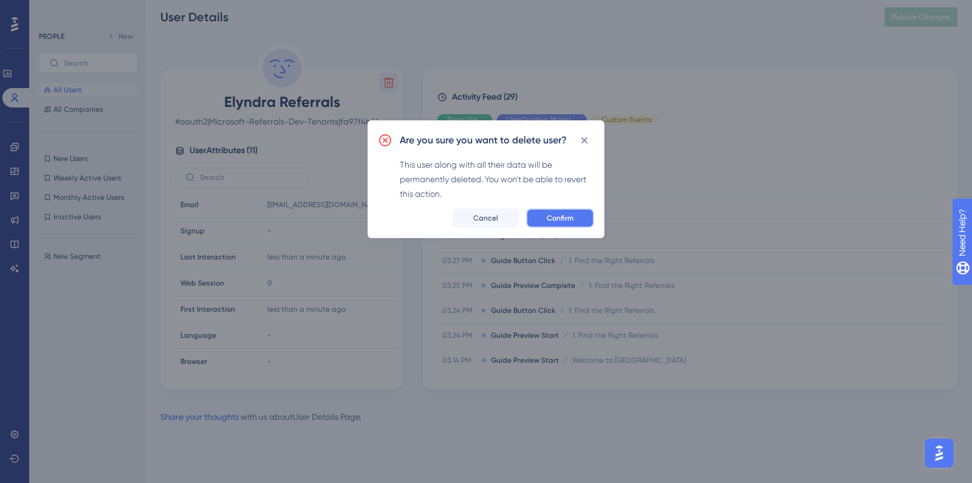
click at [549, 224] on button "Confirm" at bounding box center [560, 217] width 68 height 19
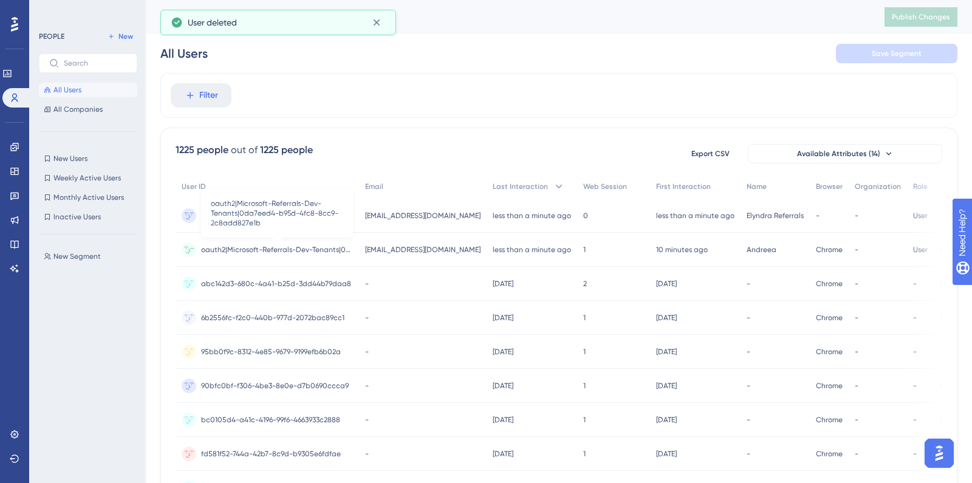
click at [295, 248] on span "oauth2|Microsoft-Referrals-Dev-Tenants|0da7eed4-b95d-4fc8-8cc9-2c8add827e1b" at bounding box center [277, 250] width 152 height 10
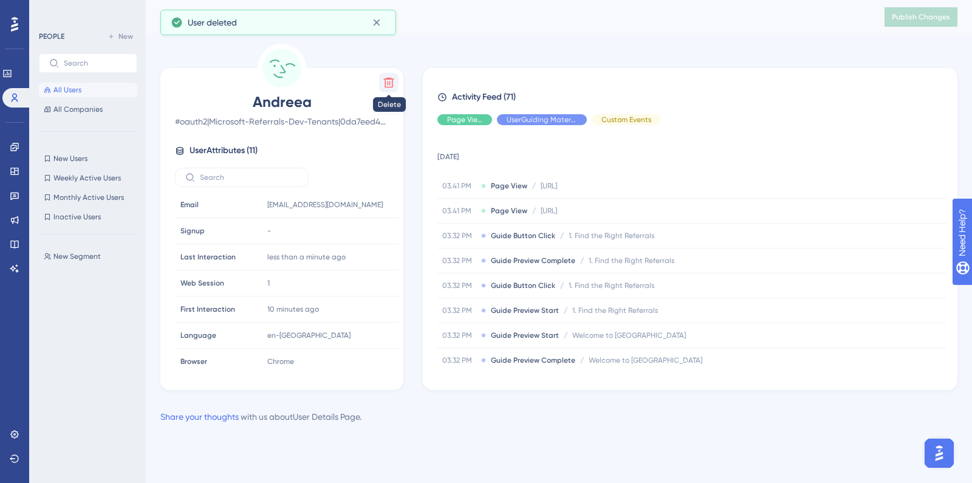
click at [383, 77] on icon at bounding box center [389, 83] width 12 height 12
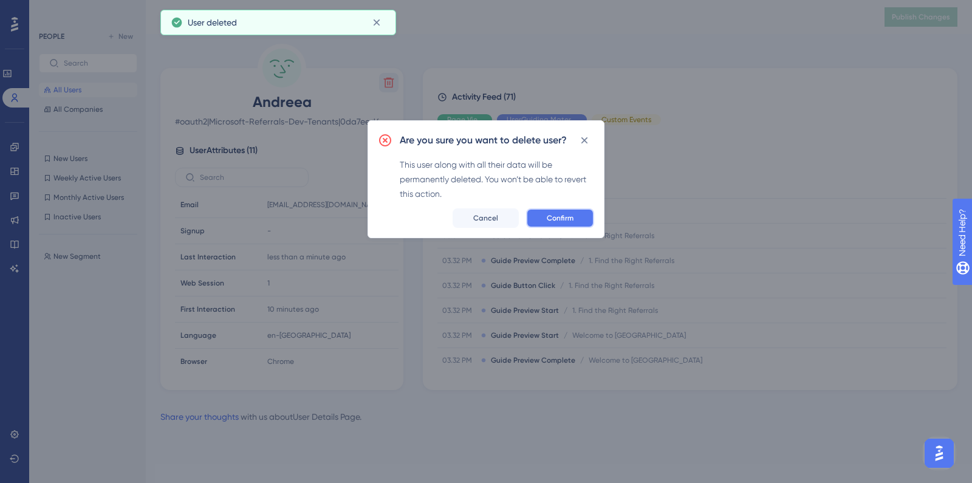
click at [559, 215] on span "Confirm" at bounding box center [560, 218] width 27 height 10
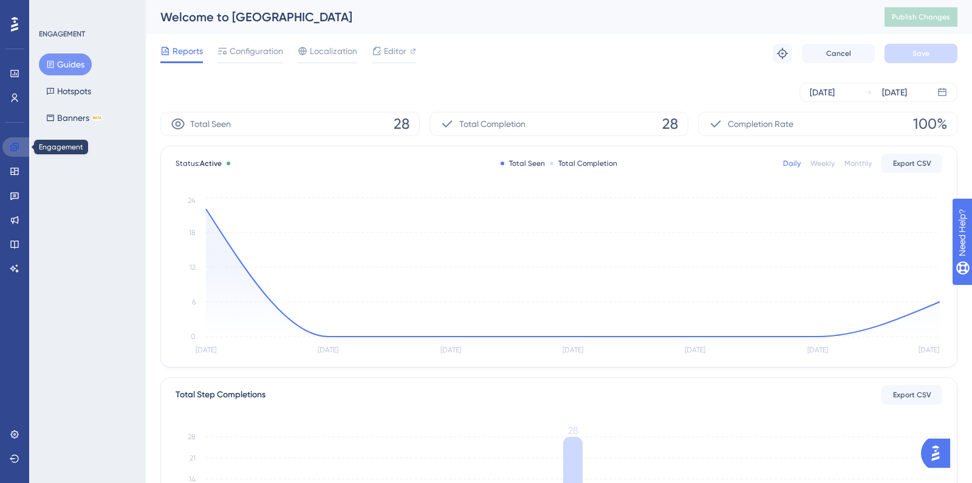
click at [5, 152] on link at bounding box center [16, 146] width 29 height 19
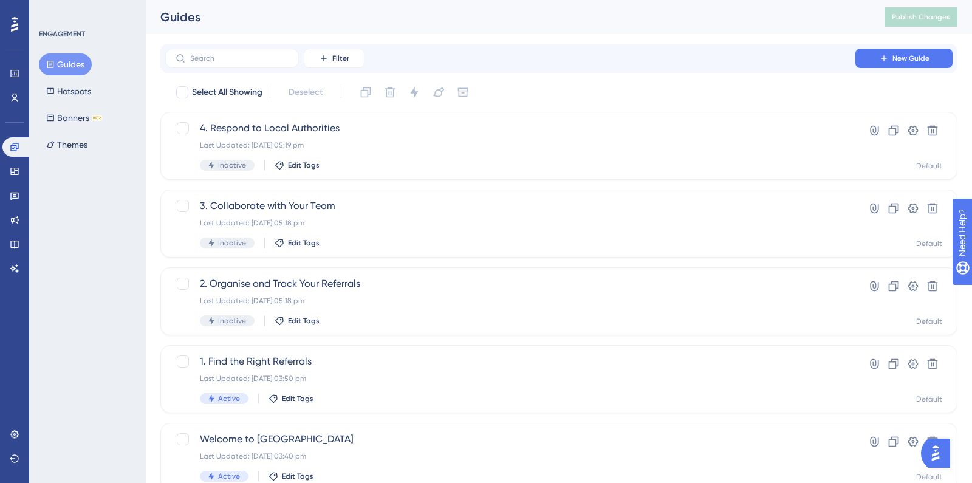
scroll to position [46, 0]
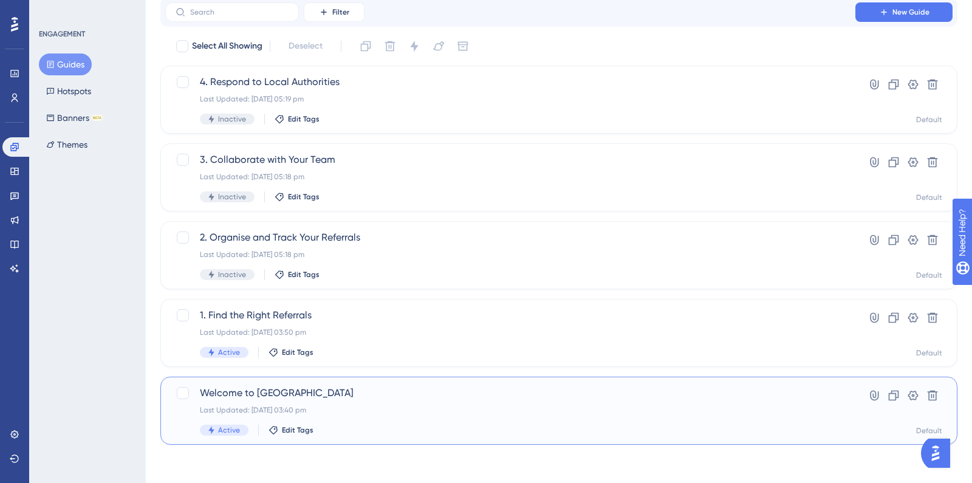
click at [408, 386] on span "Welcome to [GEOGRAPHIC_DATA]" at bounding box center [510, 393] width 621 height 15
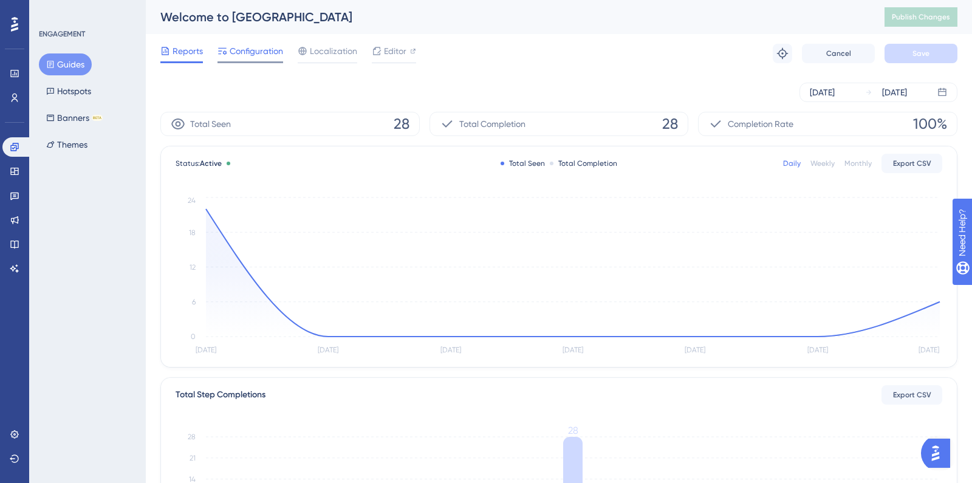
click at [247, 49] on span "Configuration" at bounding box center [256, 51] width 53 height 15
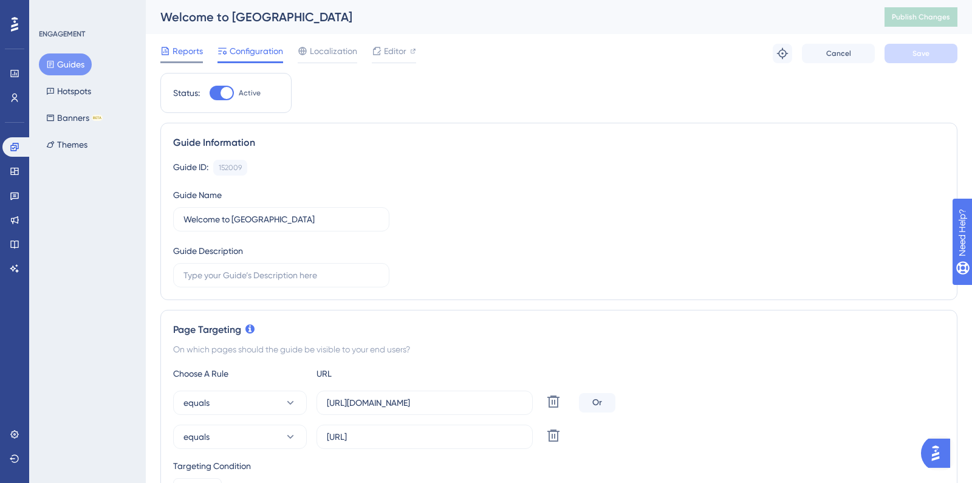
click at [181, 52] on span "Reports" at bounding box center [188, 51] width 30 height 15
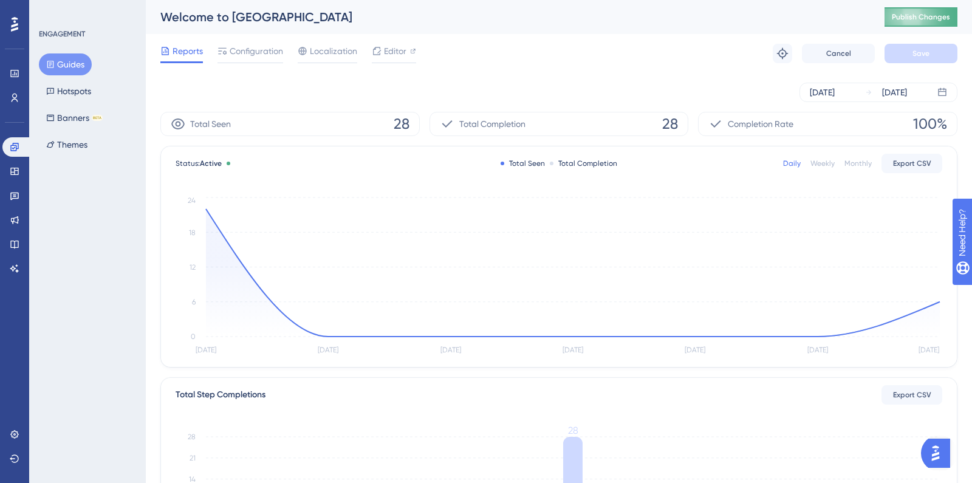
click at [909, 21] on span "Publish Changes" at bounding box center [921, 17] width 58 height 10
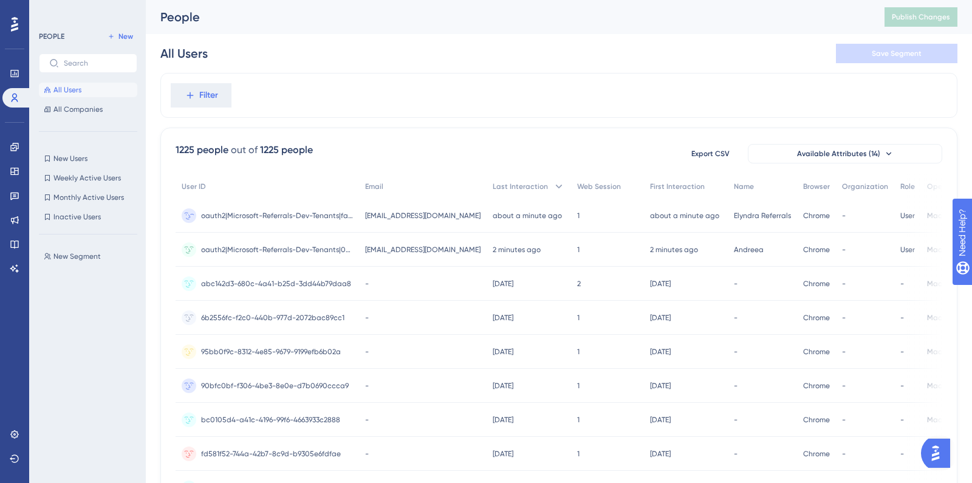
click at [407, 223] on div "elyndra-referrals-dev@outlook.com elyndra-referrals-dev@outlook.com" at bounding box center [423, 216] width 128 height 34
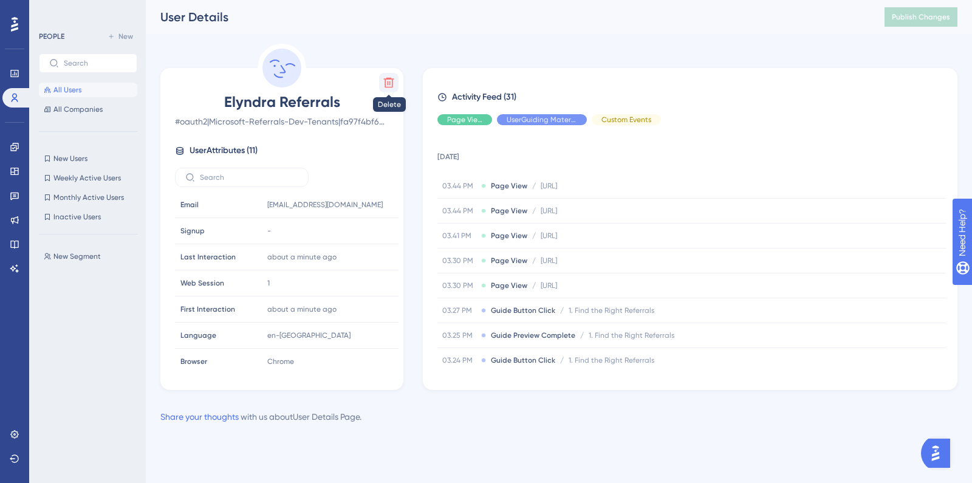
click at [386, 82] on icon at bounding box center [389, 83] width 12 height 12
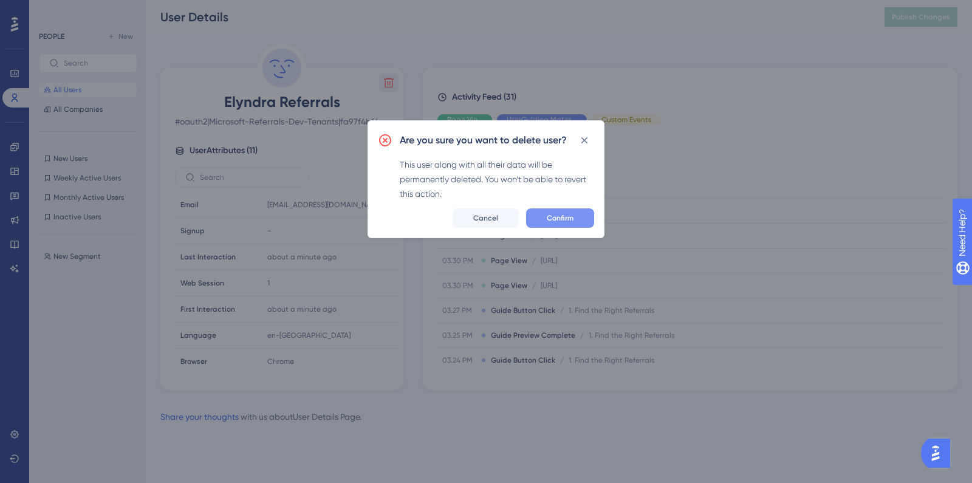
click at [538, 216] on button "Confirm" at bounding box center [560, 217] width 68 height 19
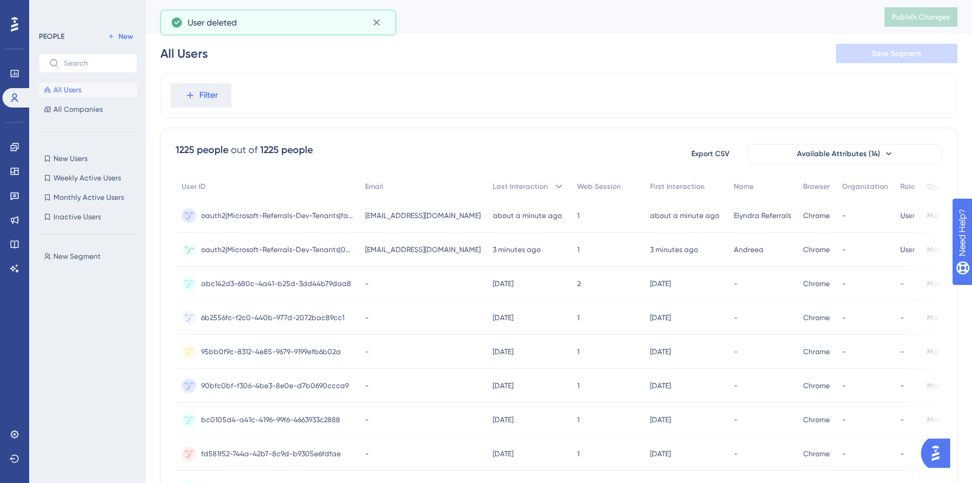
click at [279, 243] on div "oauth2|Microsoft-Referrals-Dev-Tenants|0da7eed4-b95d-4fc8-8cc9-2c8add827e1b oau…" at bounding box center [277, 250] width 152 height 34
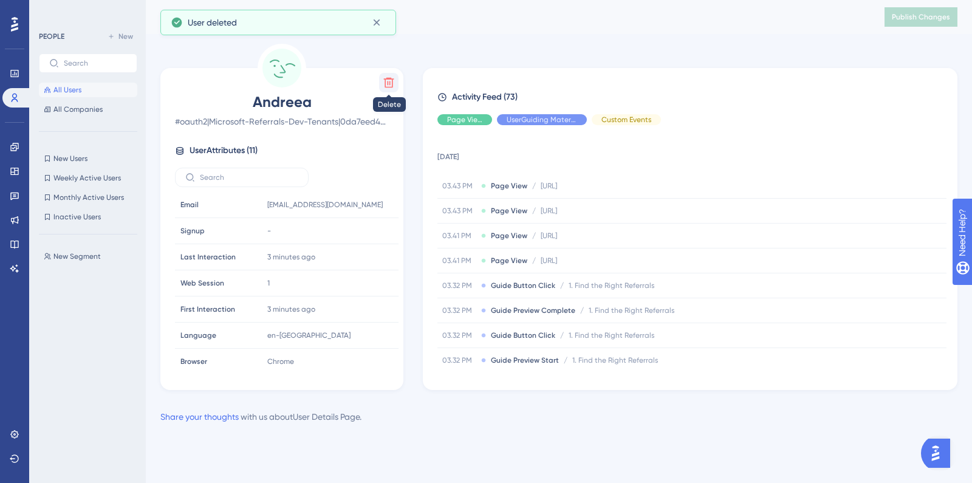
click at [390, 81] on icon at bounding box center [389, 83] width 12 height 12
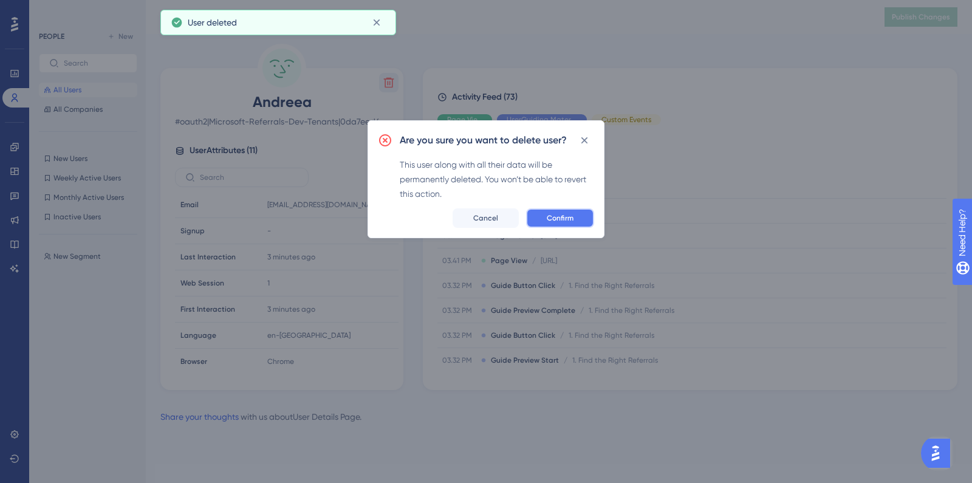
click at [555, 216] on span "Confirm" at bounding box center [560, 218] width 27 height 10
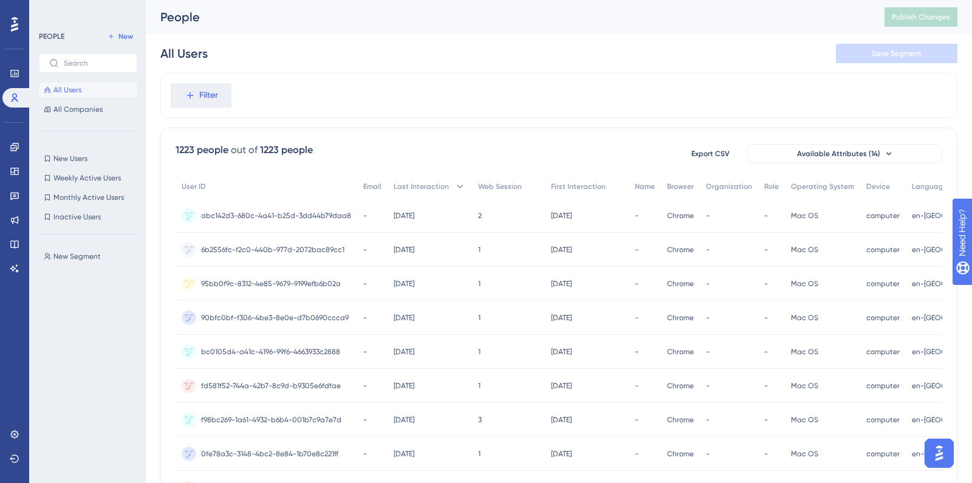
click at [315, 192] on div "User ID" at bounding box center [267, 186] width 182 height 25
click at [295, 211] on span "abc142d3-680c-4a41-b25d-3dd44b79daa8" at bounding box center [276, 216] width 150 height 10
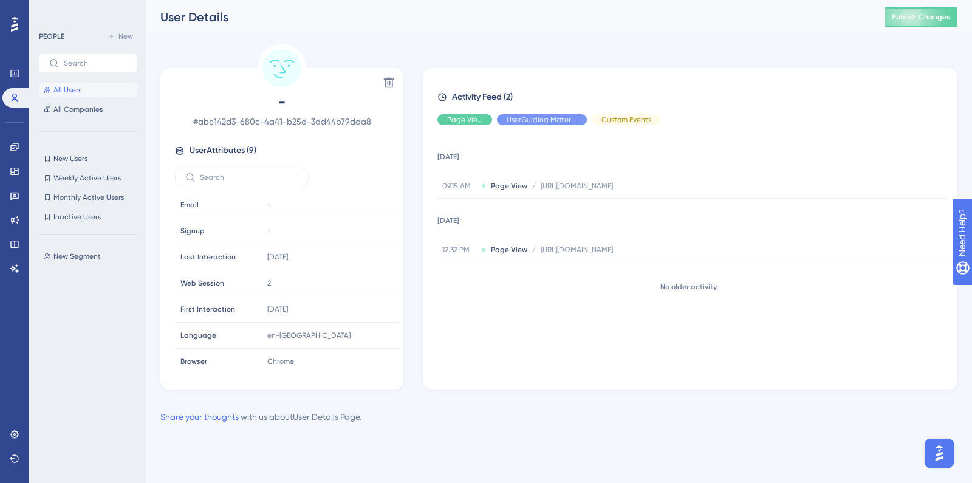
click at [80, 95] on button "All Users" at bounding box center [88, 90] width 98 height 15
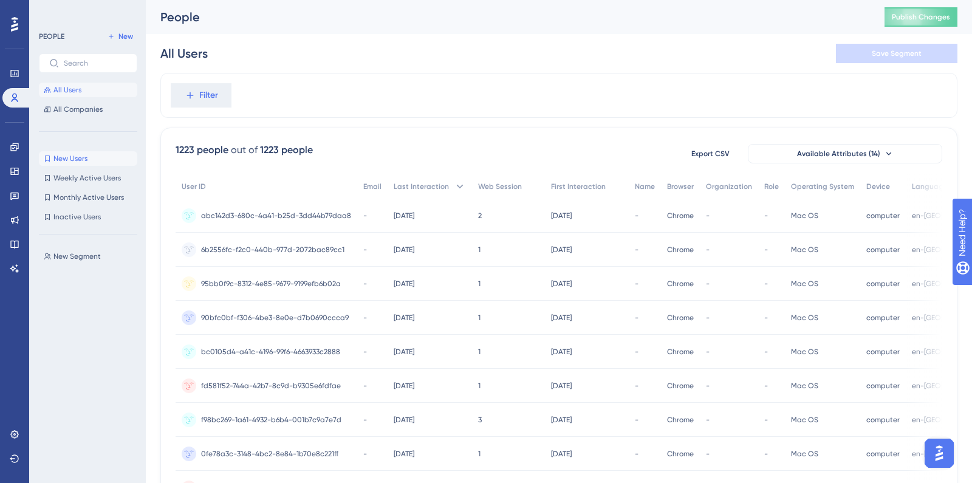
click at [80, 163] on button "New Users New Users" at bounding box center [88, 158] width 98 height 15
click at [87, 159] on span "New Users" at bounding box center [70, 159] width 34 height 10
click at [96, 94] on button "All Users" at bounding box center [88, 90] width 98 height 15
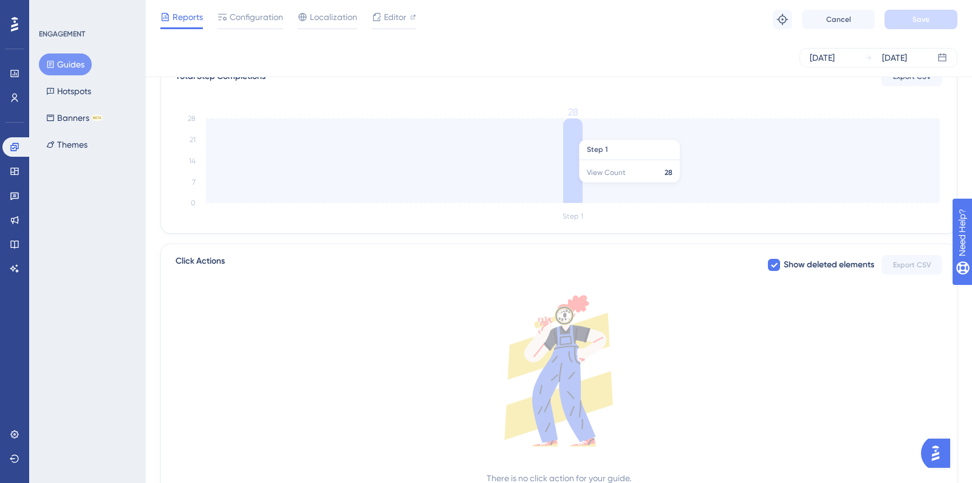
scroll to position [328, 0]
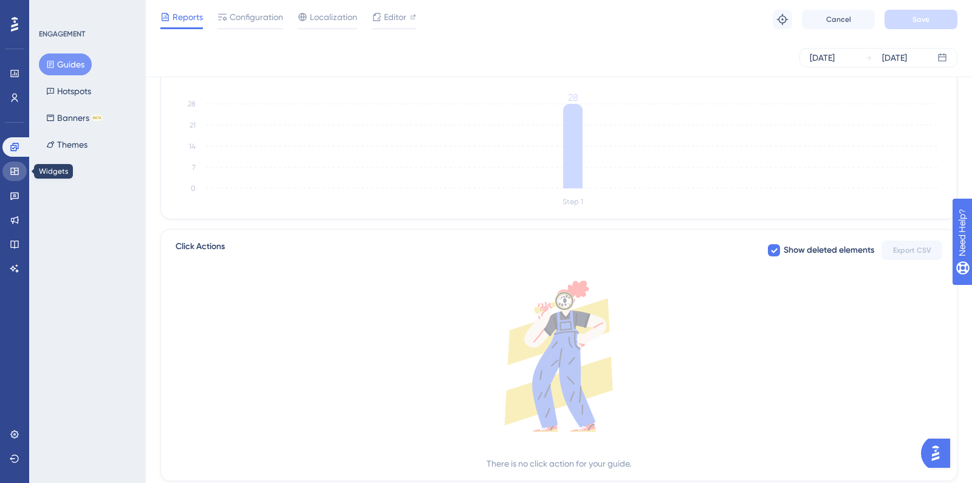
click at [13, 174] on icon at bounding box center [14, 171] width 8 height 7
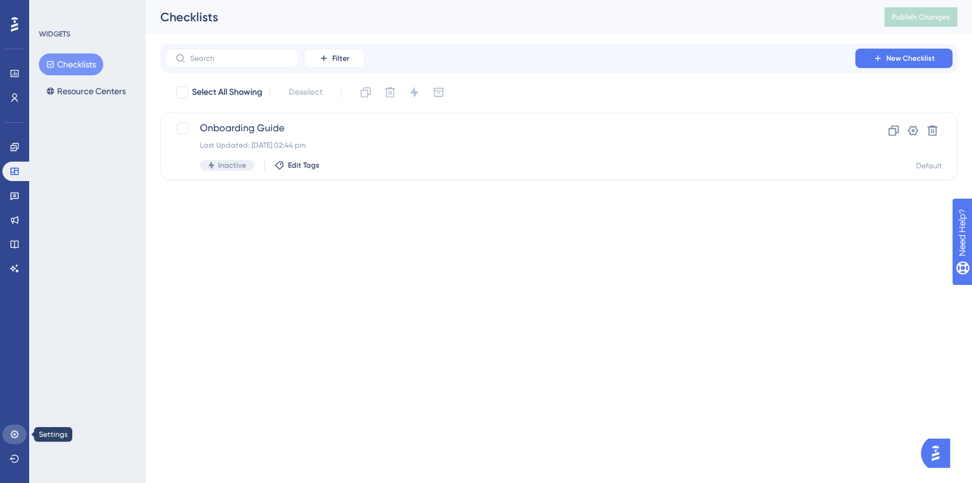
click at [19, 438] on link at bounding box center [14, 434] width 24 height 19
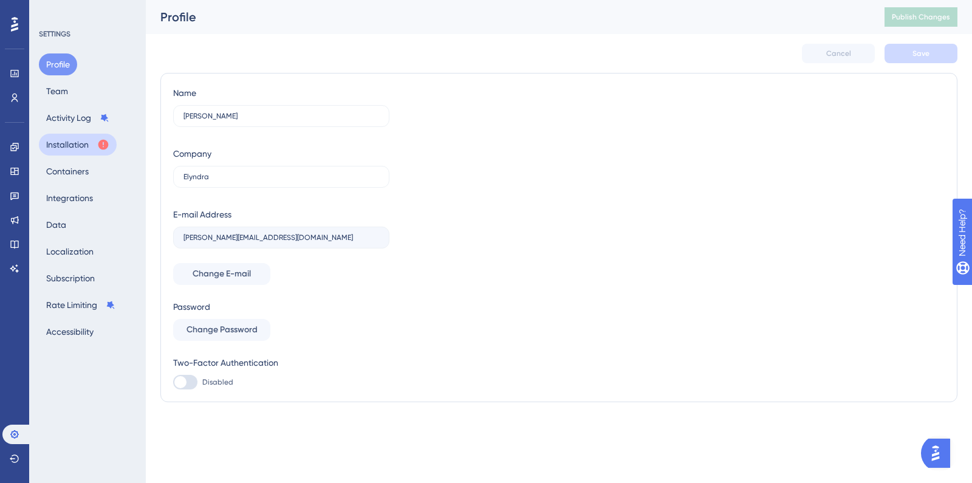
click at [62, 144] on button "Installation" at bounding box center [78, 145] width 78 height 22
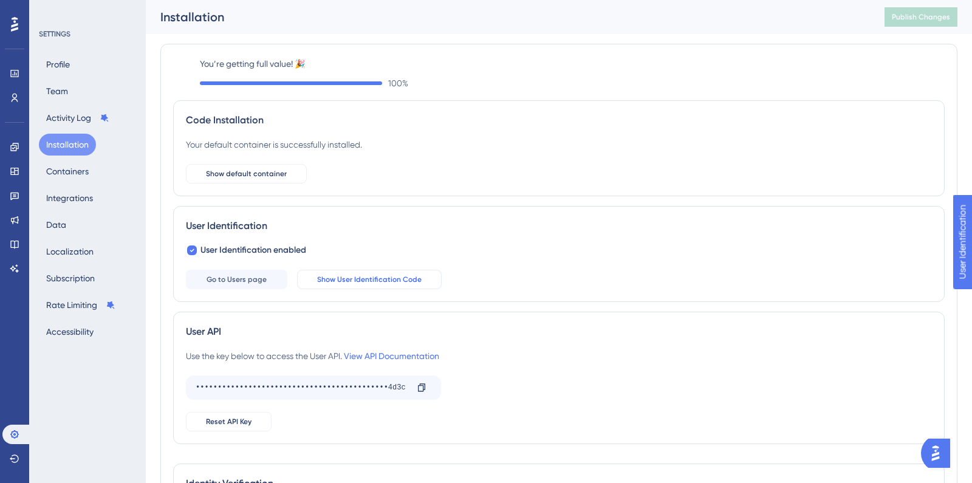
click at [367, 277] on span "Show User Identification Code" at bounding box center [369, 280] width 104 height 10
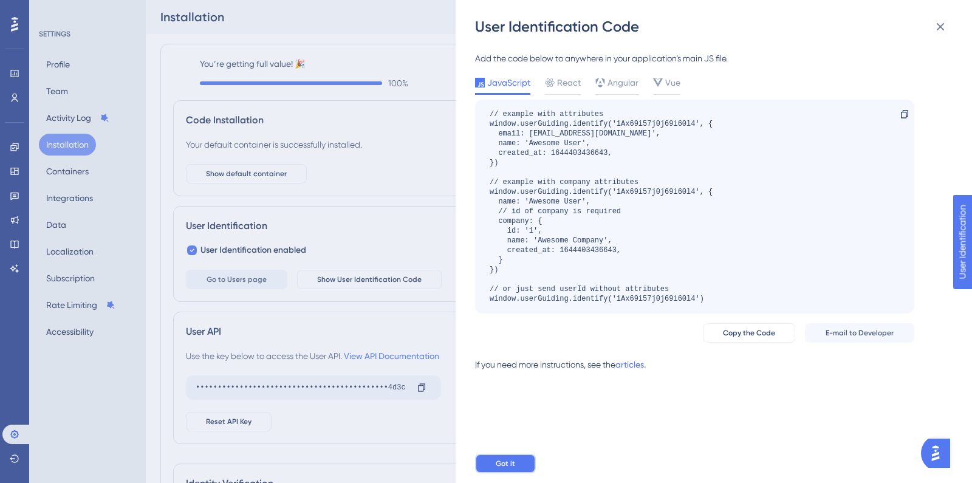
click at [516, 460] on button "Got it" at bounding box center [505, 463] width 61 height 19
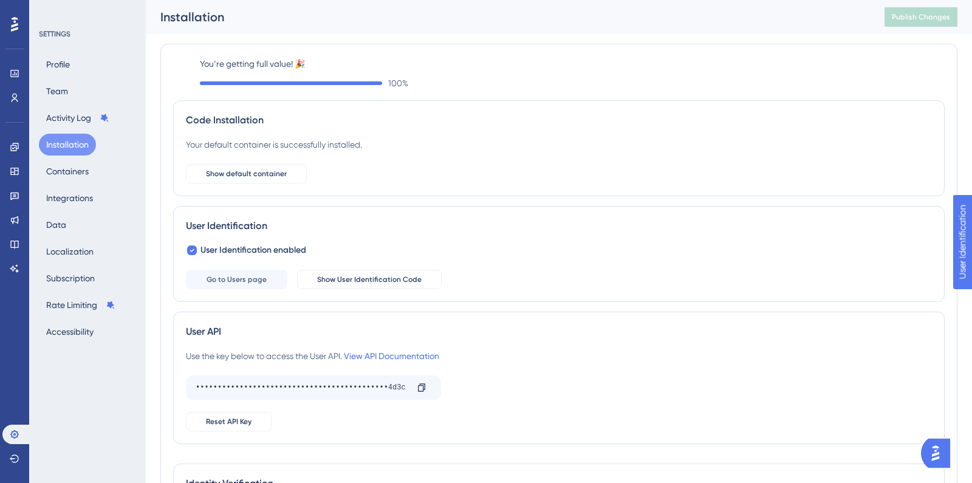
click at [226, 194] on div "Code Installation Your default container is successfully installed. Show defaul…" at bounding box center [558, 148] width 771 height 96
click at [270, 233] on div "User Identification User Identification enabled Go to Users page Show User Iden…" at bounding box center [558, 254] width 771 height 96
click at [79, 171] on button "Containers" at bounding box center [67, 171] width 57 height 22
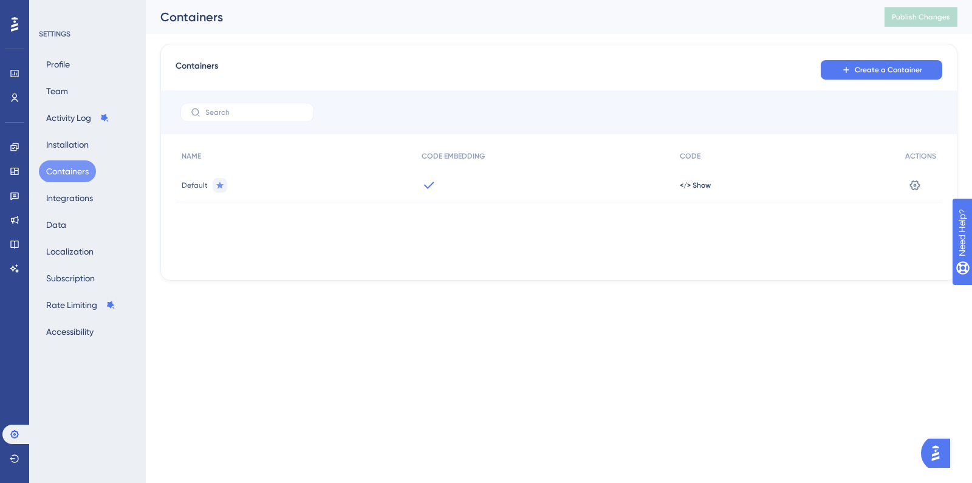
click at [481, 180] on div at bounding box center [544, 185] width 258 height 34
click at [916, 180] on icon at bounding box center [915, 185] width 10 height 10
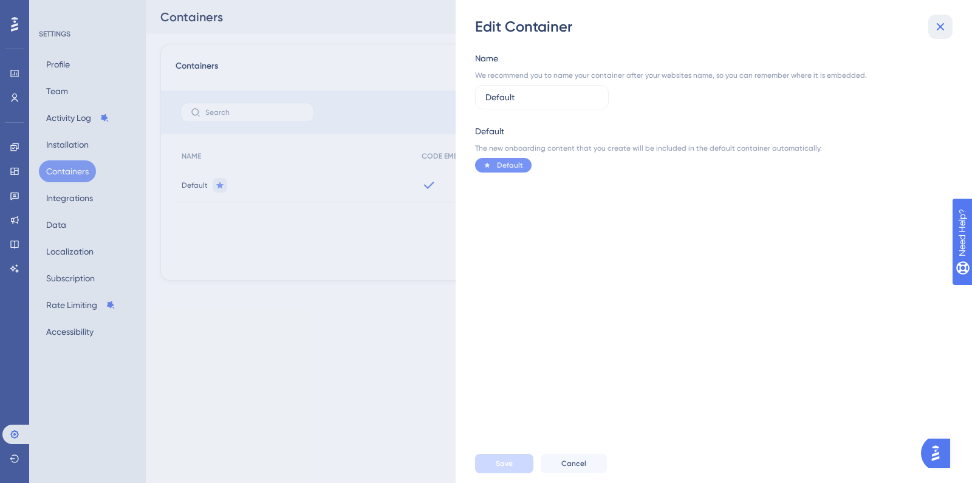
click at [933, 27] on icon at bounding box center [940, 26] width 15 height 15
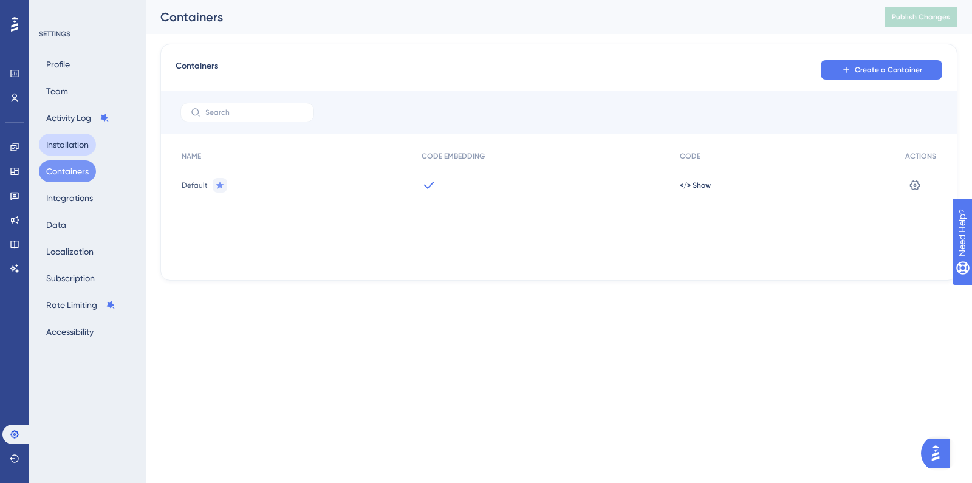
click at [78, 151] on button "Installation" at bounding box center [67, 145] width 57 height 22
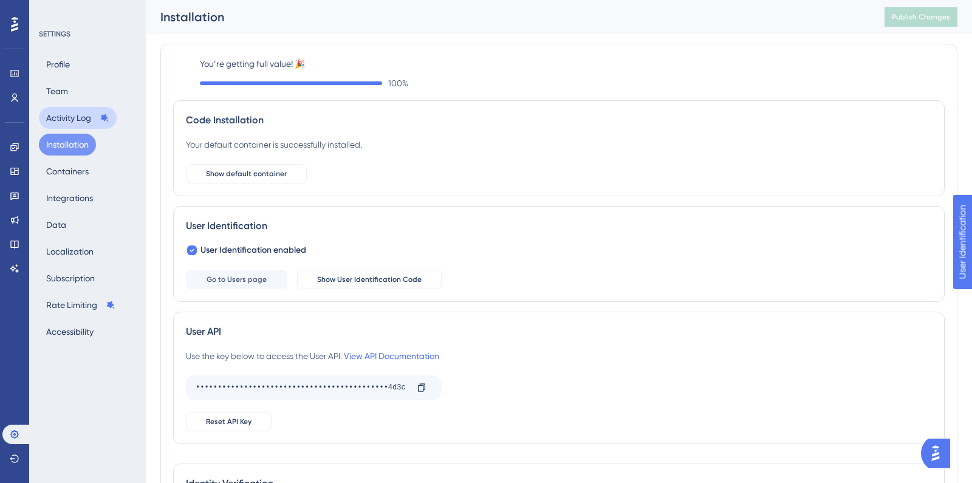
click at [68, 114] on button "Activity Log" at bounding box center [78, 118] width 78 height 22
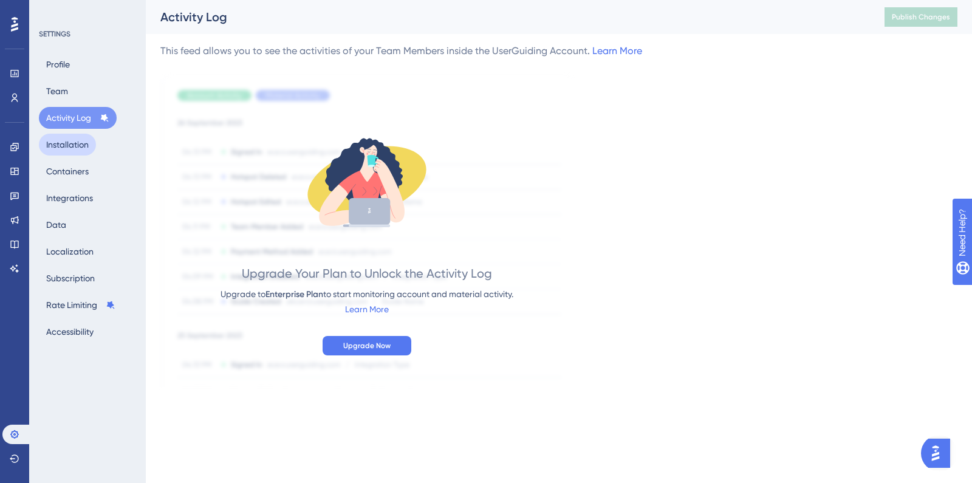
click at [78, 149] on button "Installation" at bounding box center [67, 145] width 57 height 22
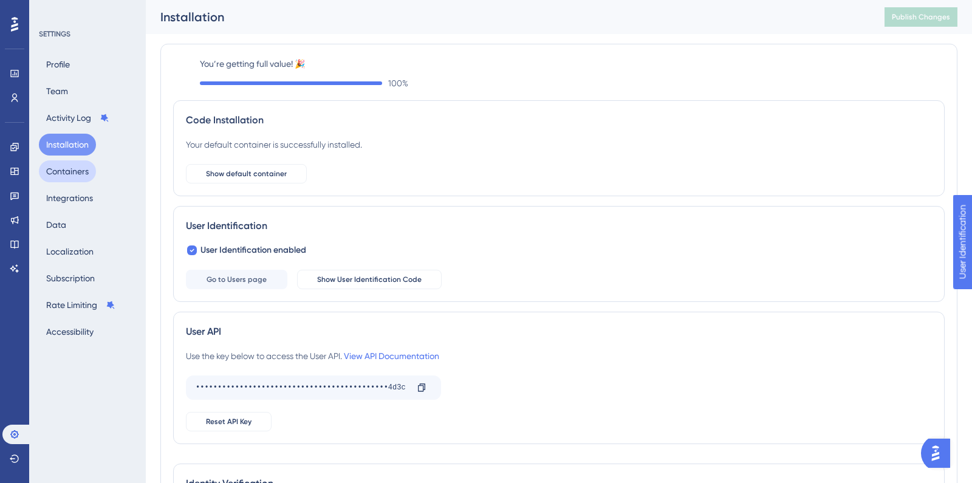
click at [82, 167] on button "Containers" at bounding box center [67, 171] width 57 height 22
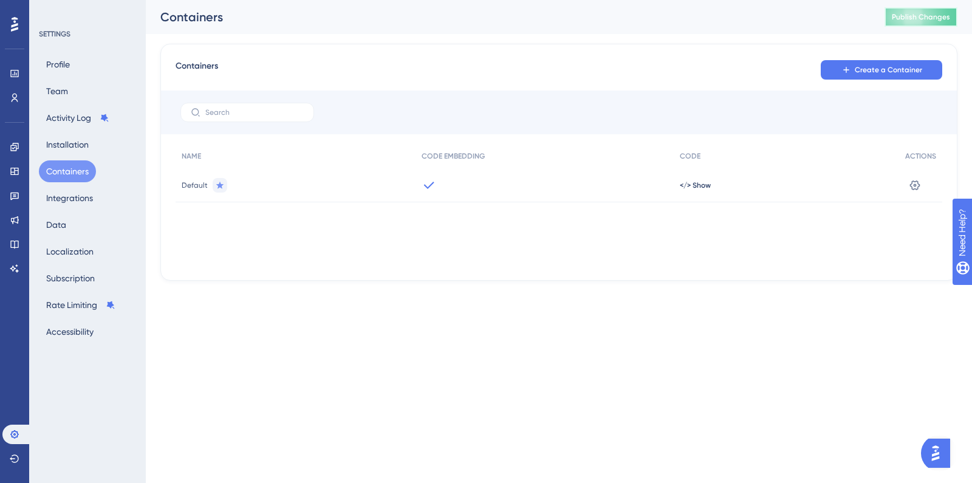
click at [907, 12] on button "Publish Changes" at bounding box center [920, 16] width 73 height 19
click at [11, 143] on icon at bounding box center [15, 147] width 10 height 10
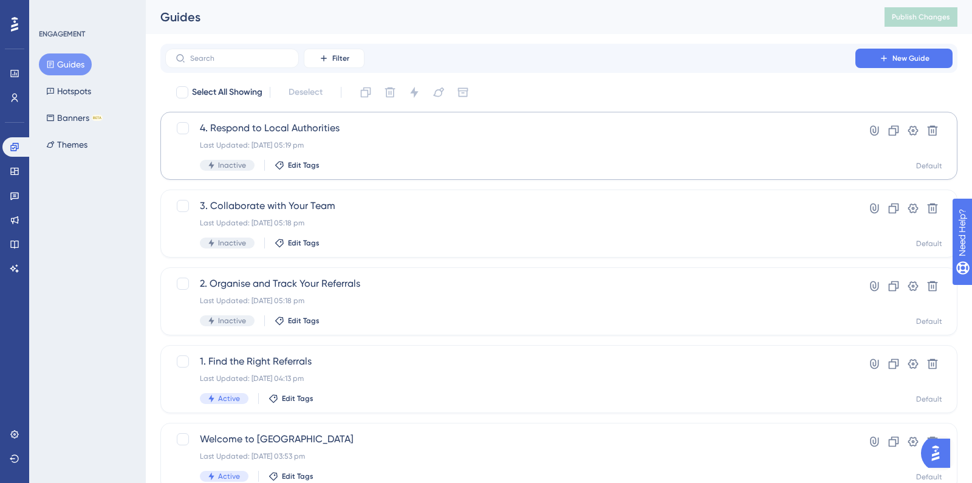
scroll to position [46, 0]
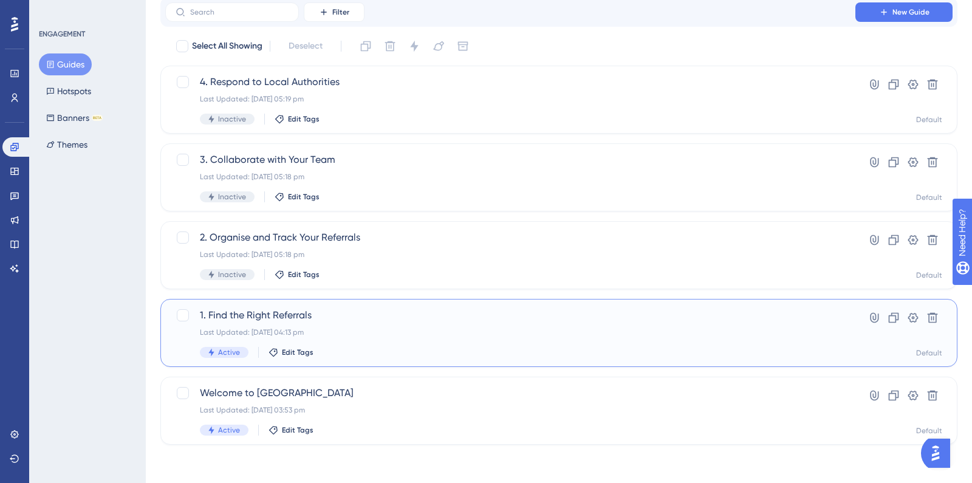
click at [355, 315] on span "1. Find the Right Referrals" at bounding box center [510, 315] width 621 height 15
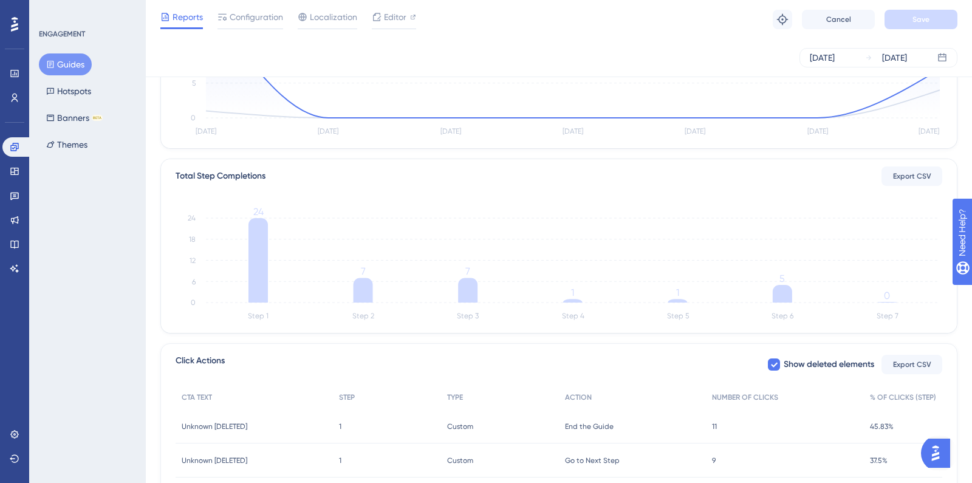
scroll to position [340, 0]
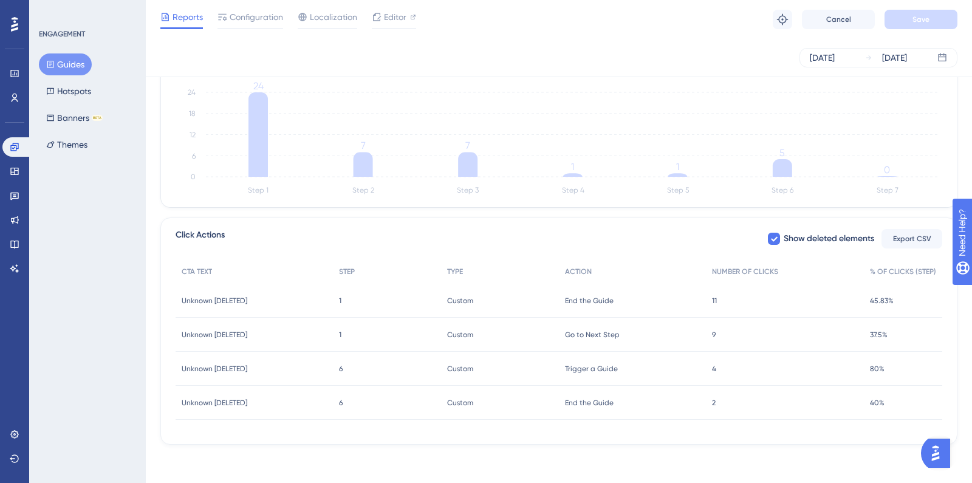
scroll to position [46, 0]
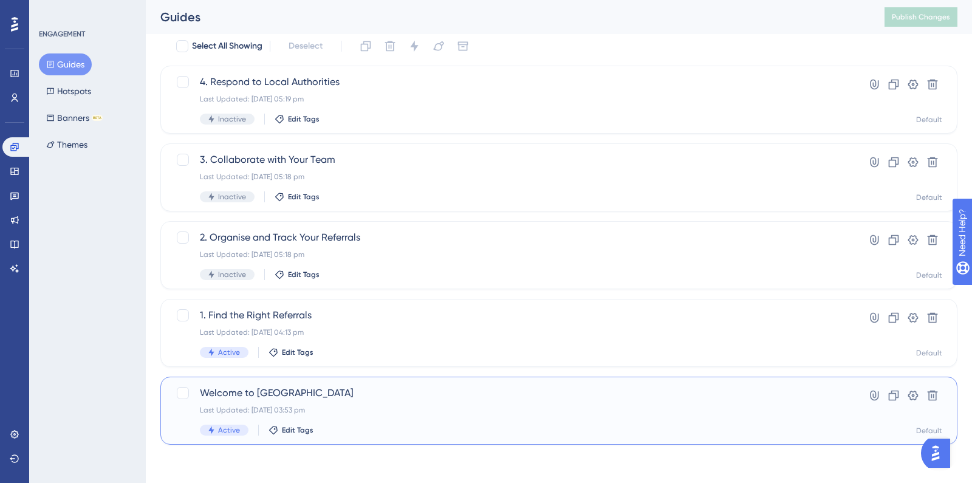
click at [378, 393] on span "Welcome to [GEOGRAPHIC_DATA]" at bounding box center [510, 393] width 621 height 15
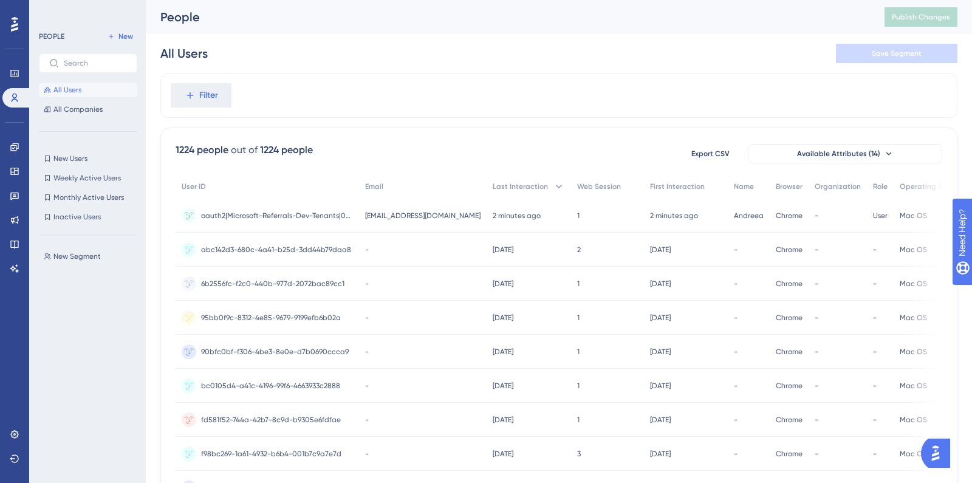
click at [329, 205] on div "oauth2|Microsoft-Referrals-Dev-Tenants|0da7eed4-b95d-4fc8-8cc9-2c8add827e1b oau…" at bounding box center [277, 216] width 152 height 34
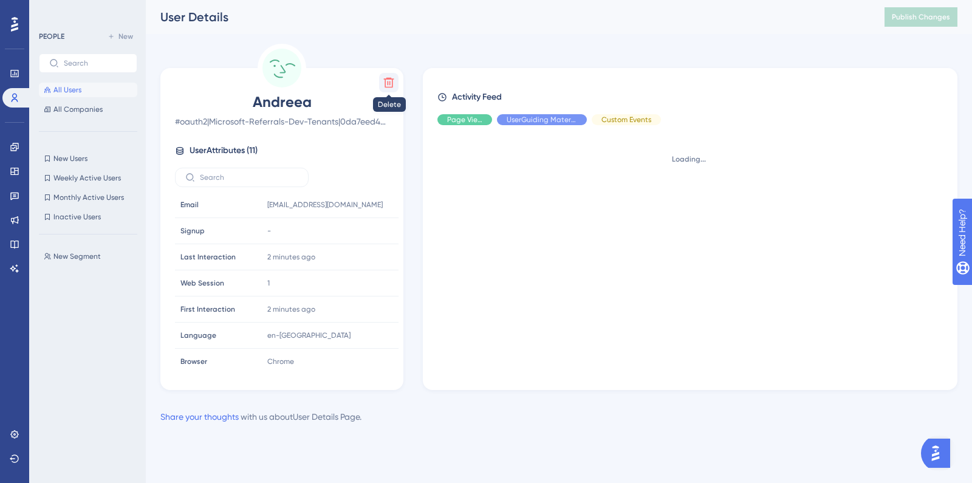
click at [390, 73] on button at bounding box center [388, 82] width 19 height 19
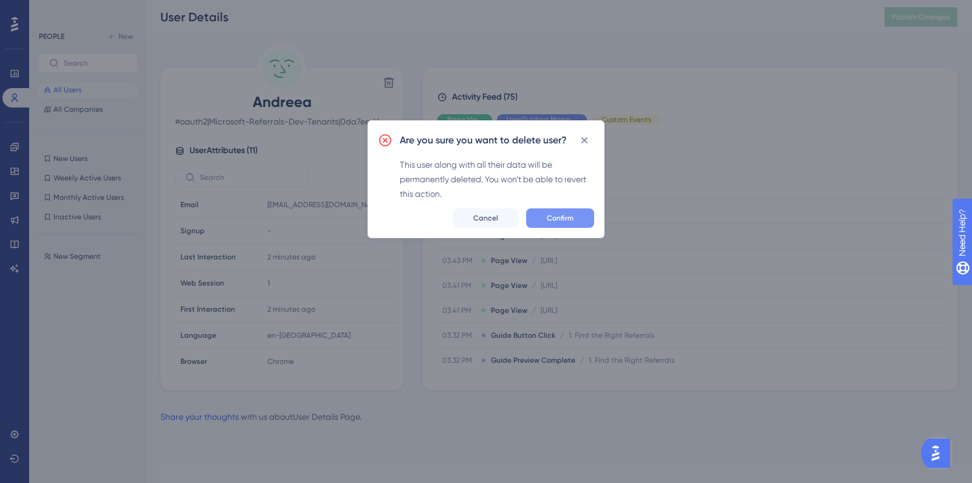
click at [569, 210] on button "Confirm" at bounding box center [560, 217] width 68 height 19
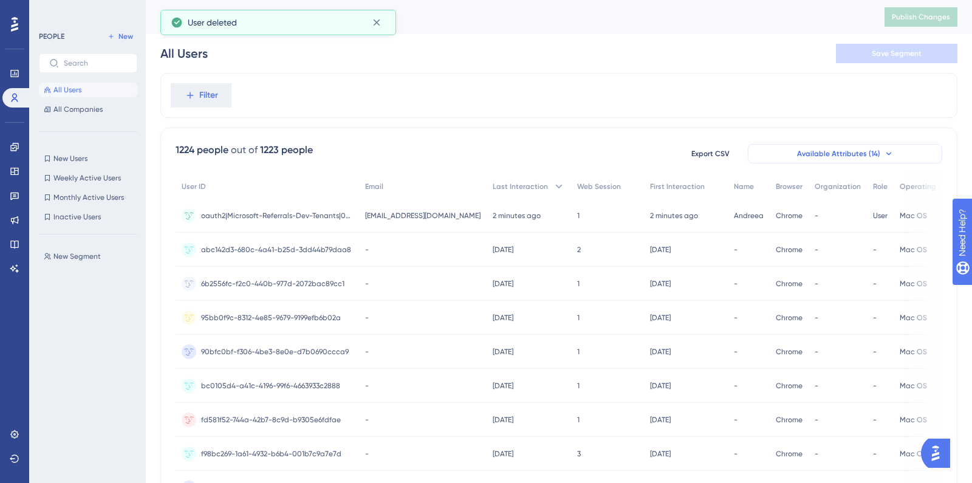
click at [830, 152] on span "Available Attributes (14)" at bounding box center [838, 154] width 83 height 10
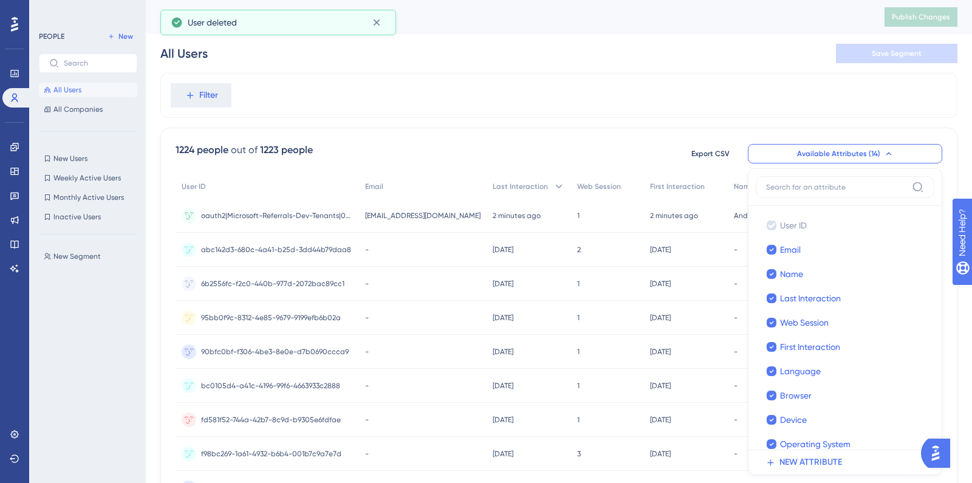
scroll to position [79, 0]
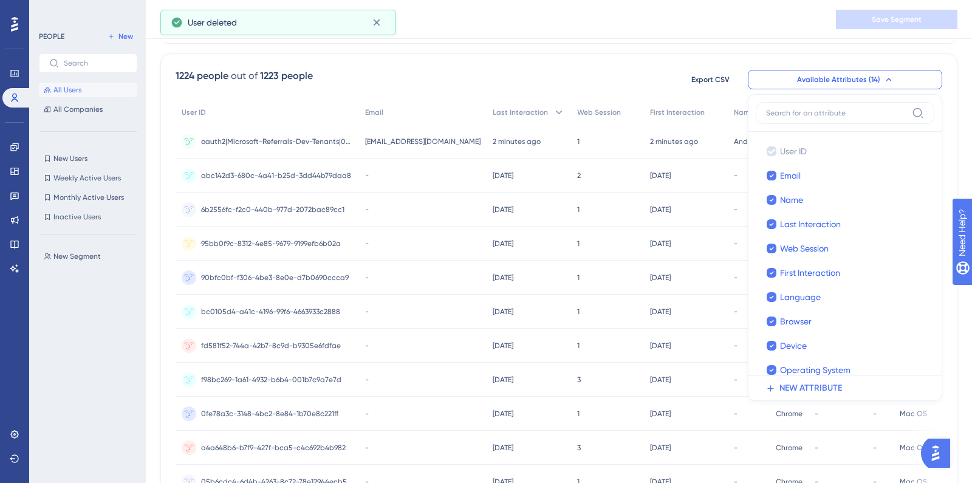
click at [566, 71] on div "1224 people out of 1223 people Export CSV Available Attributes (14) User ID Use…" at bounding box center [559, 80] width 767 height 22
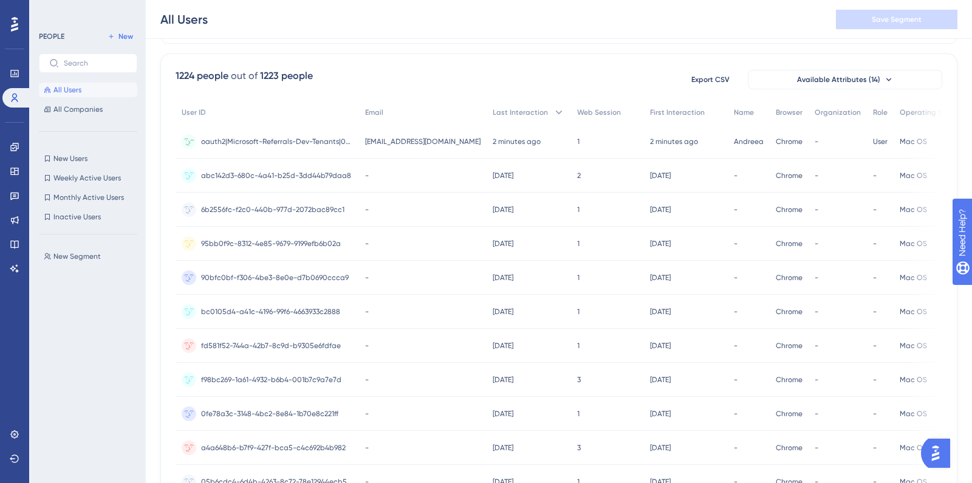
scroll to position [0, 0]
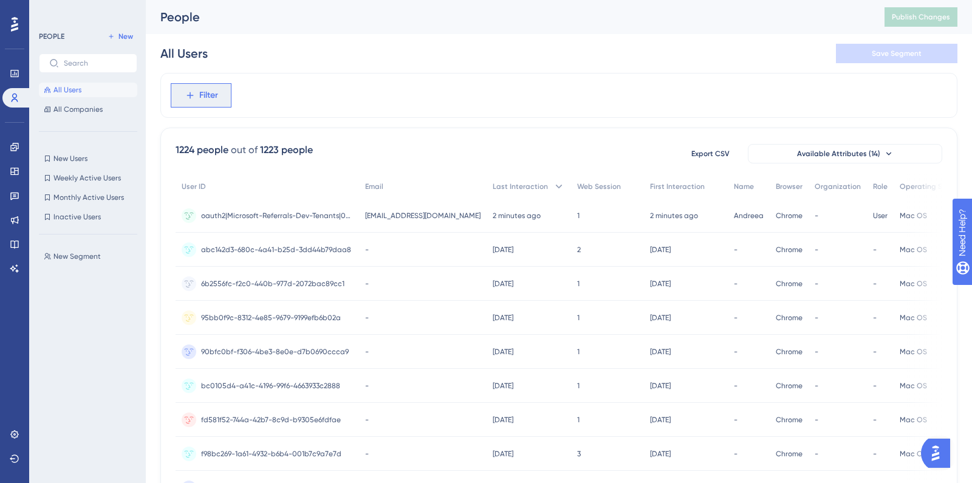
click at [200, 94] on span "Filter" at bounding box center [208, 95] width 19 height 15
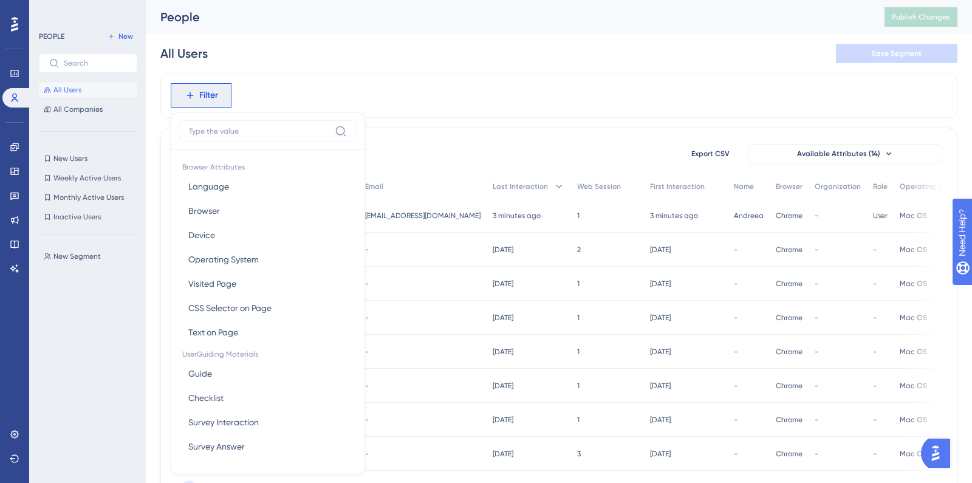
click at [439, 110] on div "Filter Browser Attributes Language Language Browser Browser Device Device Opera…" at bounding box center [558, 95] width 797 height 45
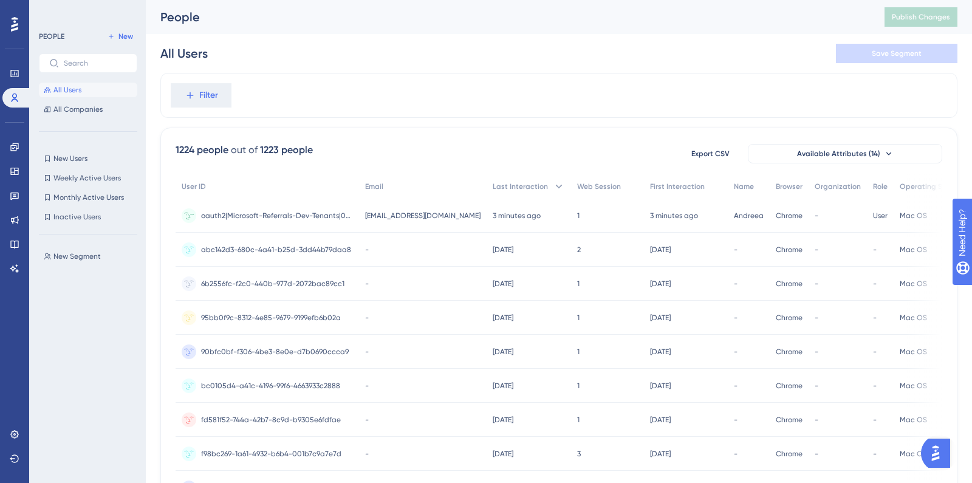
click at [232, 199] on div "oauth2|Microsoft-Referrals-Dev-Tenants|0da7eed4-b95d-4fc8-8cc9-2c8add827e1b oau…" at bounding box center [277, 216] width 152 height 34
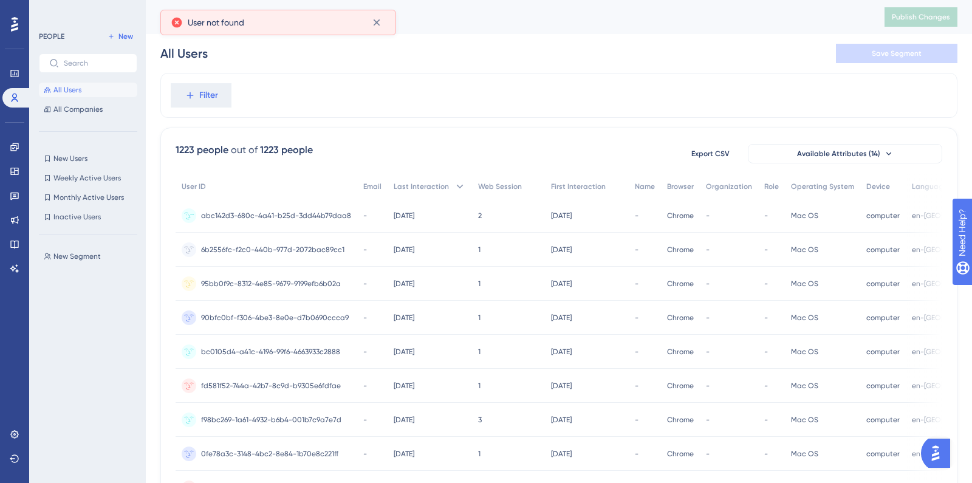
click at [303, 228] on div "abc142d3-680c-4a41-b25d-3dd44b79daa8 abc142d3-680c-4a41-b25d-3dd44b79daa8" at bounding box center [276, 216] width 150 height 34
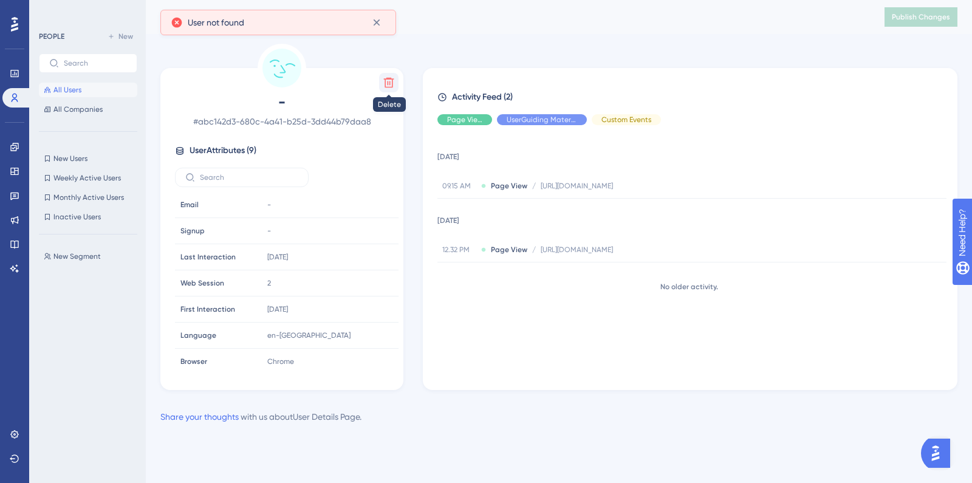
click at [389, 83] on icon at bounding box center [389, 83] width 10 height 10
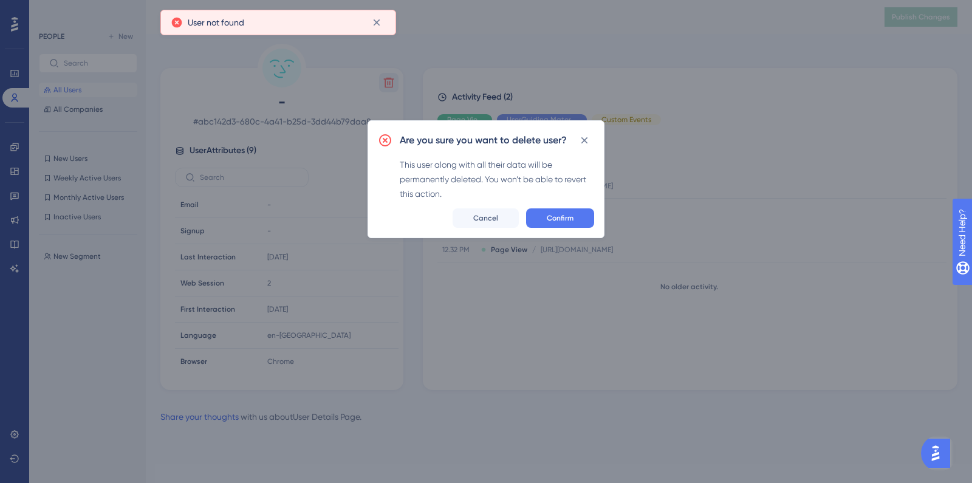
click at [536, 207] on div "Are you sure you want to delete user? This user along with all their data will …" at bounding box center [485, 179] width 237 height 118
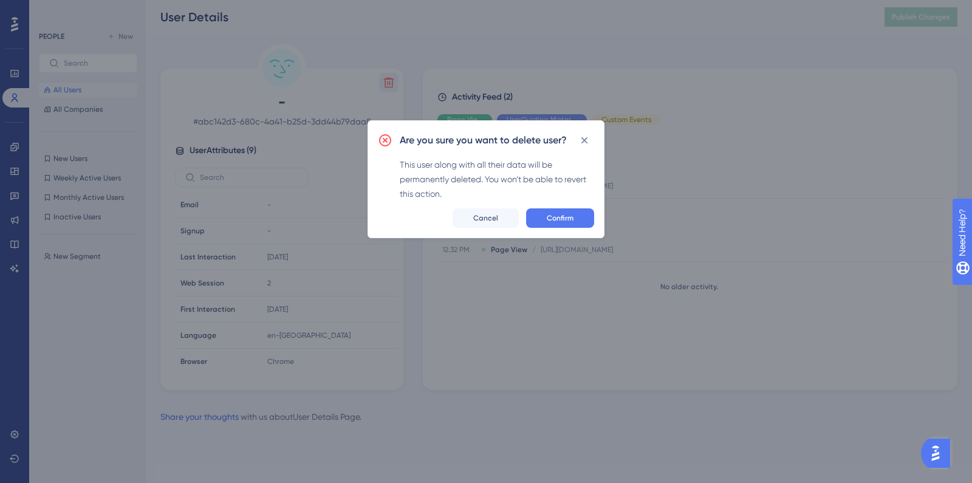
click at [536, 207] on div "Are you sure you want to delete user? This user along with all their data will …" at bounding box center [485, 179] width 237 height 118
click at [544, 214] on button "Confirm" at bounding box center [560, 217] width 68 height 19
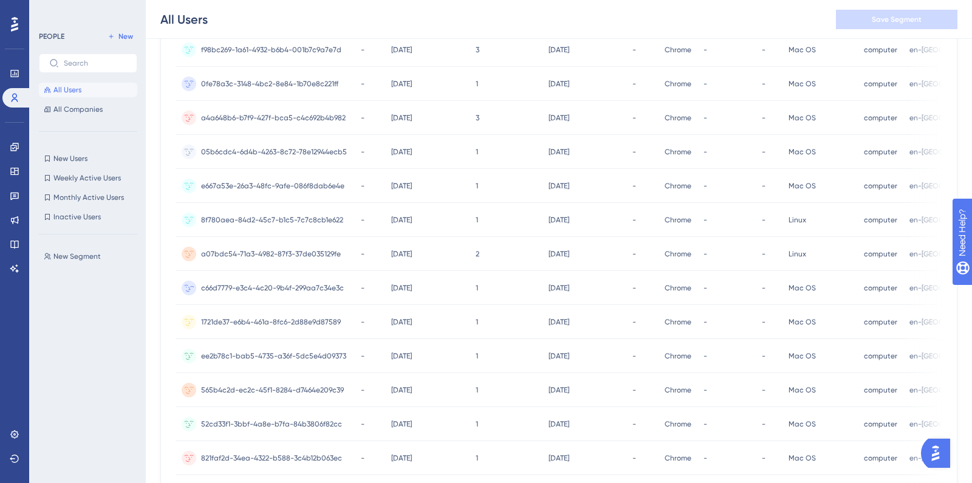
scroll to position [306, 0]
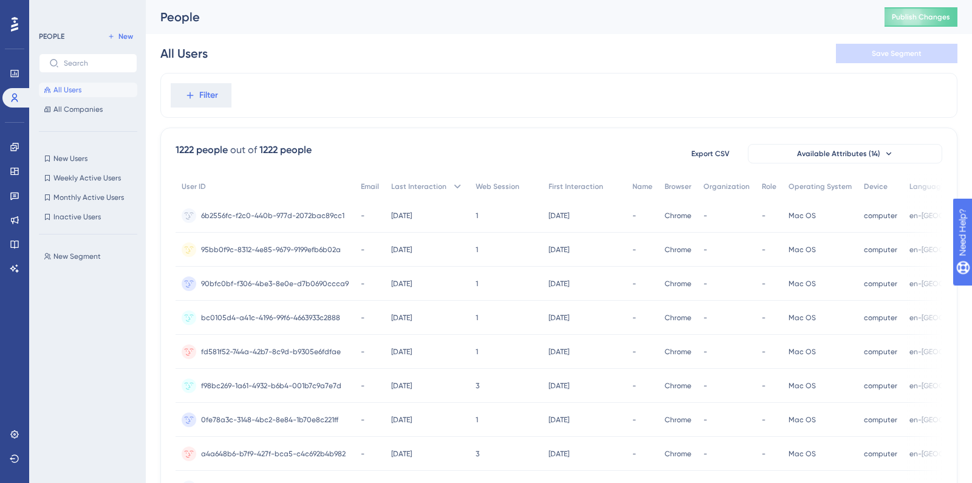
scroll to position [56, 0]
click at [19, 75] on icon at bounding box center [15, 74] width 10 height 10
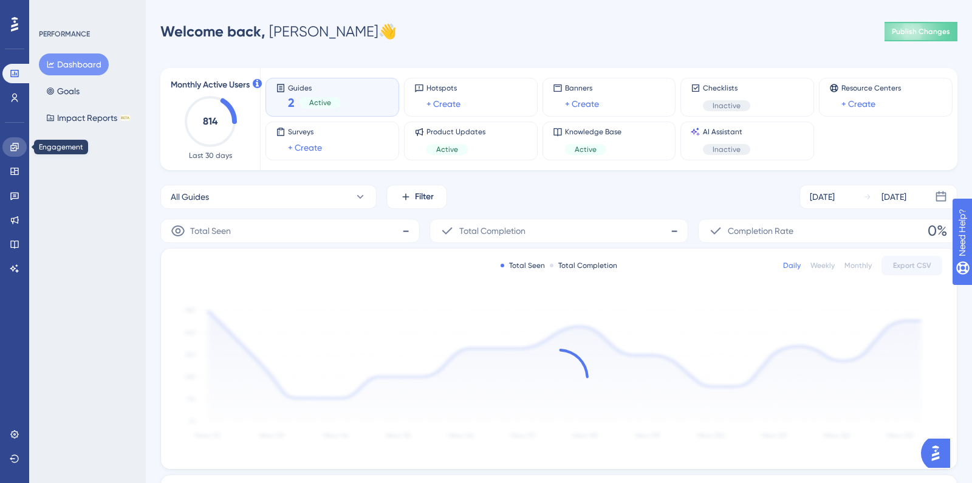
click at [9, 146] on link at bounding box center [14, 146] width 24 height 19
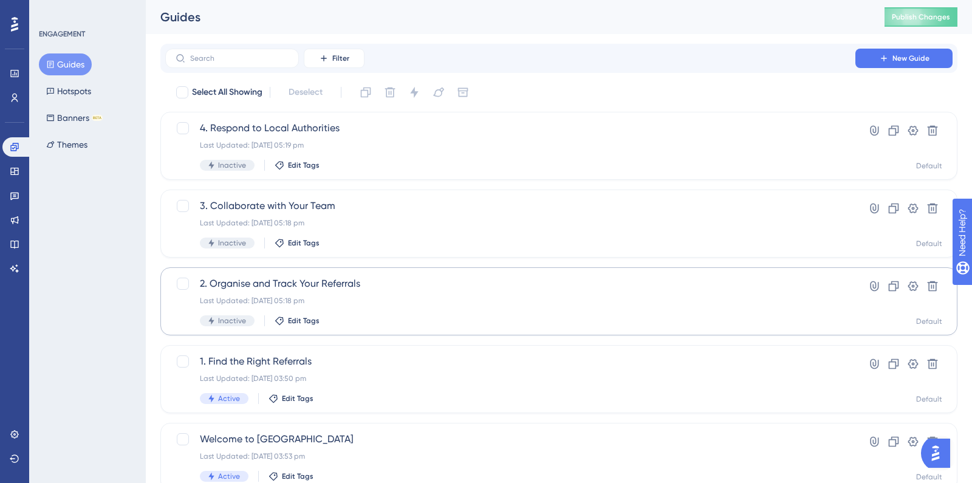
scroll to position [46, 0]
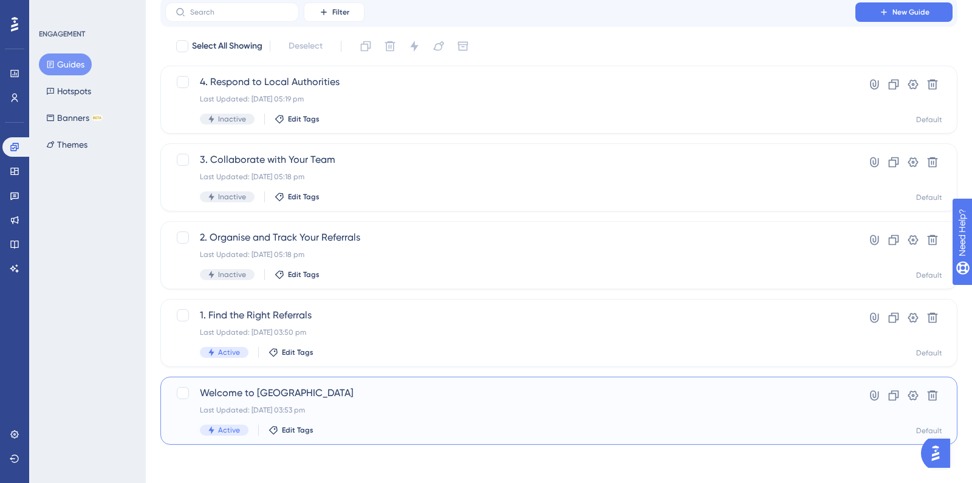
click at [300, 391] on span "Welcome to Elyndra Bridge" at bounding box center [510, 393] width 621 height 15
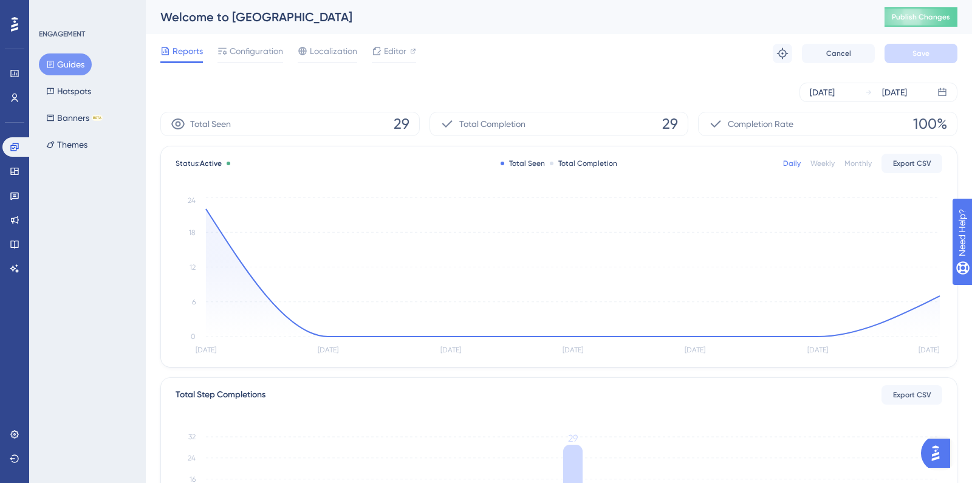
scroll to position [46, 0]
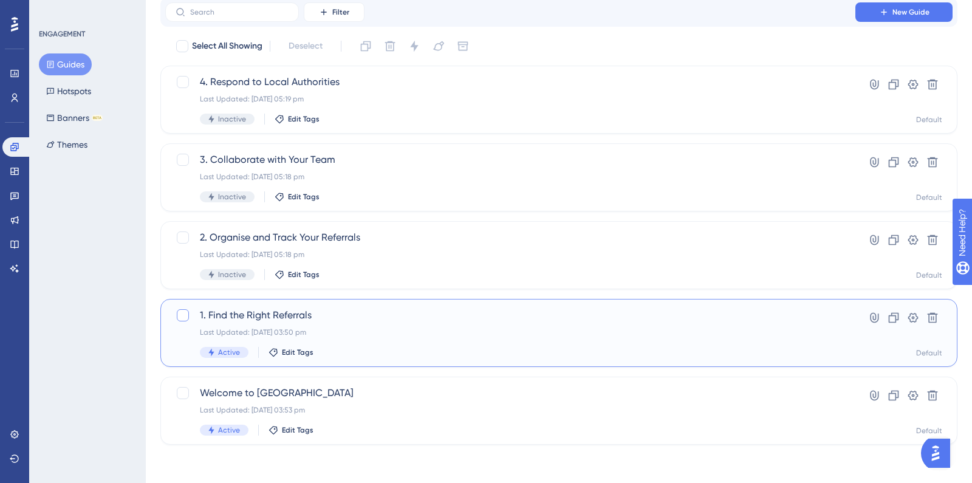
click at [183, 316] on div at bounding box center [183, 315] width 12 height 12
checkbox input "true"
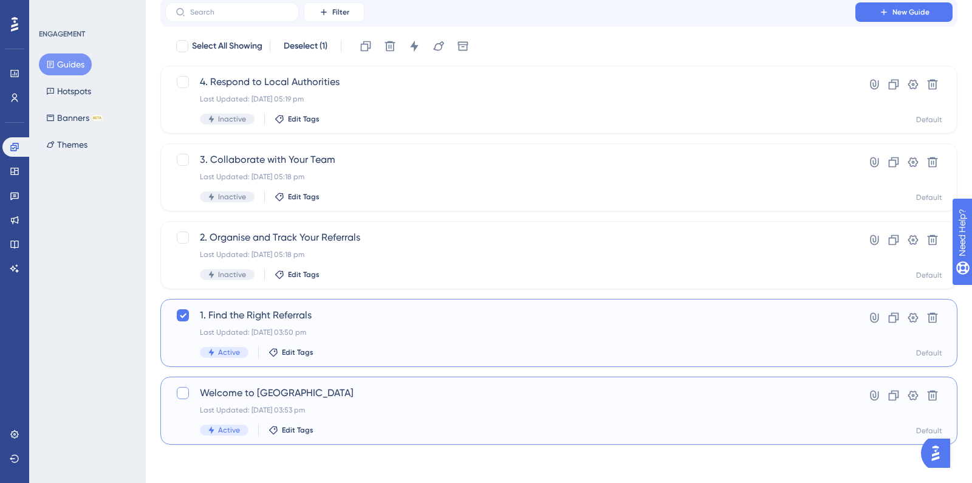
click at [183, 391] on div at bounding box center [183, 393] width 12 height 12
checkbox input "true"
click at [354, 326] on div "1. Find the Right Referrals Last Updated: 08 Oct 2025 03:50 pm Active Edit Tags" at bounding box center [510, 333] width 621 height 50
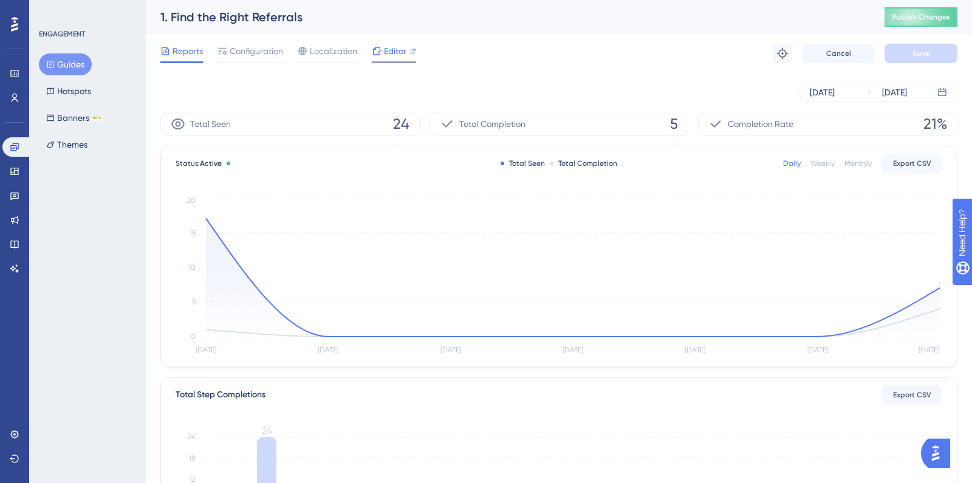
click at [379, 54] on icon at bounding box center [377, 51] width 8 height 8
click at [6, 148] on link at bounding box center [16, 146] width 29 height 19
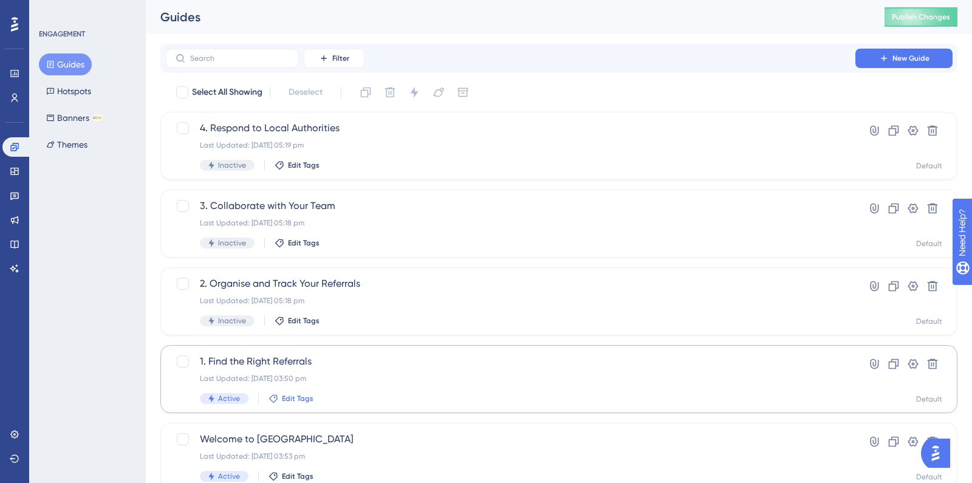
scroll to position [46, 0]
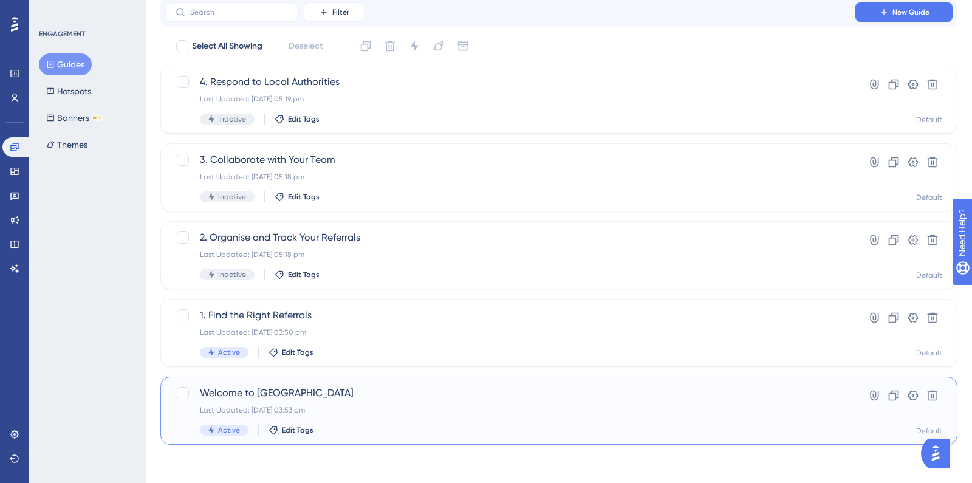
click at [285, 391] on span "Welcome to [GEOGRAPHIC_DATA]" at bounding box center [510, 393] width 621 height 15
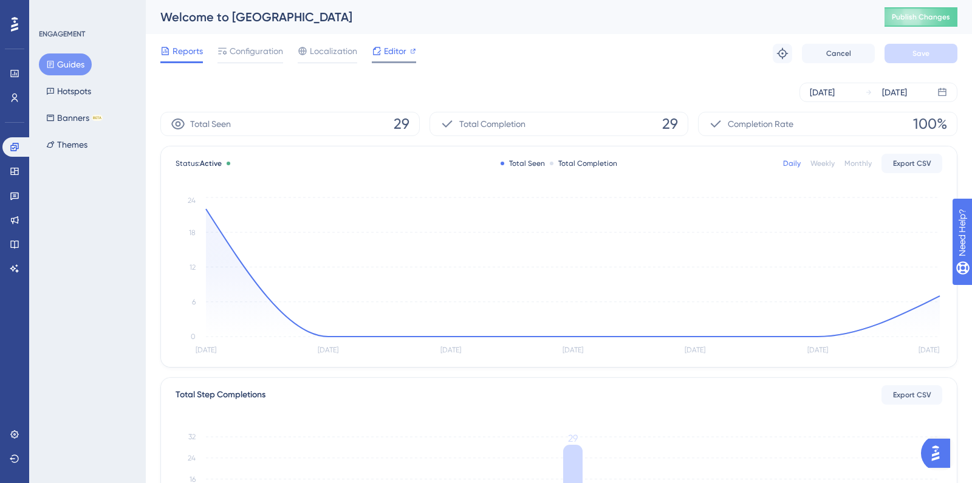
click at [398, 58] on span "Editor" at bounding box center [395, 51] width 22 height 15
click at [10, 145] on icon at bounding box center [15, 147] width 10 height 10
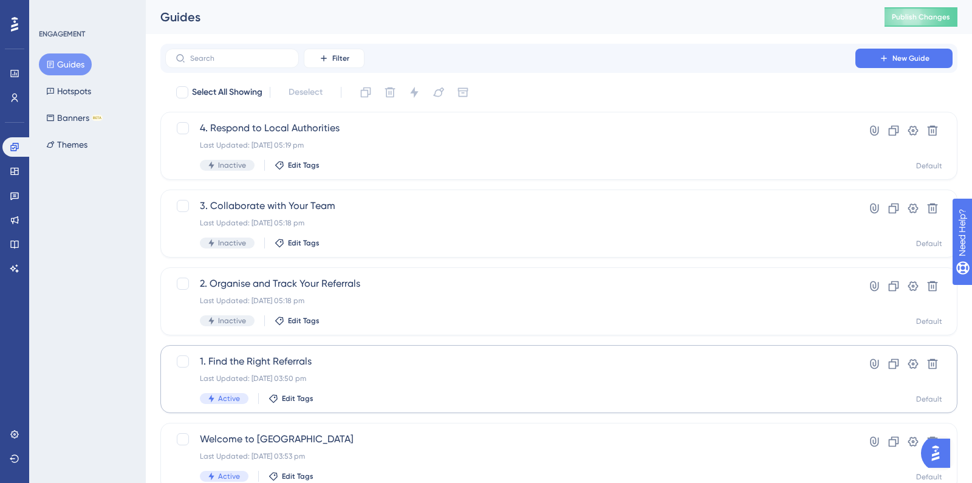
scroll to position [46, 0]
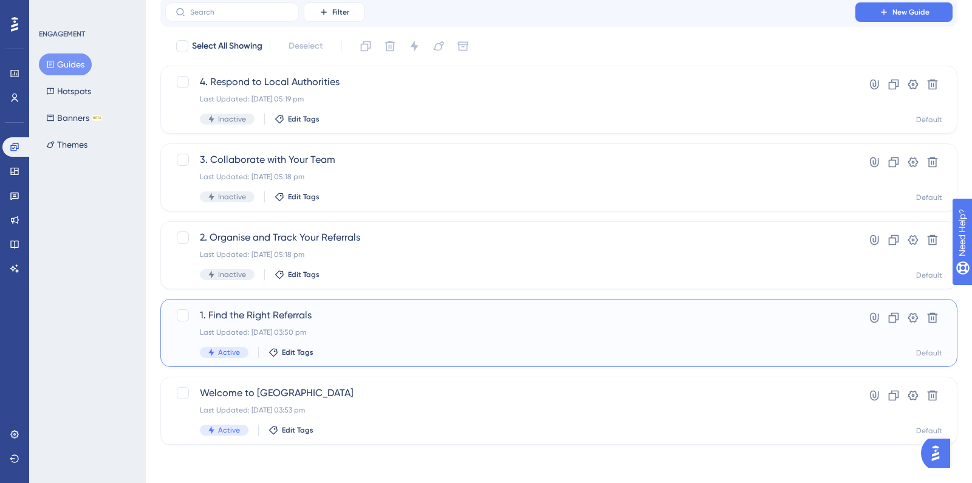
click at [278, 312] on span "1. Find the Right Referrals" at bounding box center [510, 315] width 621 height 15
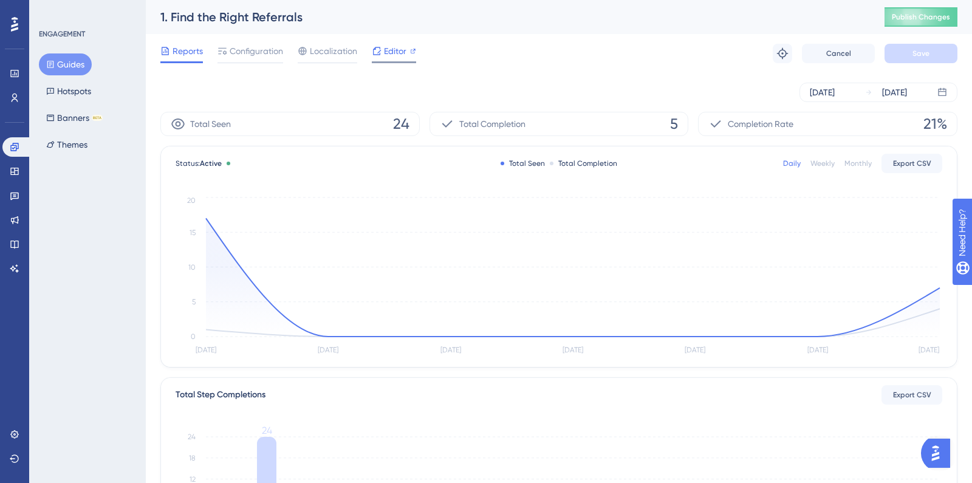
click at [401, 48] on span "Editor" at bounding box center [395, 51] width 22 height 15
click at [915, 22] on button "Publish Changes" at bounding box center [920, 16] width 73 height 19
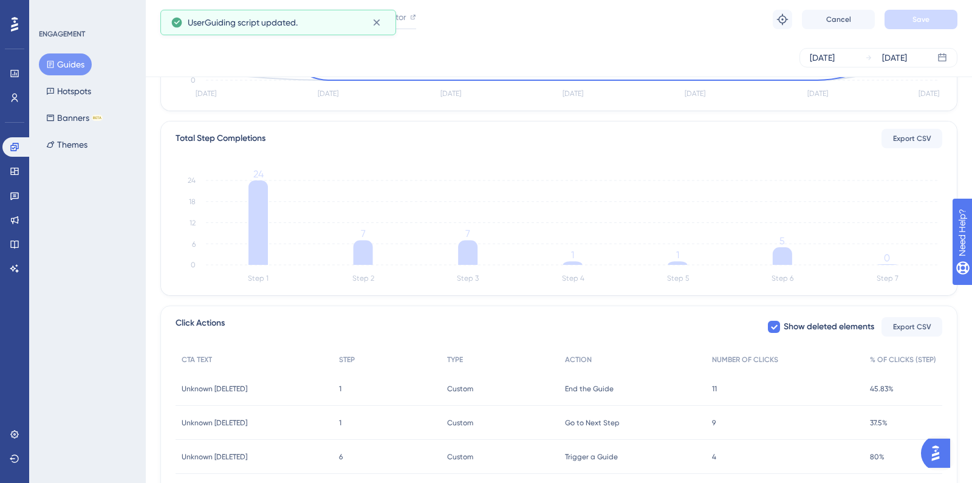
scroll to position [114, 0]
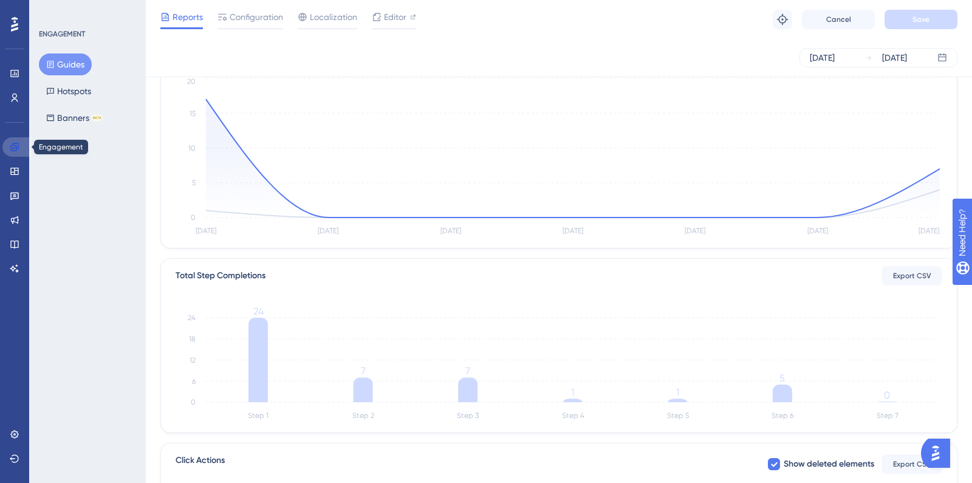
click at [17, 149] on icon at bounding box center [15, 147] width 10 height 10
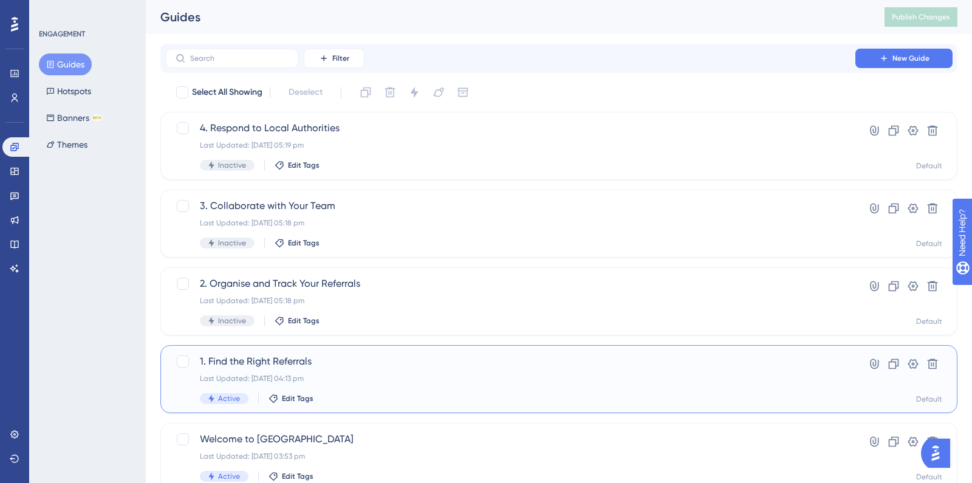
click at [348, 387] on div "1. Find the Right Referrals Last Updated: 14 Oct 2025 04:13 pm Active Edit Tags" at bounding box center [510, 379] width 621 height 50
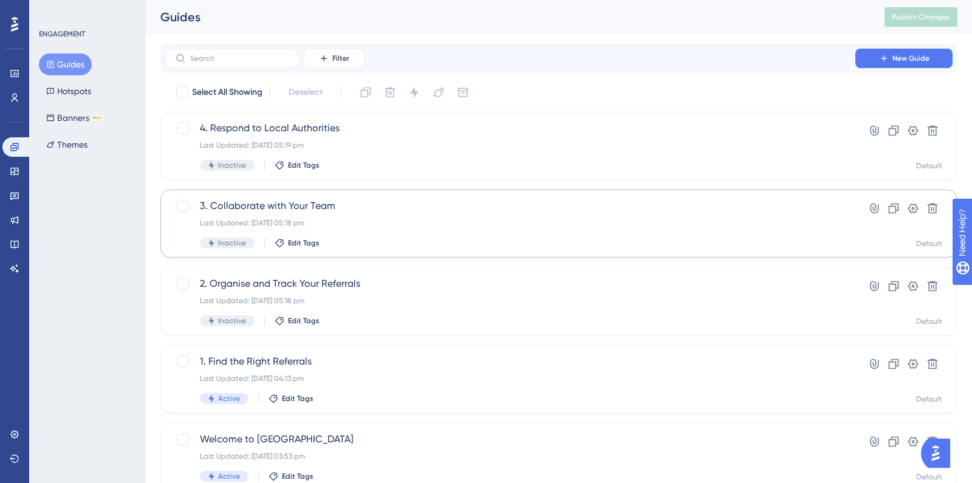
scroll to position [46, 0]
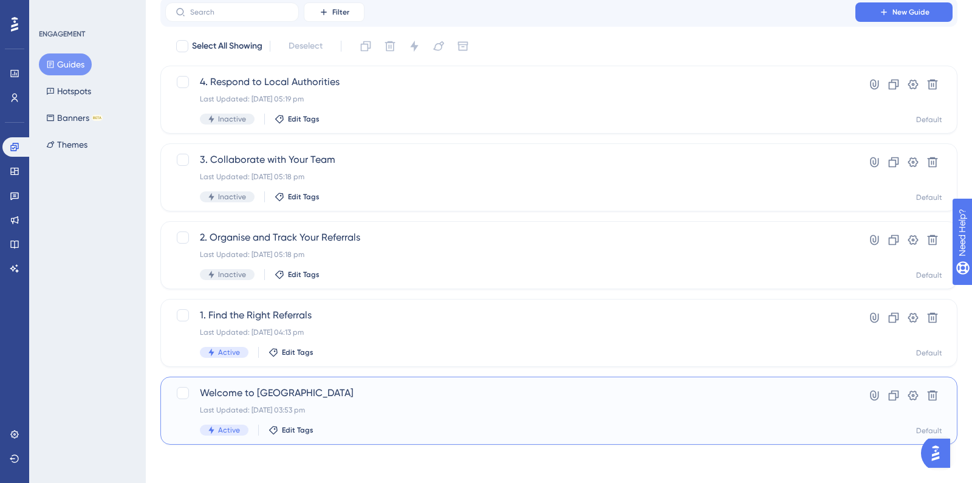
click at [379, 415] on div "Welcome to Elyndra Bridge Last Updated: 14 Oct 2025 03:53 pm Active Edit Tags" at bounding box center [510, 411] width 621 height 50
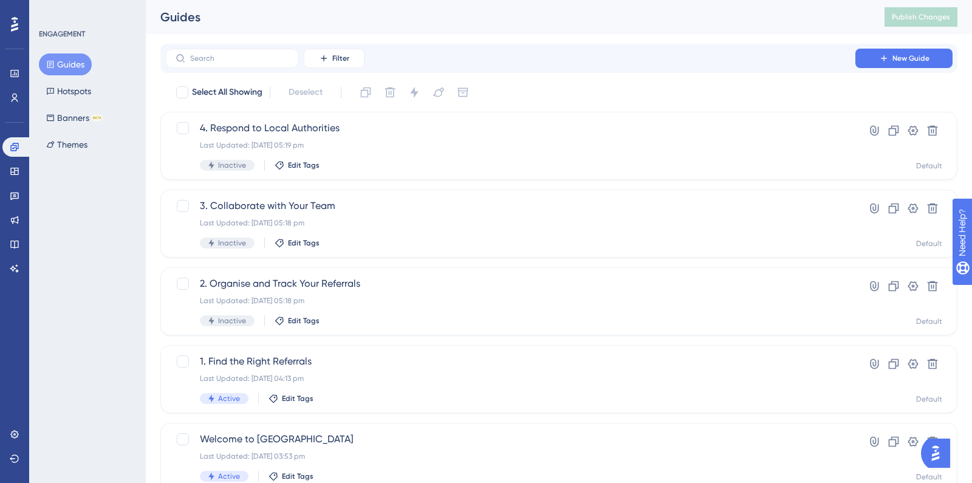
scroll to position [46, 0]
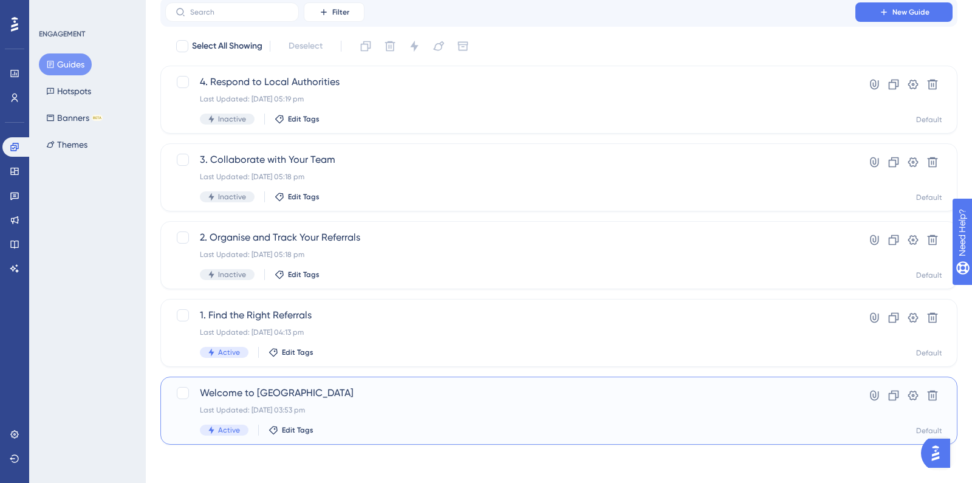
click at [333, 395] on span "Welcome to Elyndra Bridge" at bounding box center [510, 393] width 621 height 15
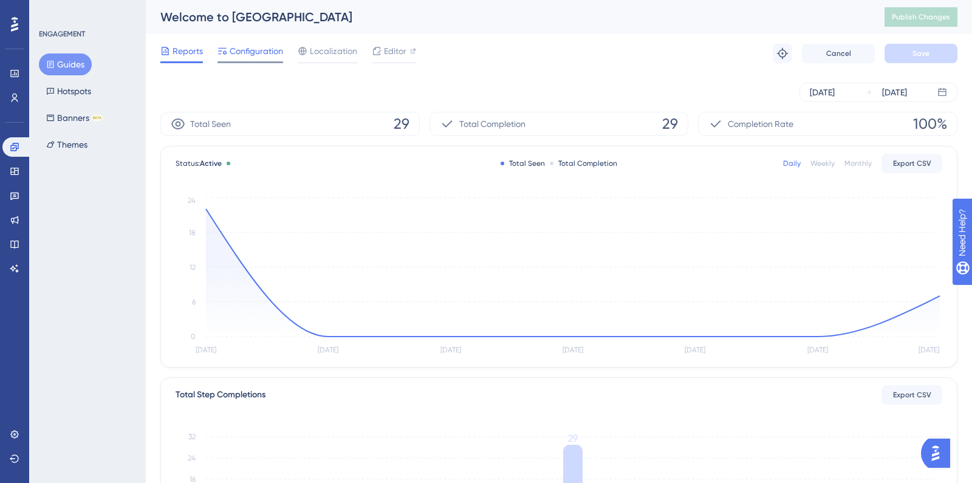
click at [275, 55] on span "Configuration" at bounding box center [256, 51] width 53 height 15
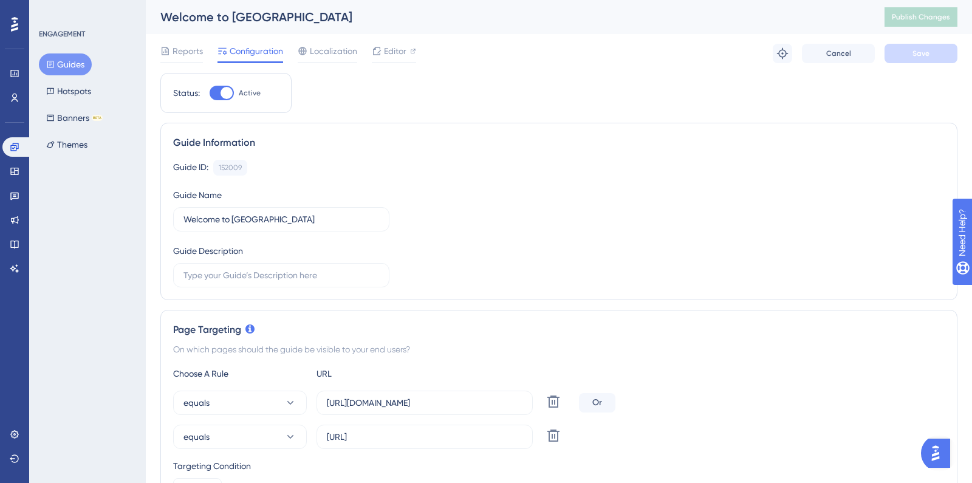
click at [224, 91] on div at bounding box center [226, 93] width 12 height 12
click at [210, 93] on input "Active" at bounding box center [209, 93] width 1 height 1
checkbox input "false"
click at [938, 56] on button "Save" at bounding box center [920, 53] width 73 height 19
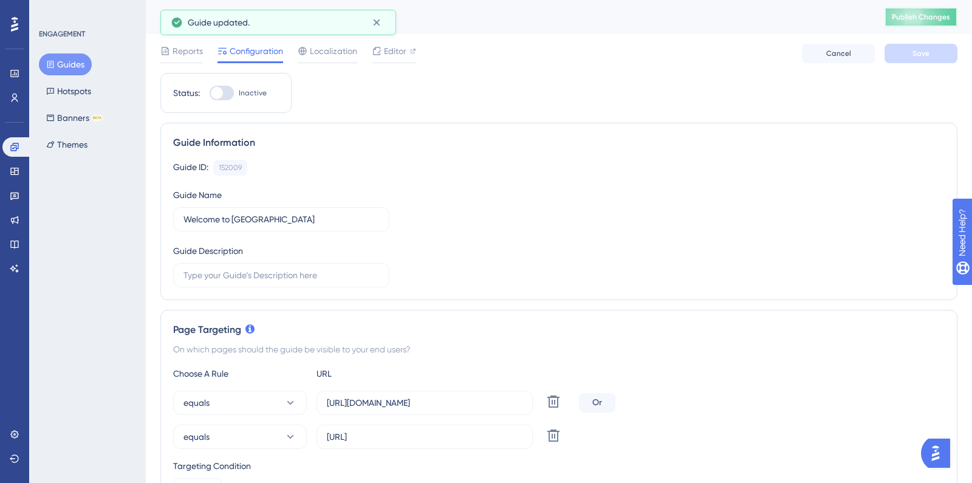
click at [917, 16] on span "Publish Changes" at bounding box center [921, 17] width 58 height 10
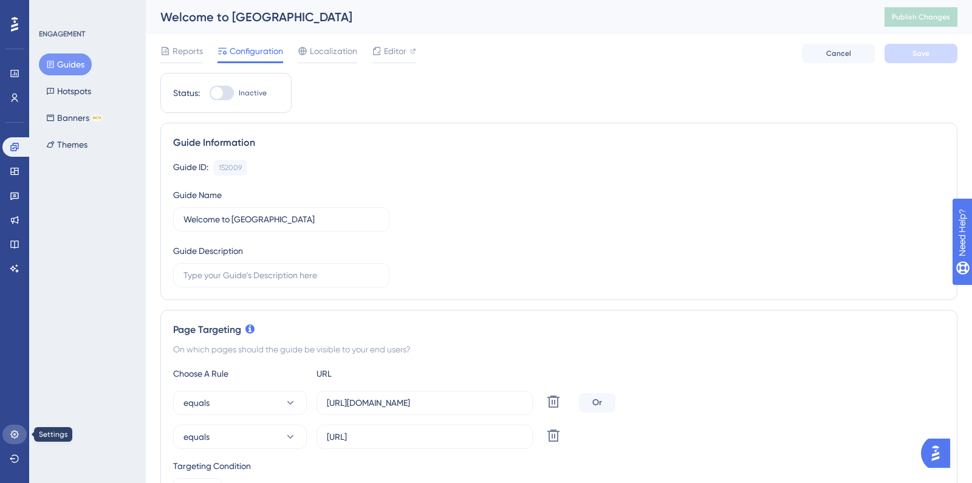
click at [15, 435] on icon at bounding box center [14, 434] width 8 height 8
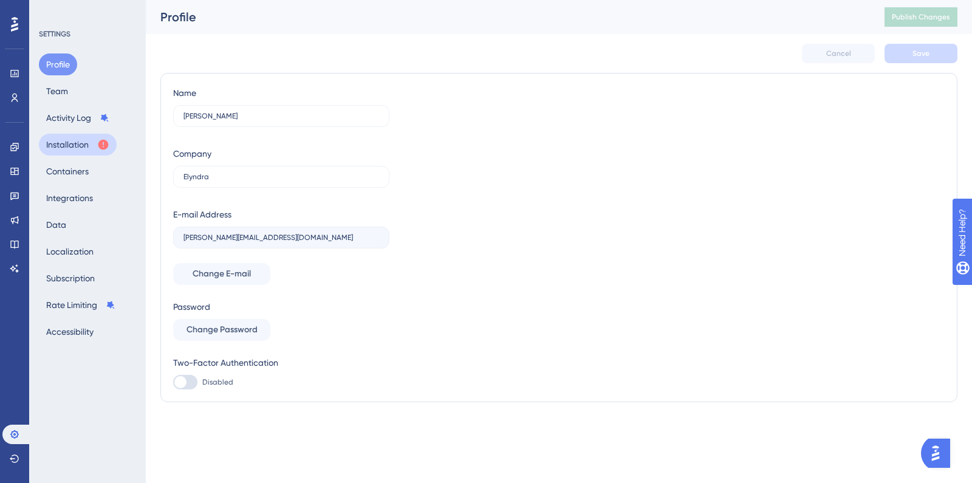
click at [85, 139] on button "Installation" at bounding box center [78, 145] width 78 height 22
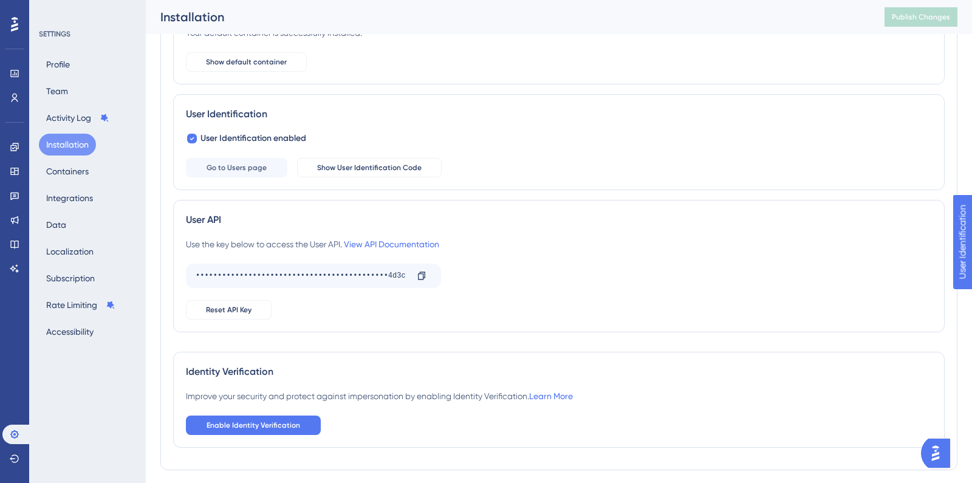
scroll to position [155, 0]
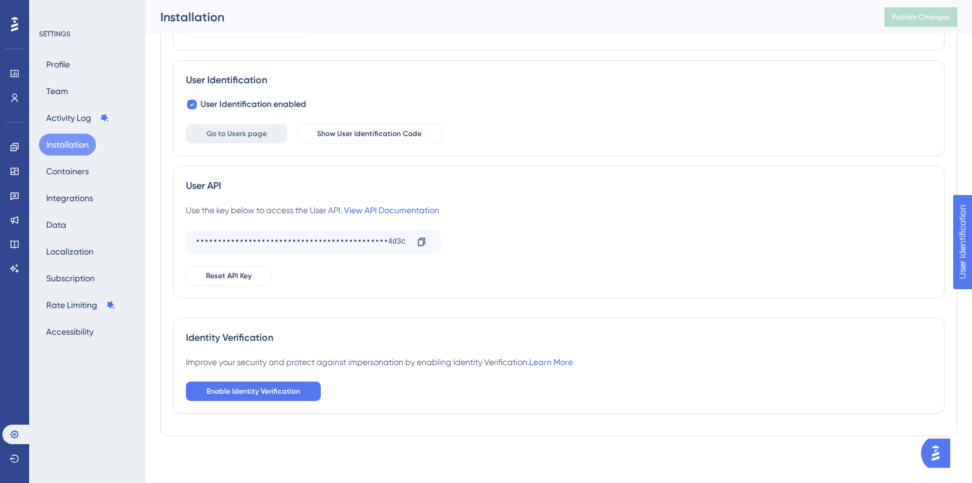
click at [260, 125] on button "Go to Users page" at bounding box center [236, 133] width 101 height 19
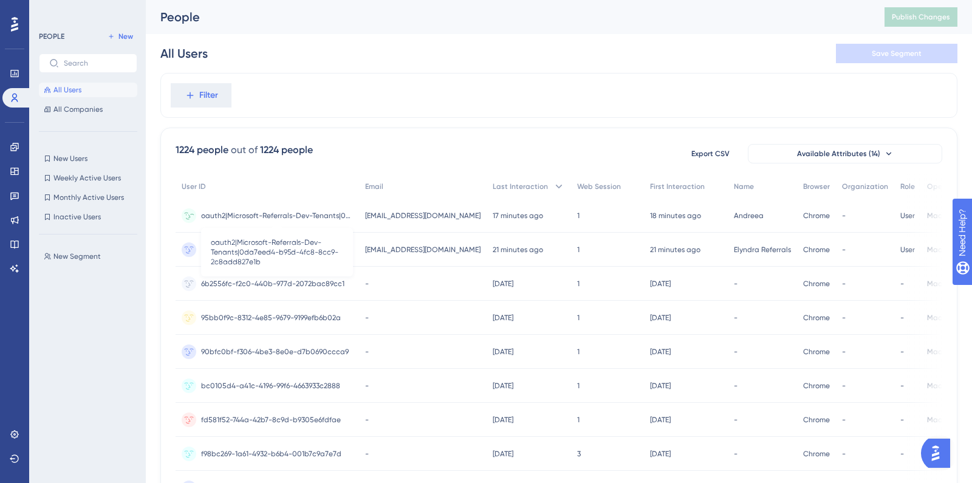
click at [316, 217] on span "oauth2|Microsoft-Referrals-Dev-Tenants|0da7eed4-b95d-4fc8-8cc9-2c8add827e1b" at bounding box center [277, 216] width 152 height 10
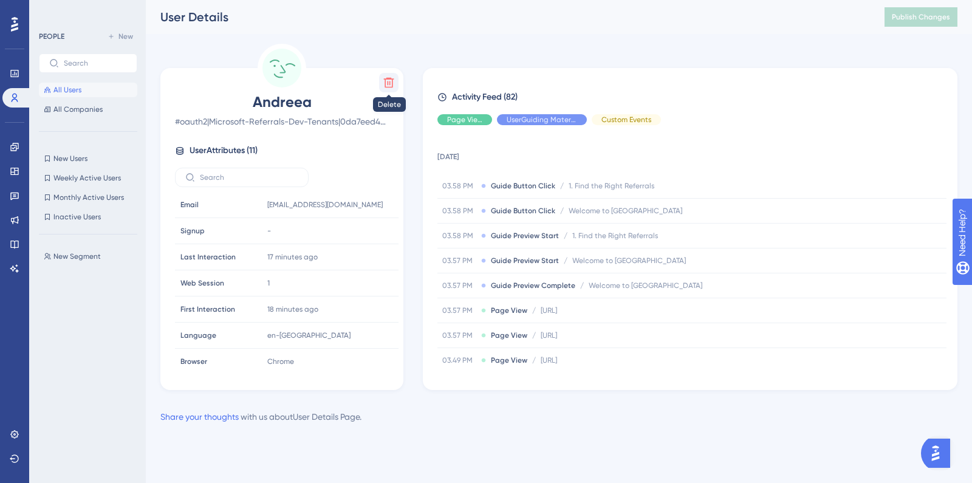
click at [384, 87] on icon at bounding box center [389, 83] width 10 height 10
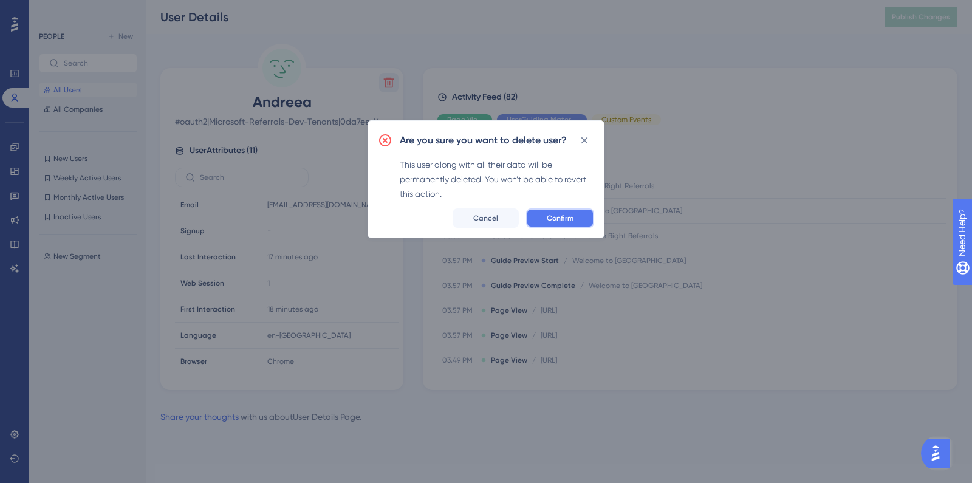
click at [559, 215] on span "Confirm" at bounding box center [560, 218] width 27 height 10
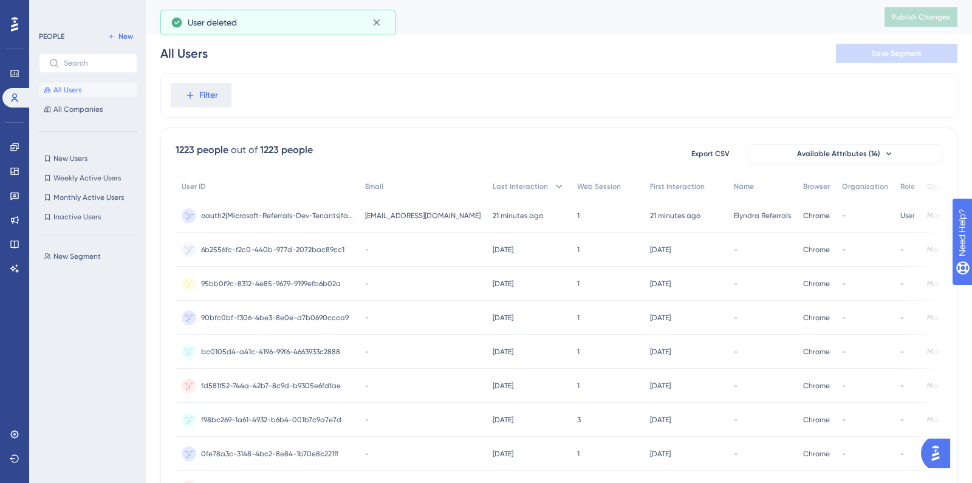
click at [256, 199] on div "oauth2|Microsoft-Referrals-Dev-Tenants|fa97f4bf681a52d7 oauth2|Microsoft-Referr…" at bounding box center [277, 216] width 152 height 34
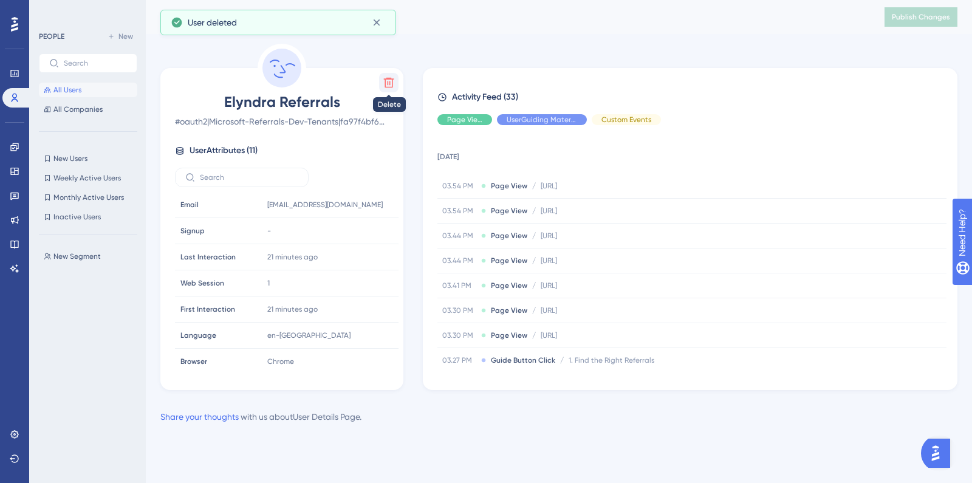
click at [388, 85] on icon at bounding box center [389, 83] width 10 height 10
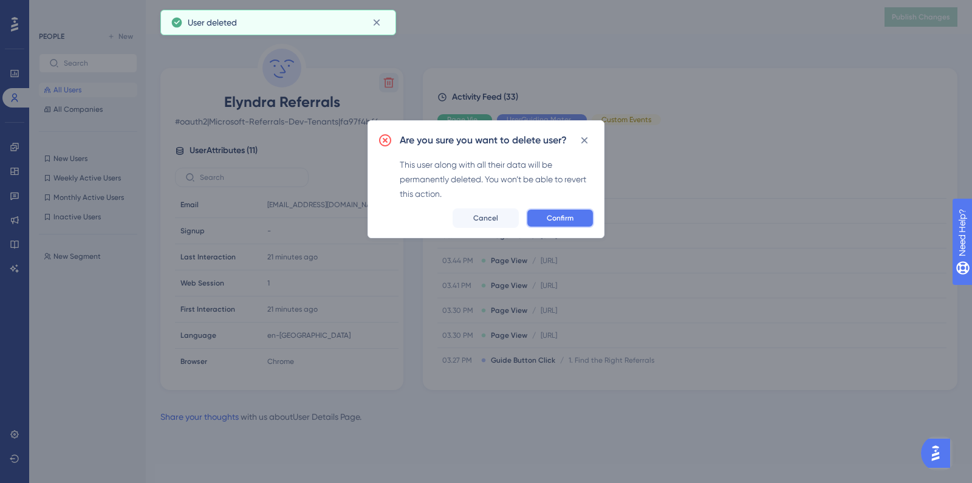
click at [562, 227] on button "Confirm" at bounding box center [560, 217] width 68 height 19
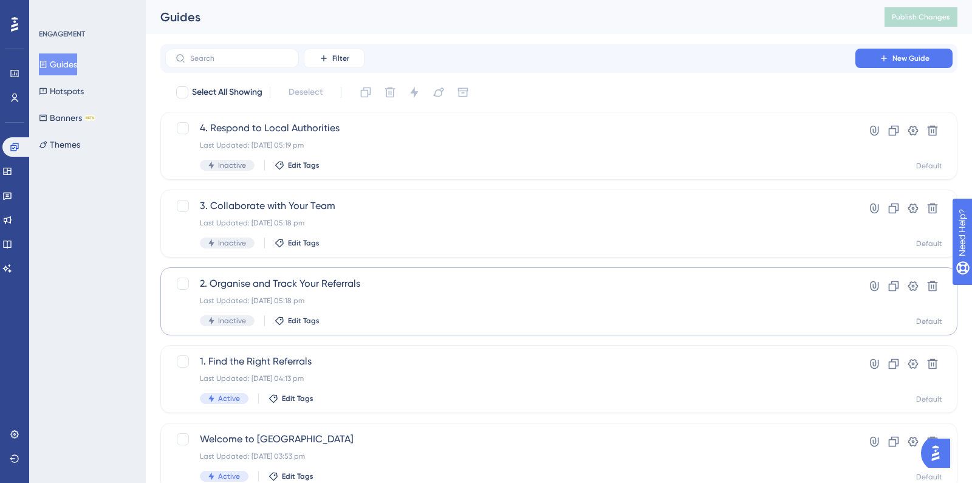
scroll to position [46, 0]
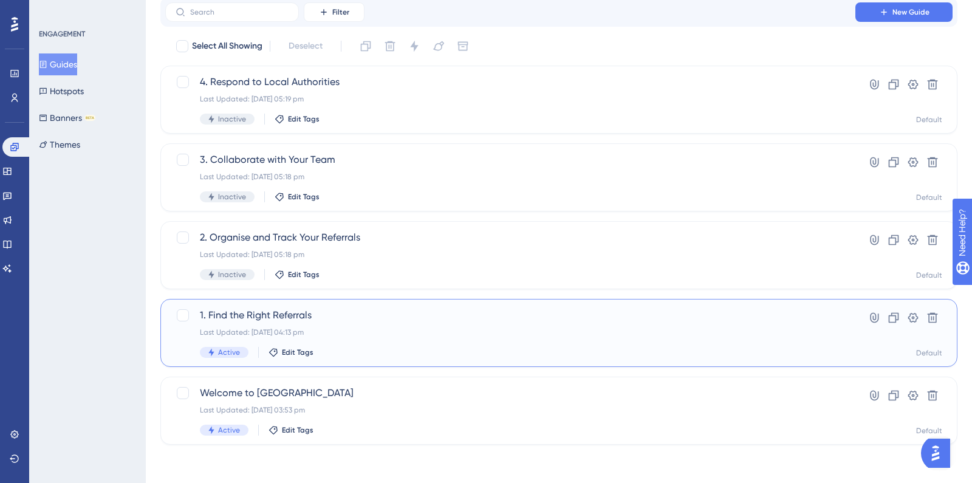
click at [358, 314] on span "1. Find the Right Referrals" at bounding box center [510, 315] width 621 height 15
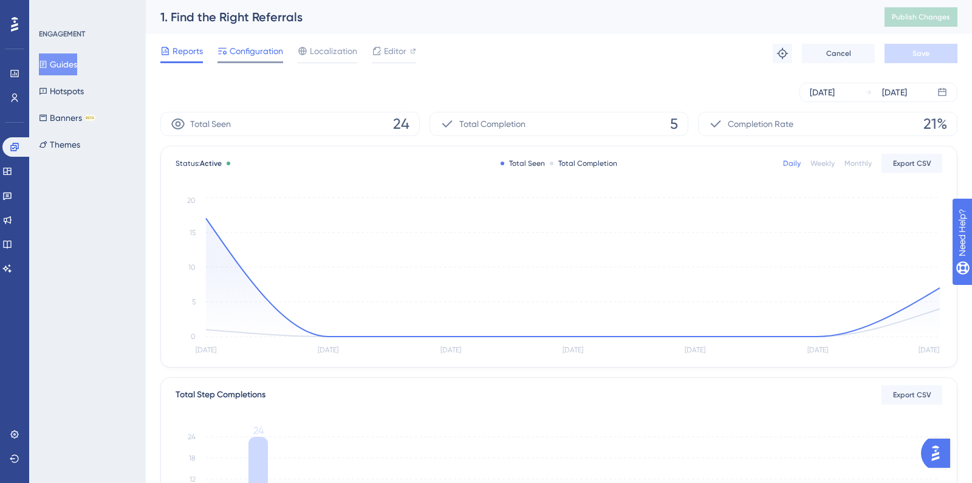
click at [279, 54] on span "Configuration" at bounding box center [256, 51] width 53 height 15
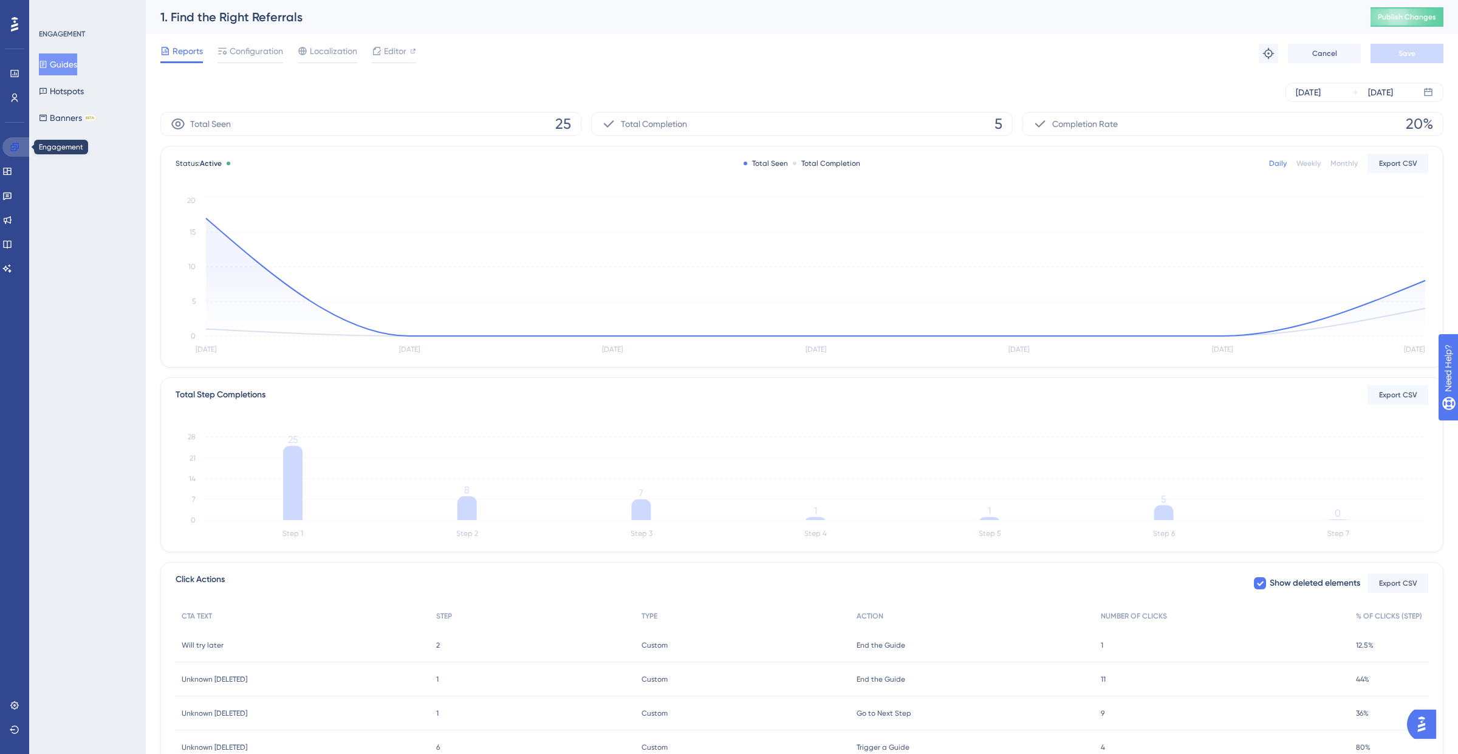
click at [11, 143] on icon at bounding box center [15, 147] width 10 height 10
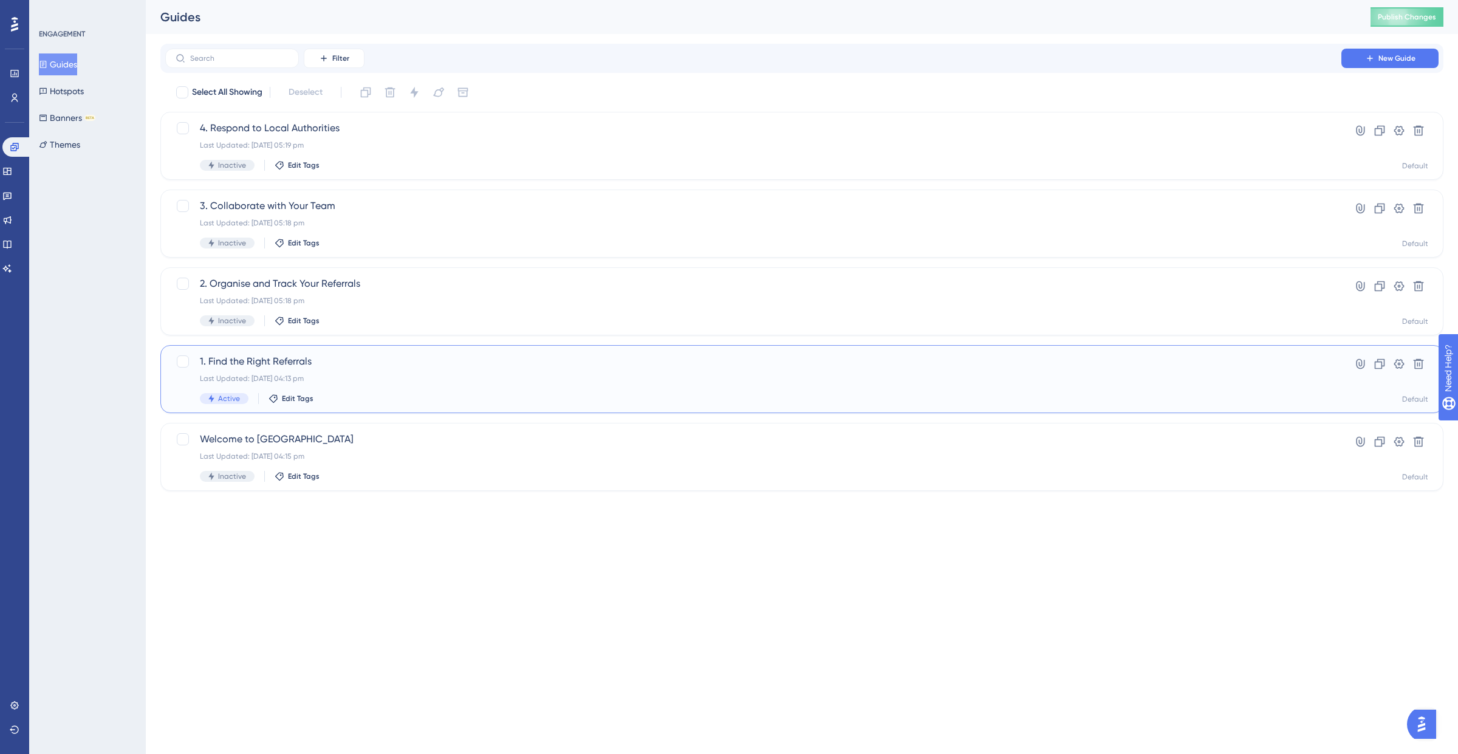
click at [286, 361] on span "1. Find the Right Referrals" at bounding box center [753, 361] width 1107 height 15
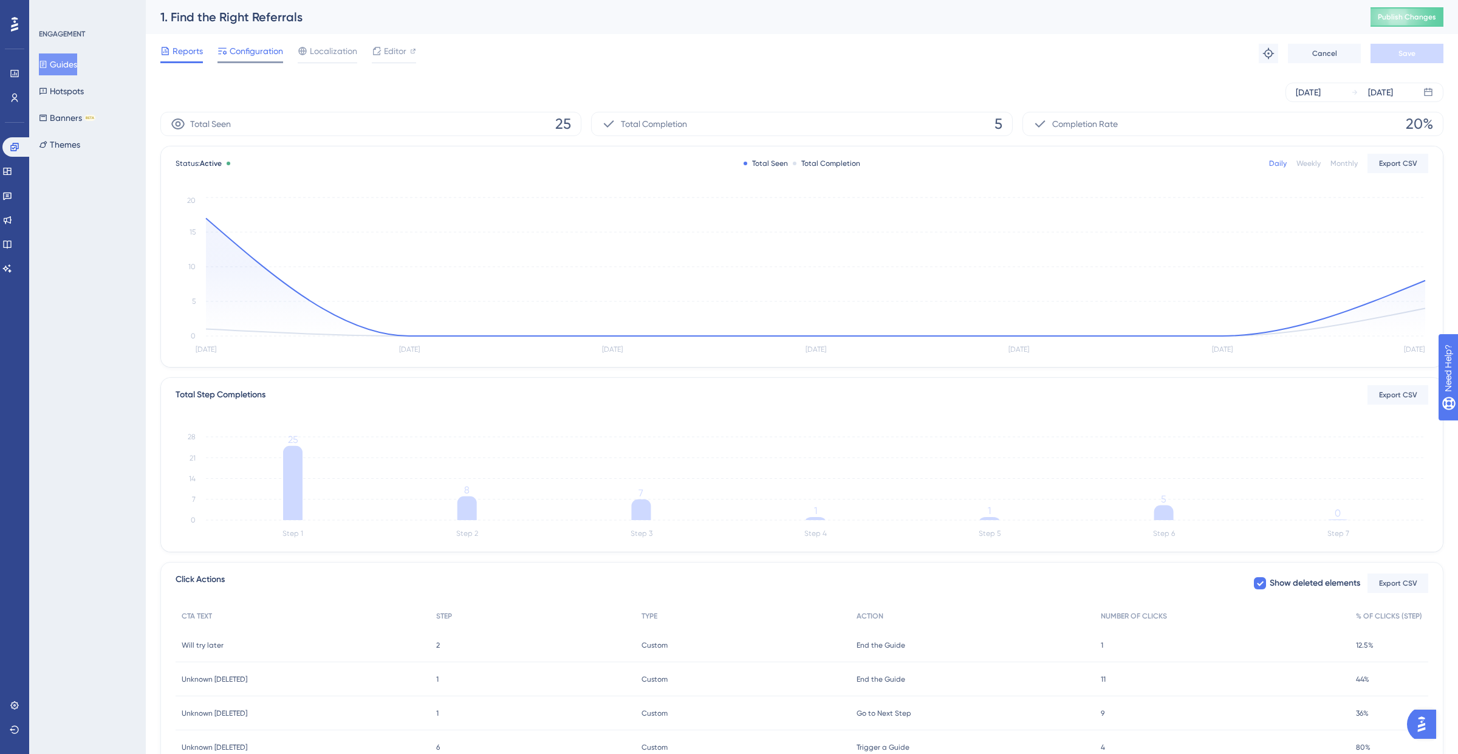
click at [261, 52] on span "Configuration" at bounding box center [256, 51] width 53 height 15
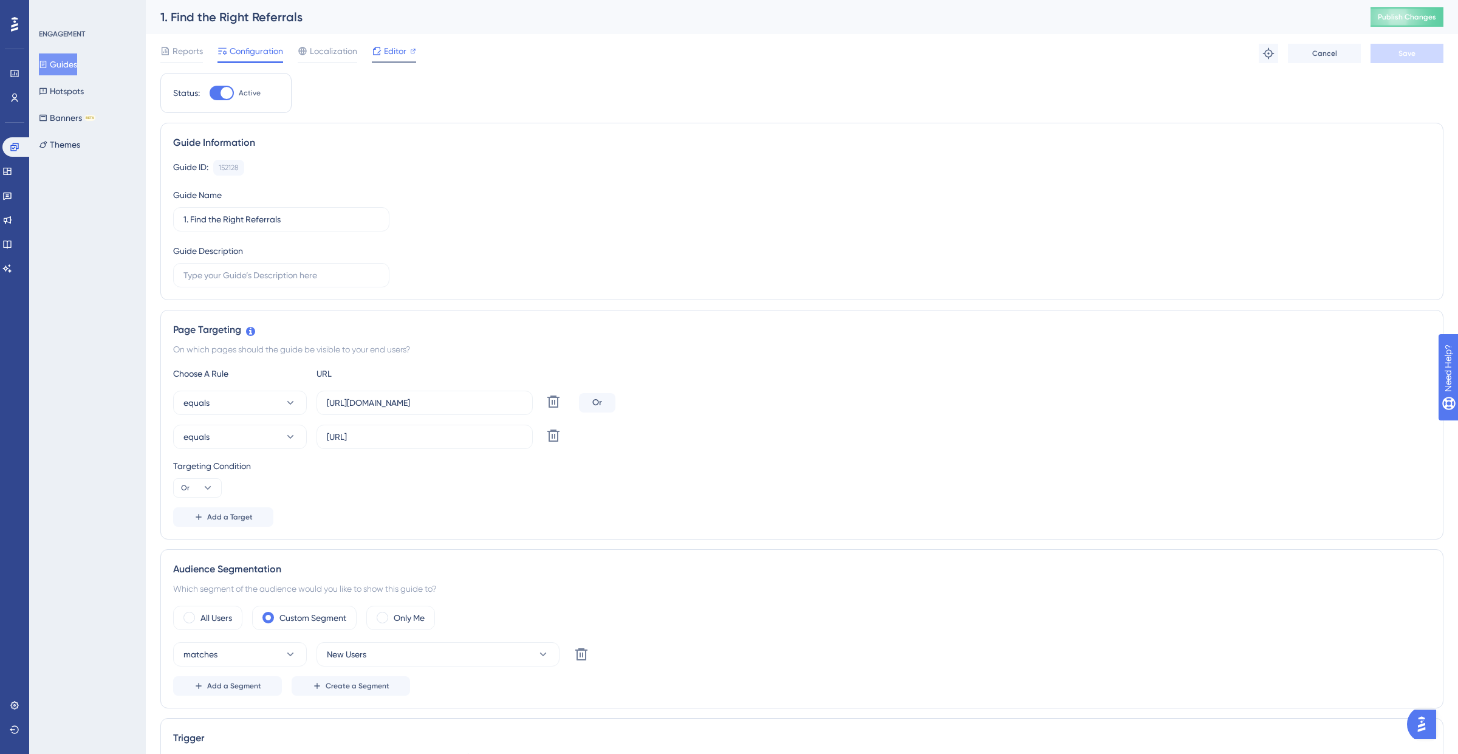
click at [381, 48] on div "Editor" at bounding box center [394, 51] width 44 height 15
click at [971, 22] on button "Publish Changes" at bounding box center [1406, 16] width 73 height 19
click at [16, 154] on link at bounding box center [16, 146] width 29 height 19
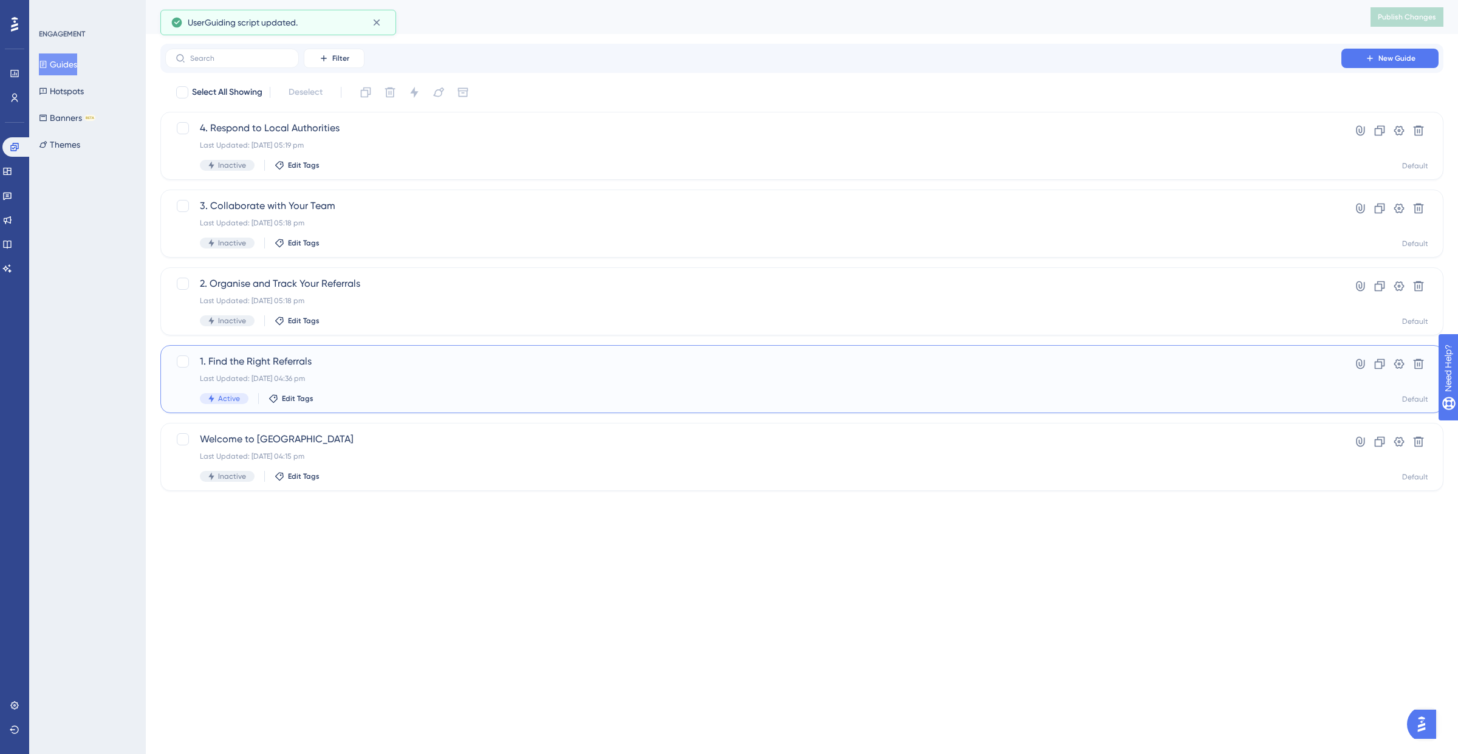
click at [248, 350] on div "1. Find the Right Referrals Last Updated: 14 Oct 2025 04:36 pm Active Edit Tags…" at bounding box center [801, 379] width 1283 height 68
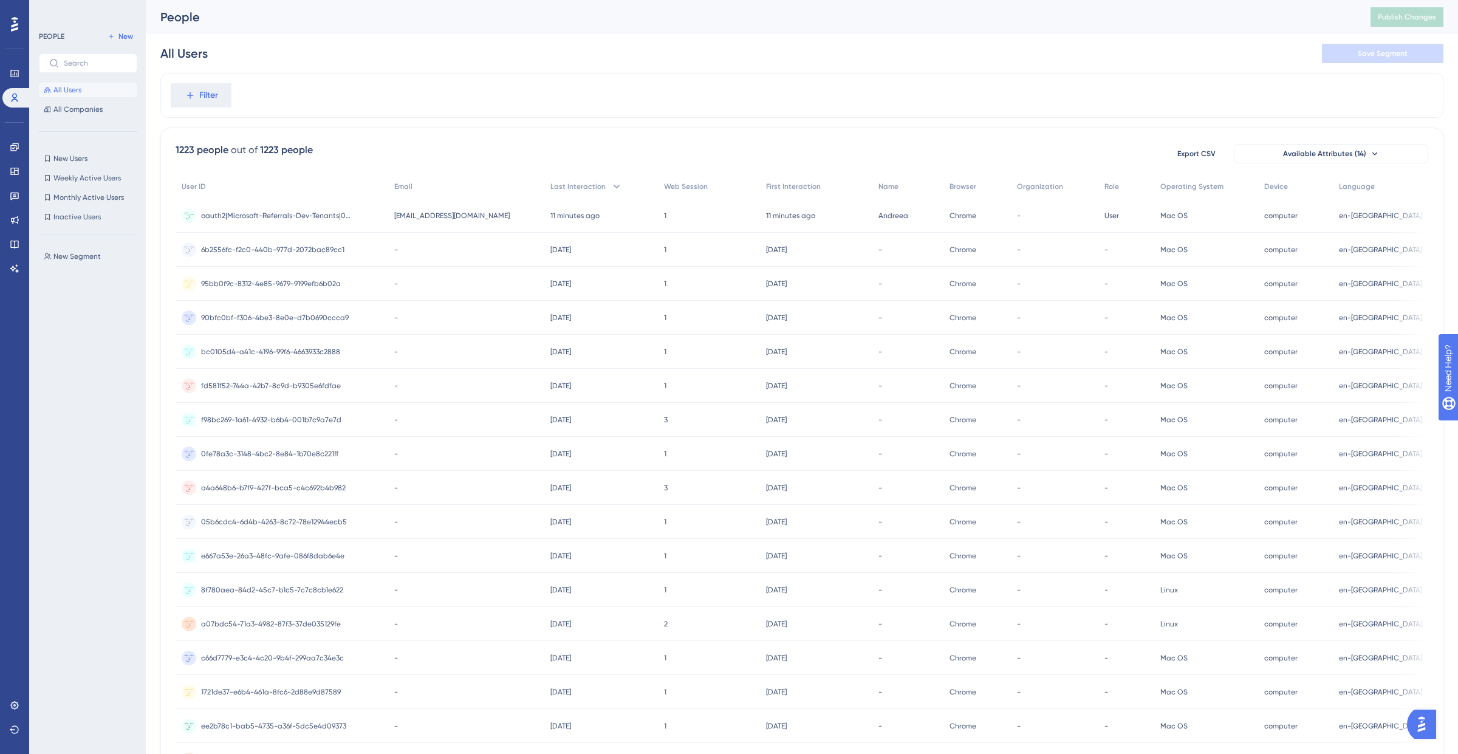
click at [326, 222] on div "oauth2|Microsoft-Referrals-Dev-Tenants|0da7eed4-b95d-4fc8-8cc9-2c8add827e1b oau…" at bounding box center [277, 216] width 152 height 34
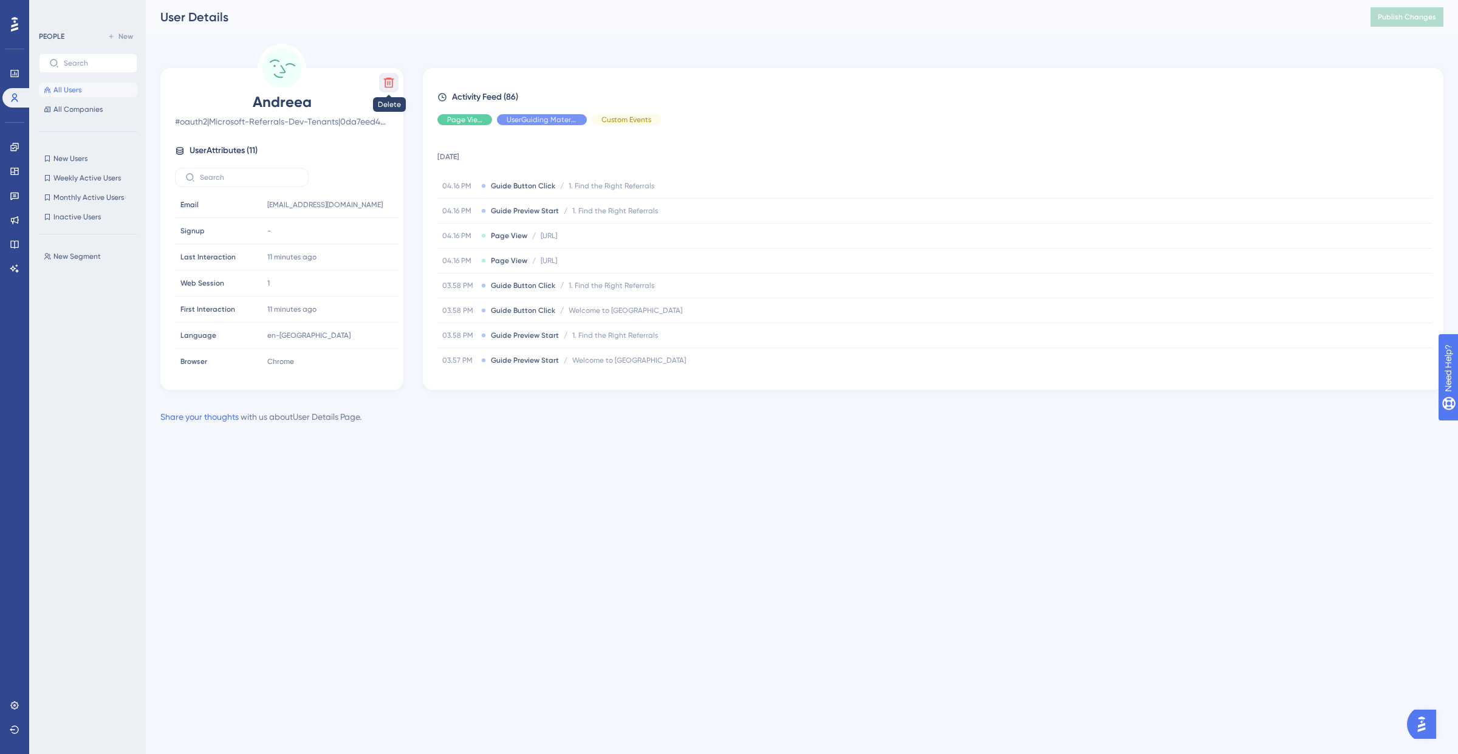
click at [392, 85] on icon at bounding box center [389, 83] width 10 height 10
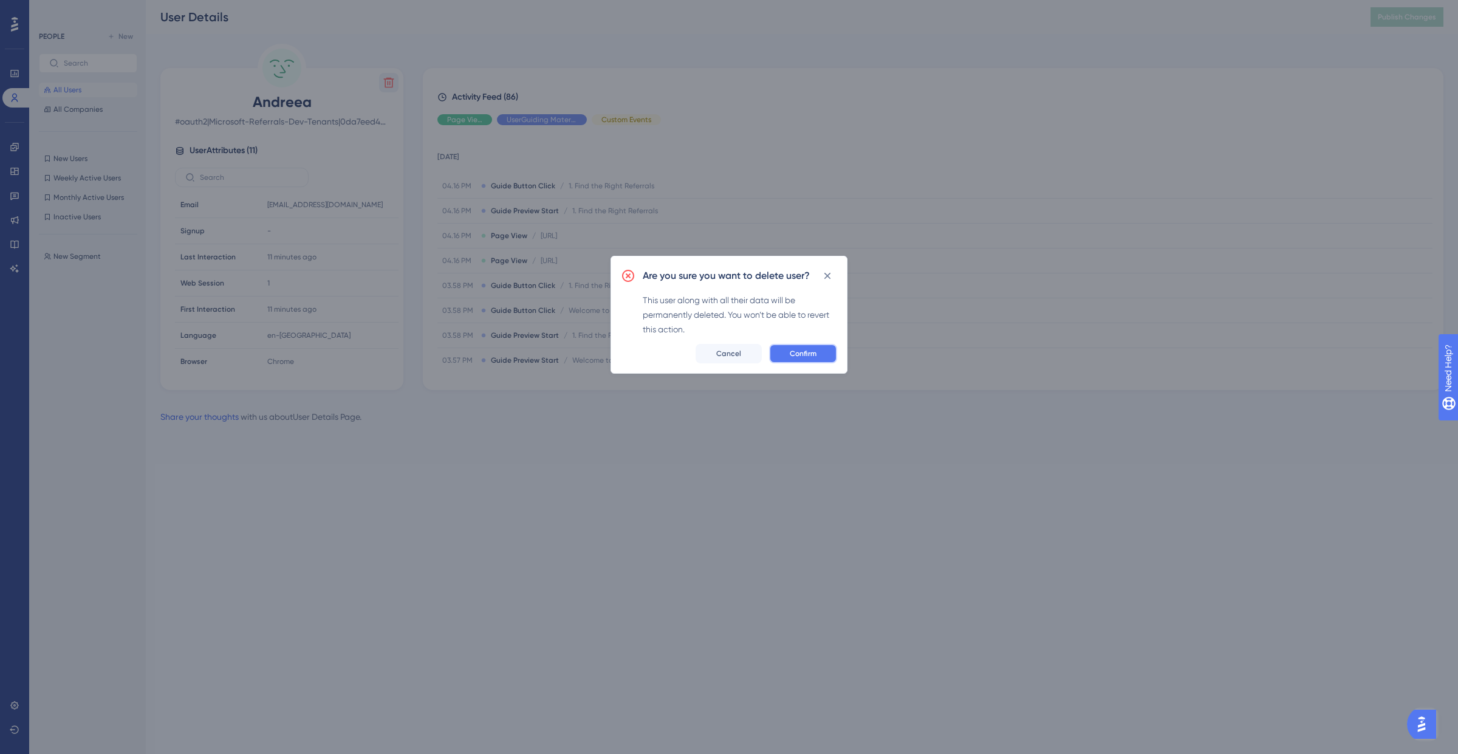
click at [805, 349] on span "Confirm" at bounding box center [803, 354] width 27 height 10
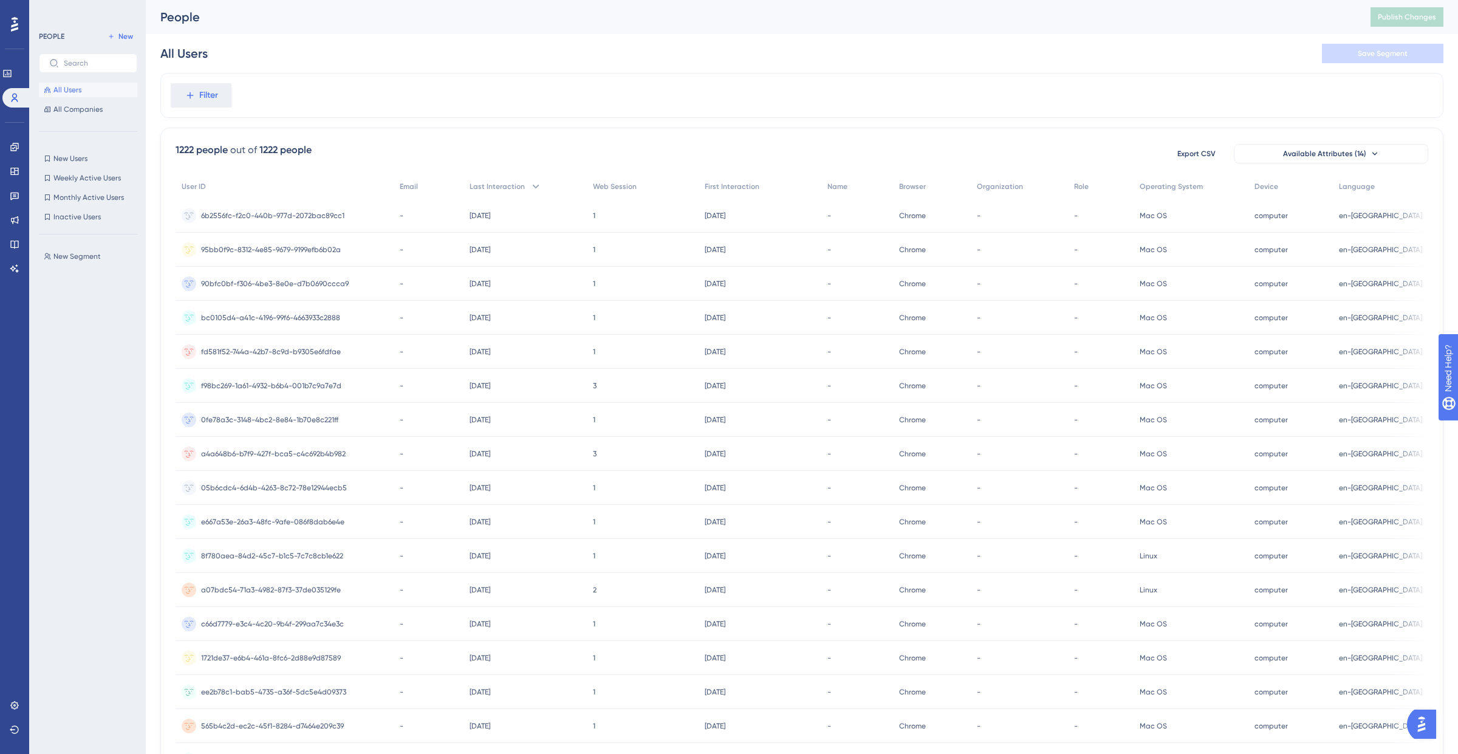
click at [72, 93] on span "All Users" at bounding box center [67, 90] width 28 height 10
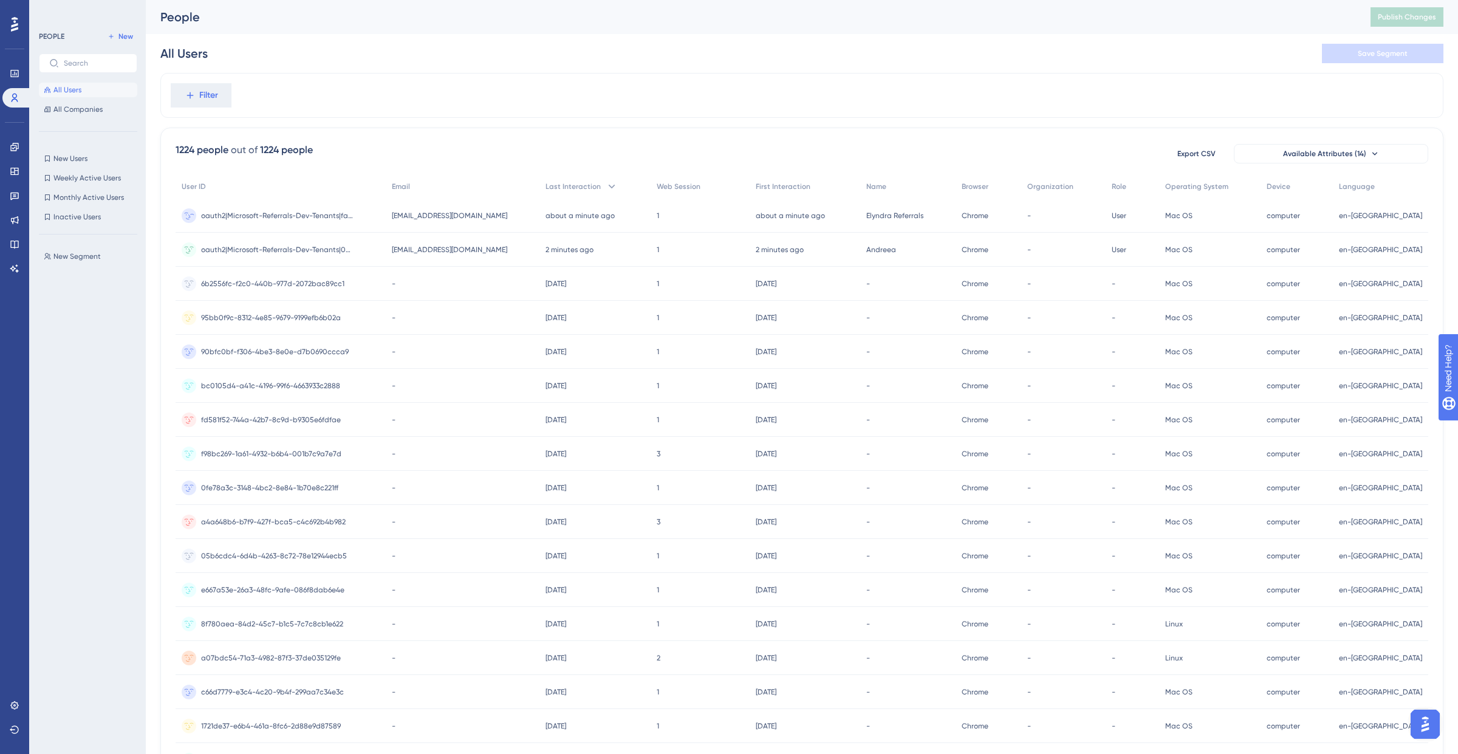
click at [362, 214] on div "oauth2|Microsoft-Referrals-Dev-Tenants|fa97f4bf681a52d7 oauth2|Microsoft-Referr…" at bounding box center [281, 216] width 210 height 34
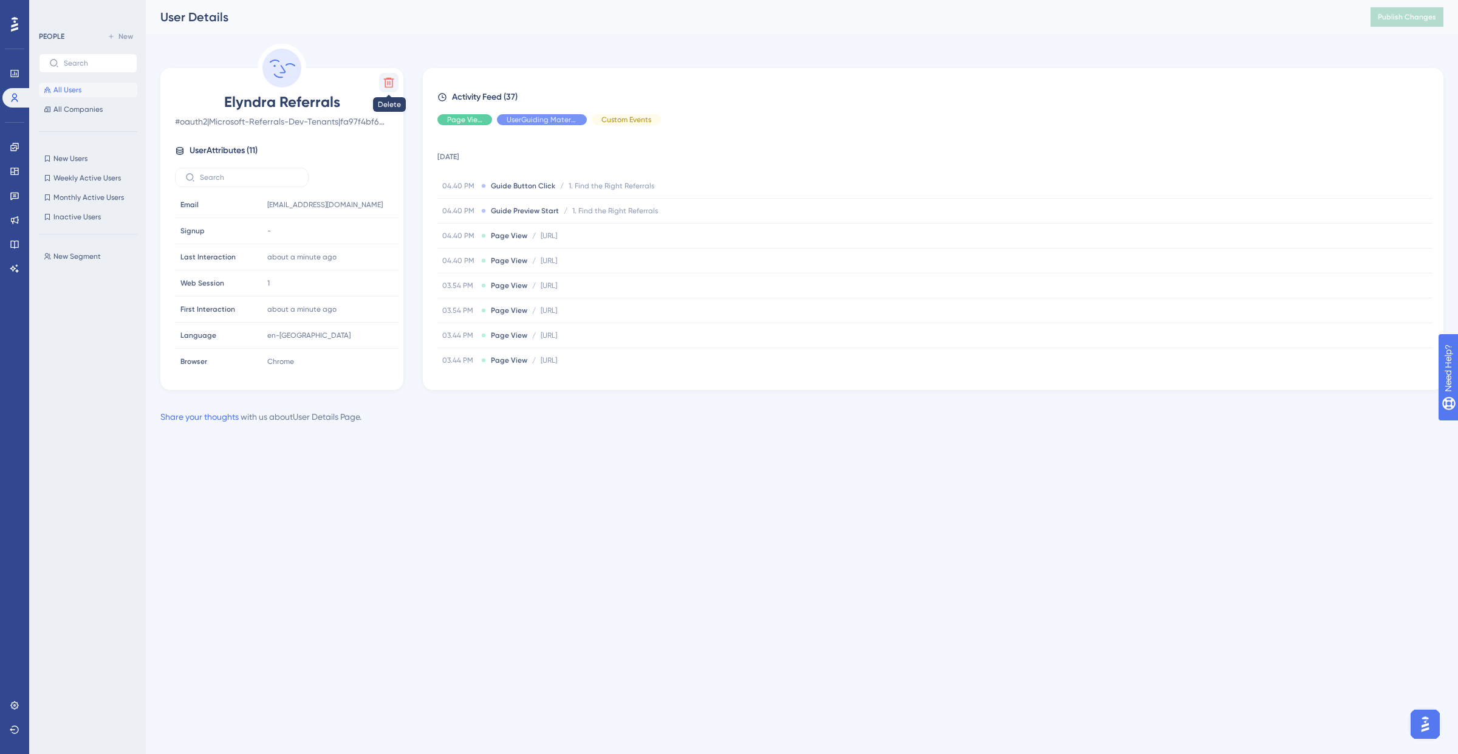
click at [391, 84] on icon at bounding box center [389, 83] width 12 height 12
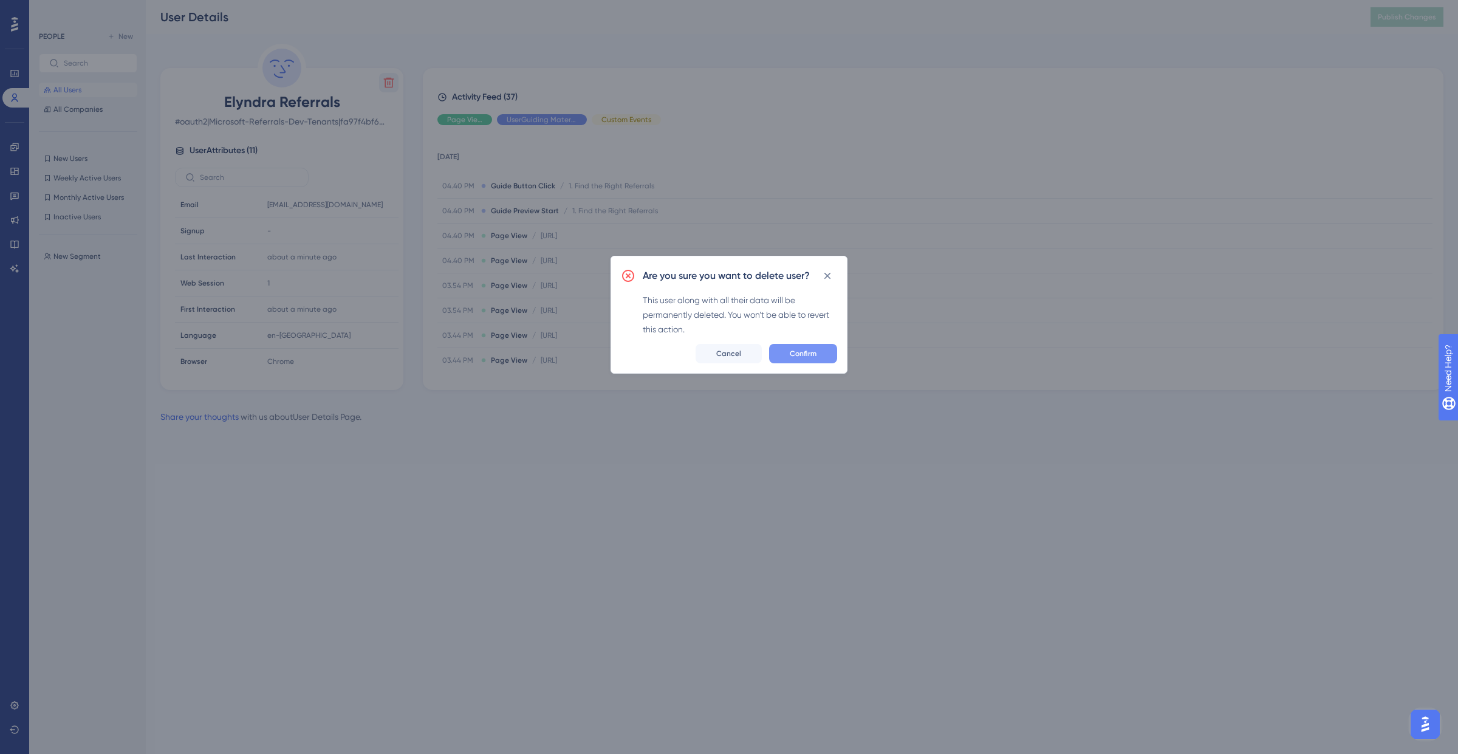
click at [824, 355] on button "Confirm" at bounding box center [803, 353] width 68 height 19
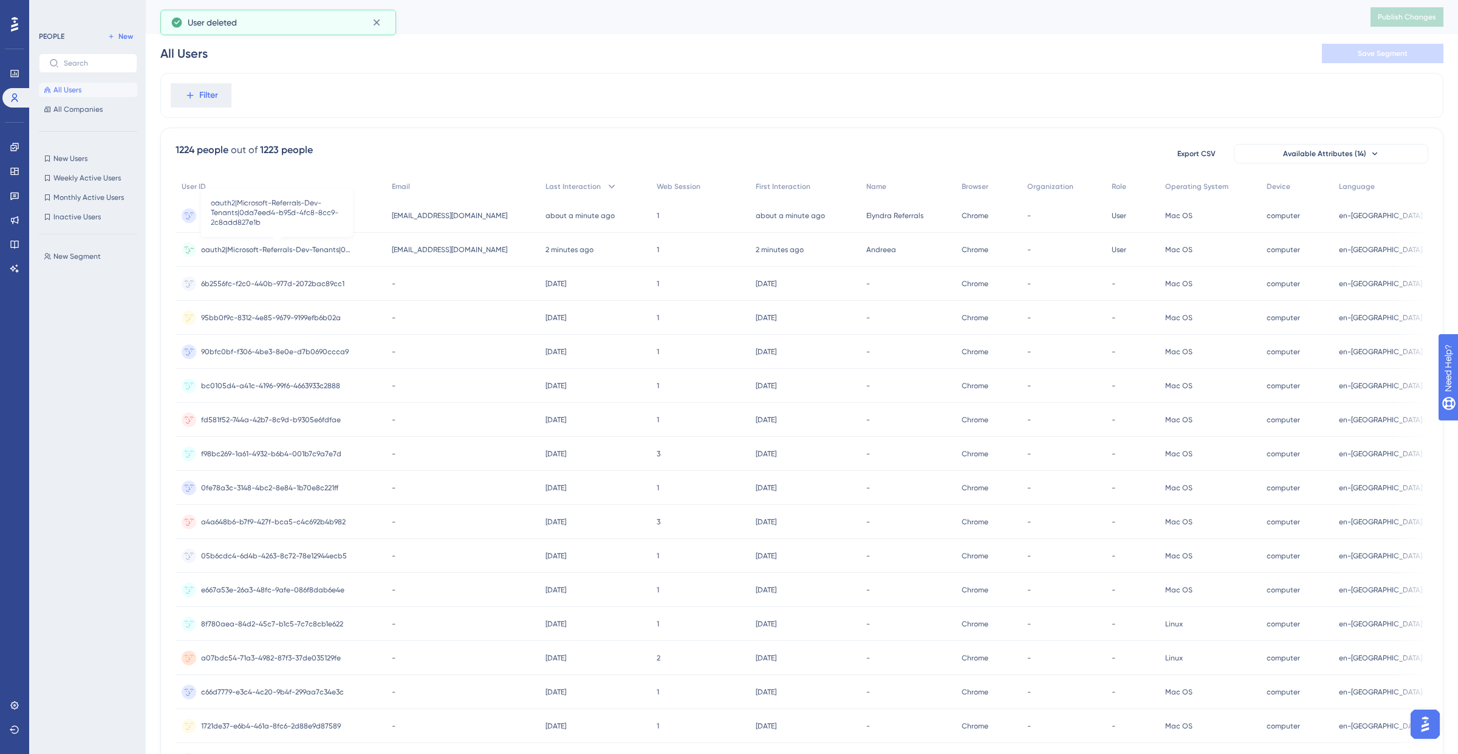
click at [300, 251] on span "oauth2|Microsoft-Referrals-Dev-Tenants|0da7eed4-b95d-4fc8-8cc9-2c8add827e1b" at bounding box center [277, 250] width 152 height 10
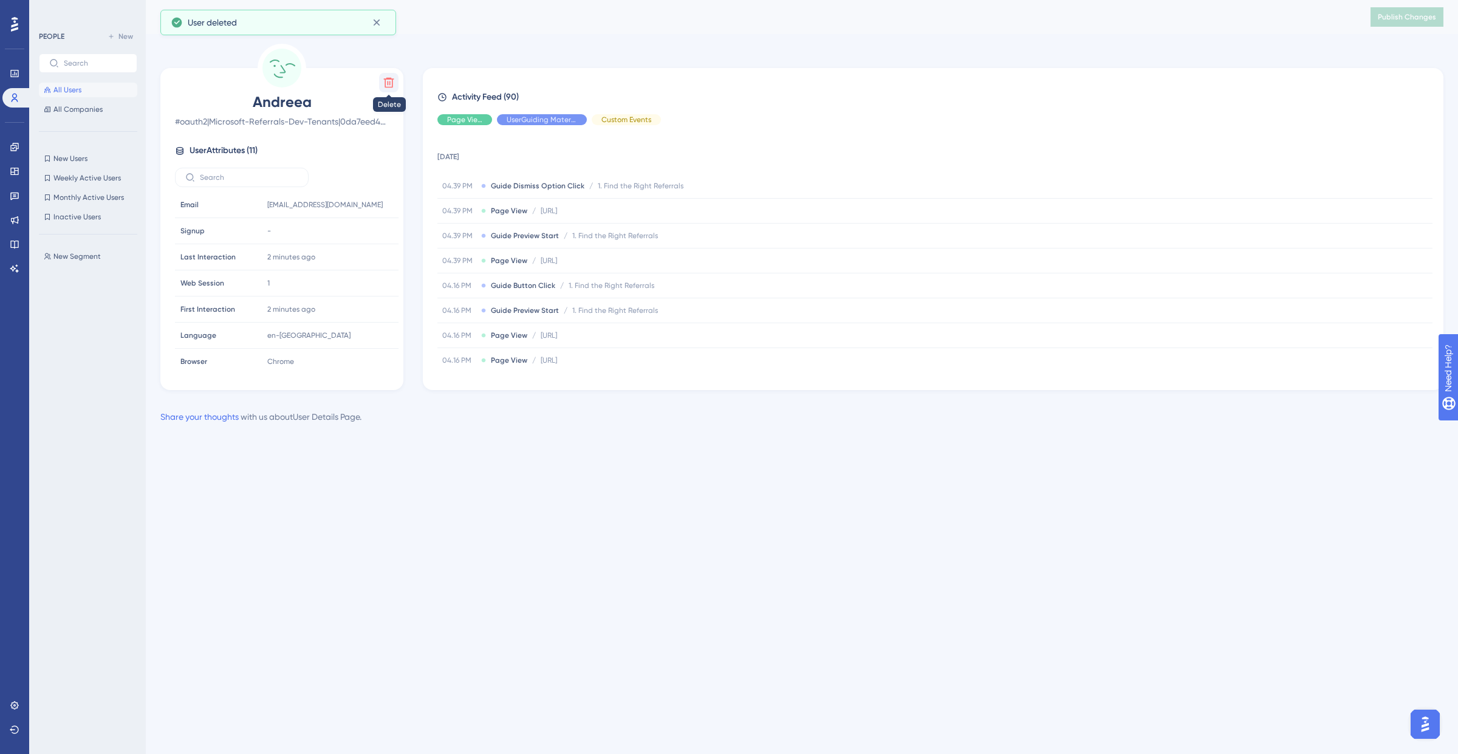
click at [386, 82] on icon at bounding box center [389, 83] width 12 height 12
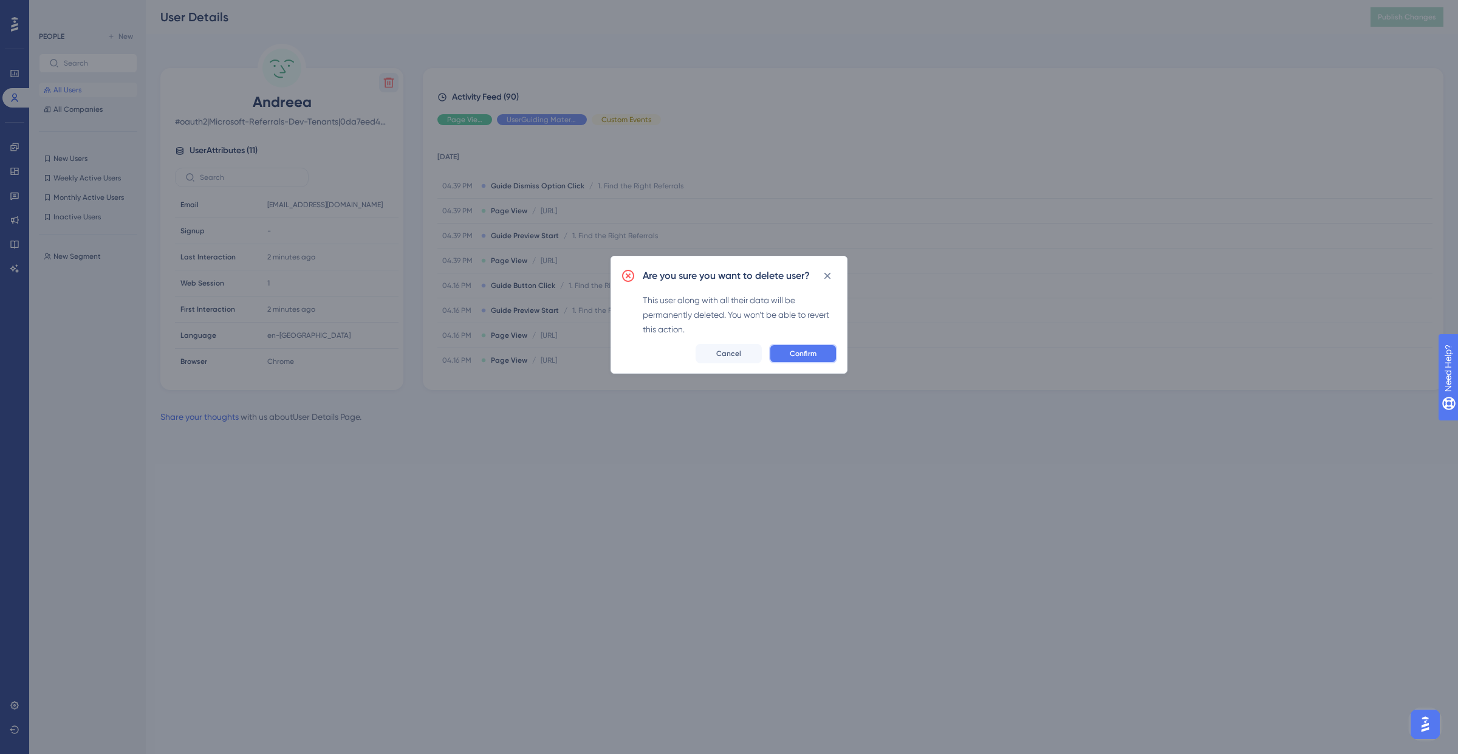
click at [799, 360] on button "Confirm" at bounding box center [803, 353] width 68 height 19
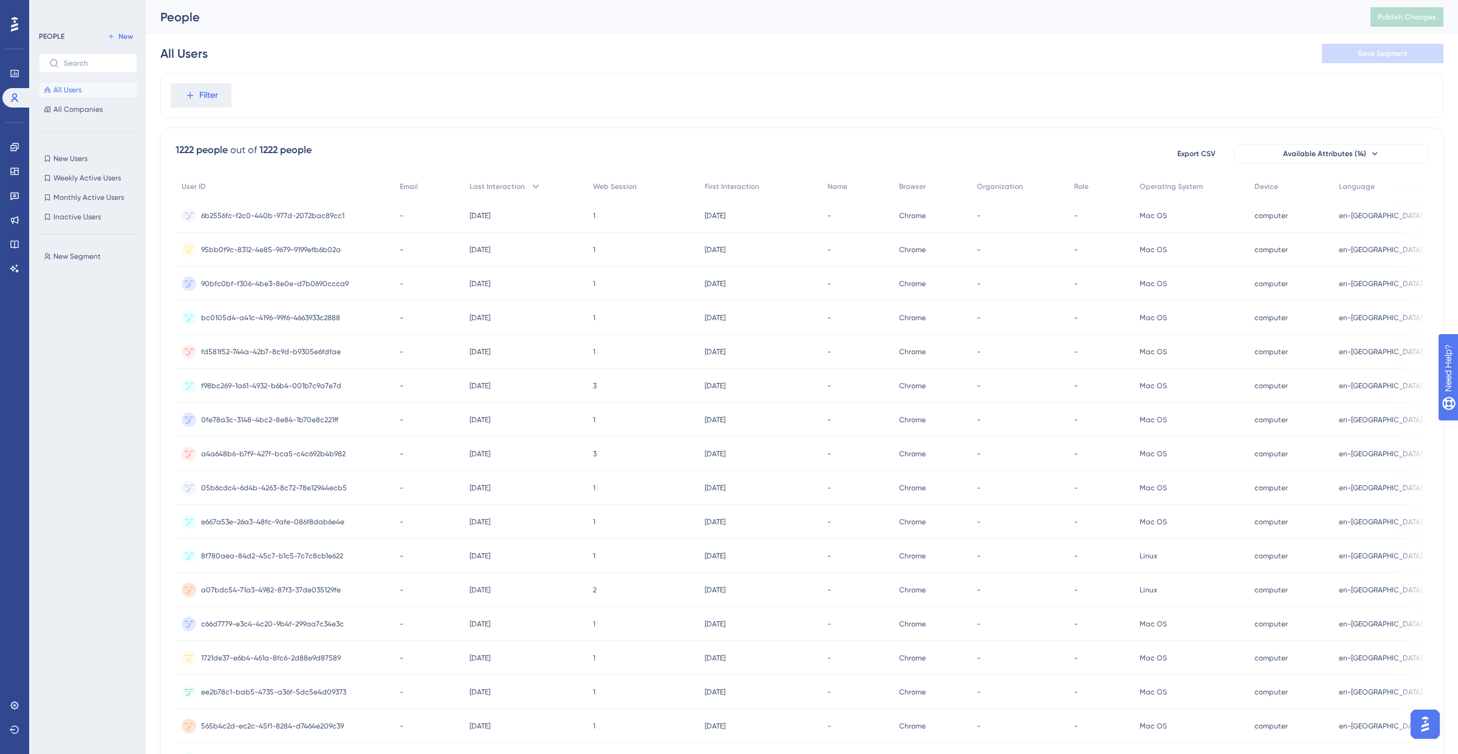
click at [656, 97] on div "Filter" at bounding box center [801, 95] width 1283 height 45
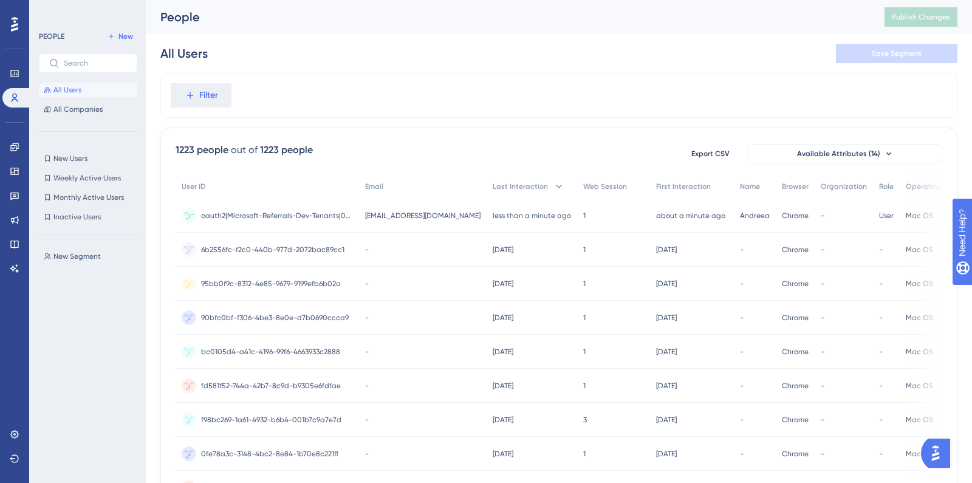
click at [251, 222] on div "oauth2|Microsoft-Referrals-Dev-Tenants|0da7eed4-b95d-4fc8-8cc9-2c8add827e1b oau…" at bounding box center [277, 216] width 152 height 34
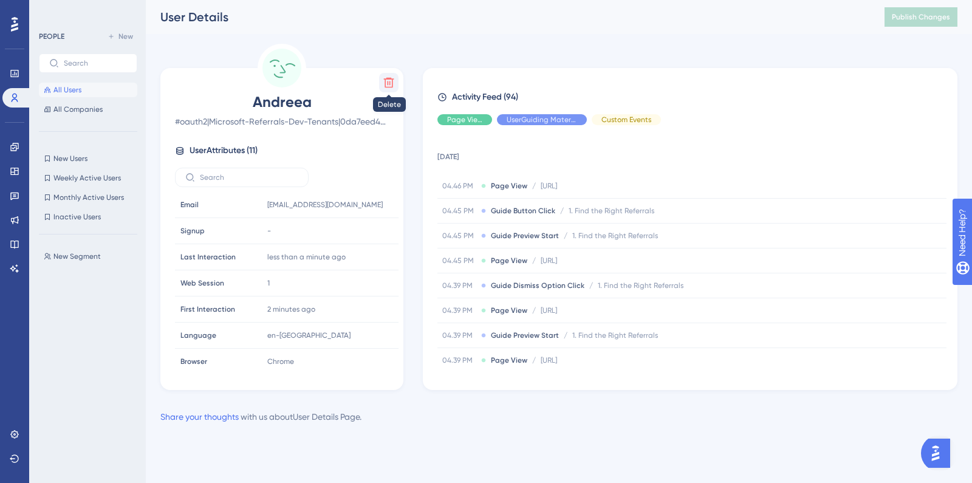
click at [391, 89] on button at bounding box center [388, 82] width 19 height 19
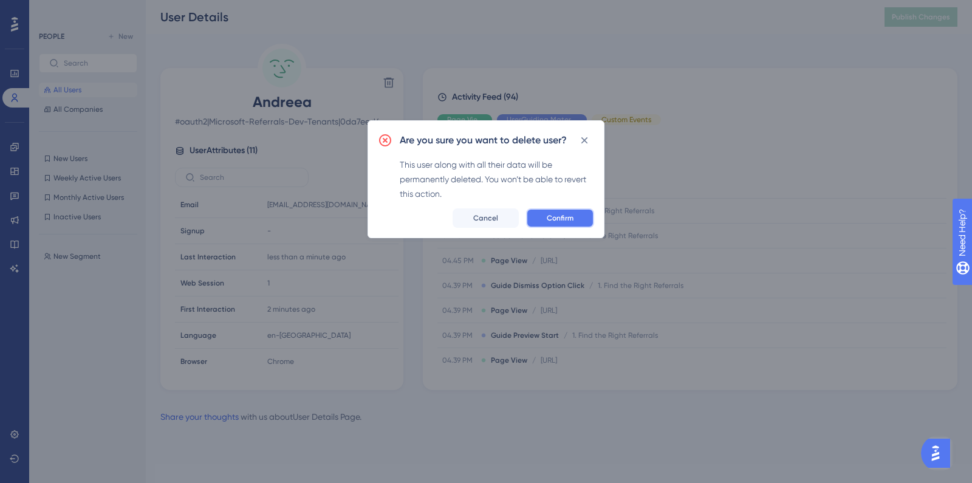
click at [558, 213] on span "Confirm" at bounding box center [560, 218] width 27 height 10
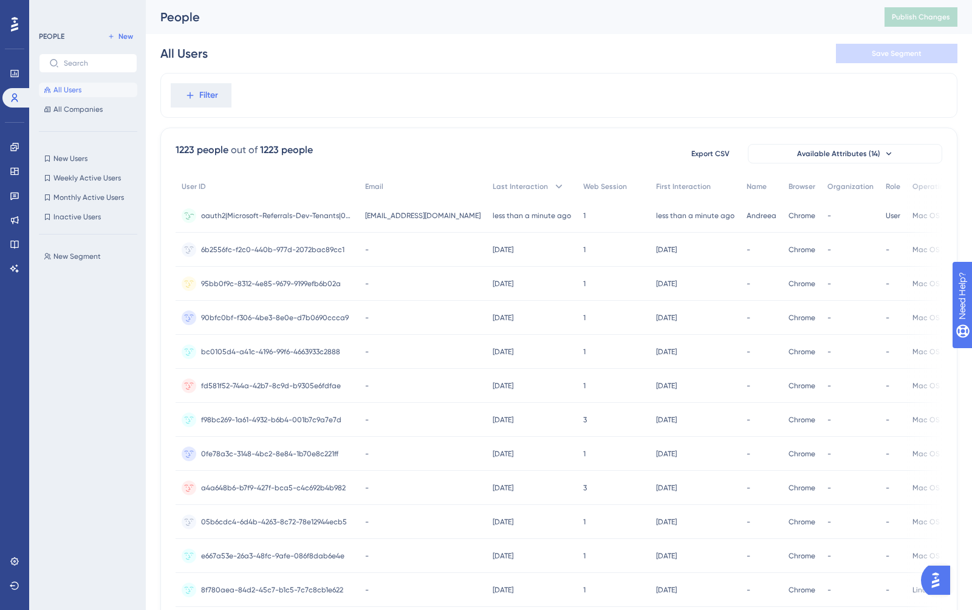
click at [255, 208] on div "oauth2|Microsoft-Referrals-Dev-Tenants|0da7eed4-b95d-4fc8-8cc9-2c8add827e1b oau…" at bounding box center [277, 216] width 152 height 34
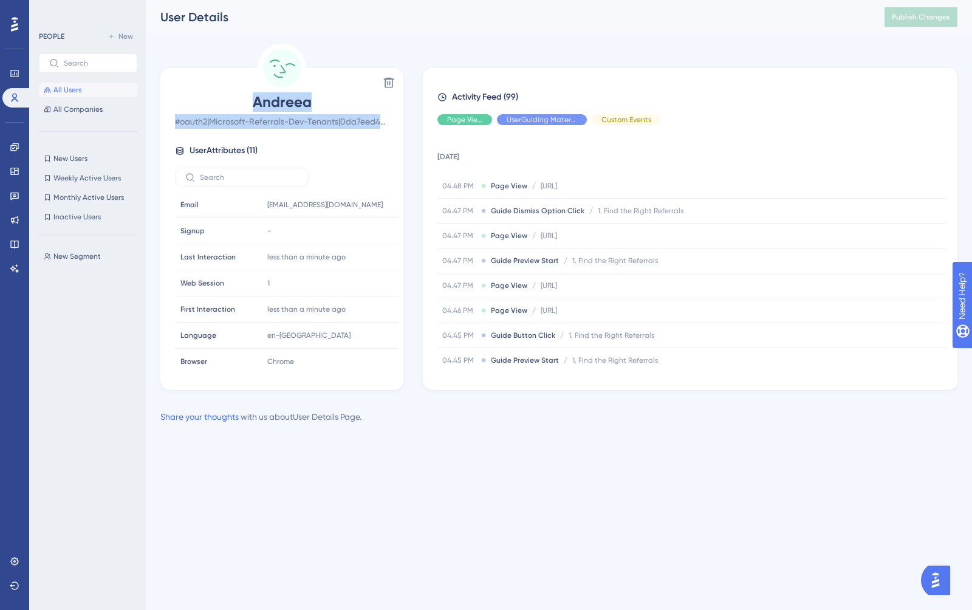
drag, startPoint x: 215, startPoint y: 98, endPoint x: 359, endPoint y: 135, distance: 148.6
click at [359, 135] on div "[PERSON_NAME] # oauth2|Microsoft-Referrals-Dev-Tenants|0da7eed4-b95d-4fc8-8cc9-…" at bounding box center [281, 231] width 233 height 278
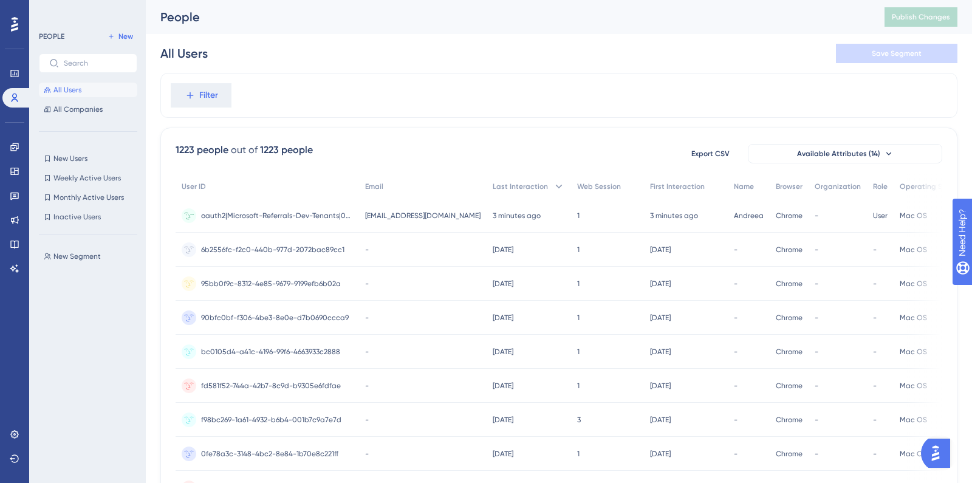
click at [300, 225] on div "oauth2|Microsoft-Referrals-Dev-Tenants|0da7eed4-b95d-4fc8-8cc9-2c8add827e1b oau…" at bounding box center [277, 216] width 152 height 34
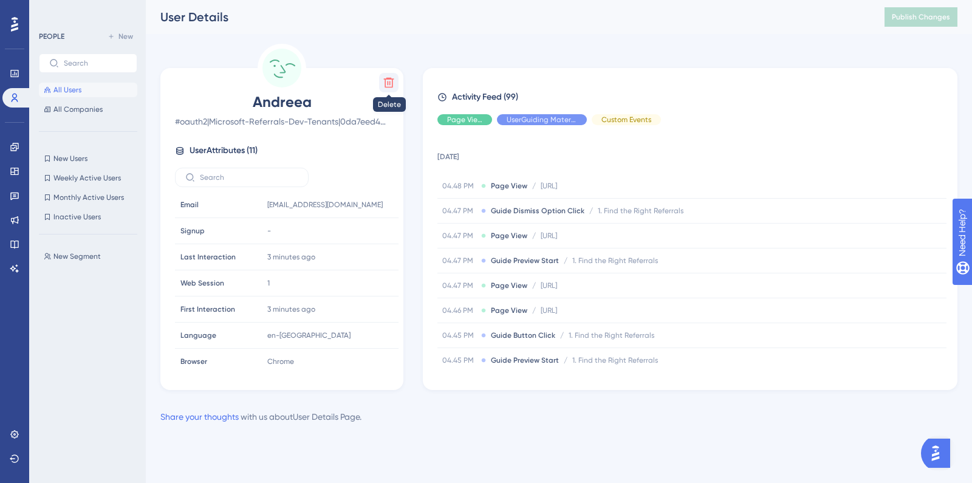
click at [391, 85] on icon at bounding box center [389, 83] width 12 height 12
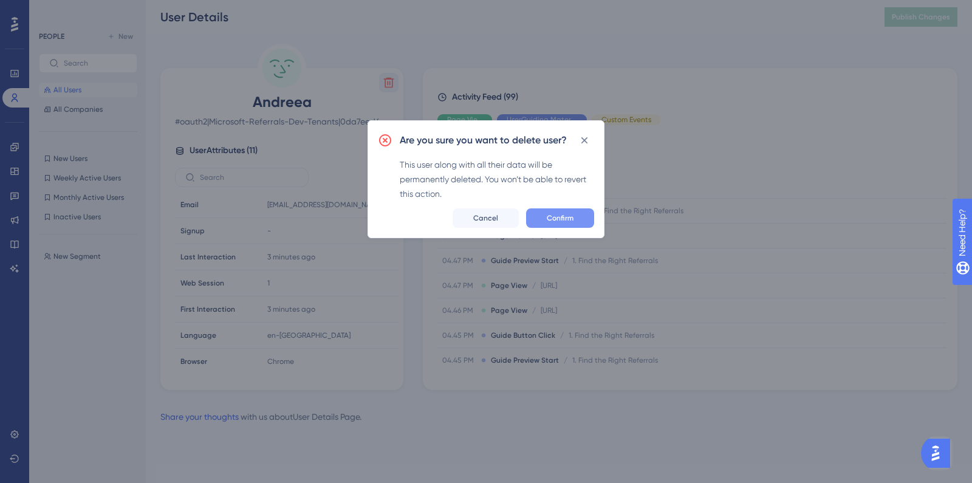
click at [561, 217] on span "Confirm" at bounding box center [560, 218] width 27 height 10
